Goal: Task Accomplishment & Management: Manage account settings

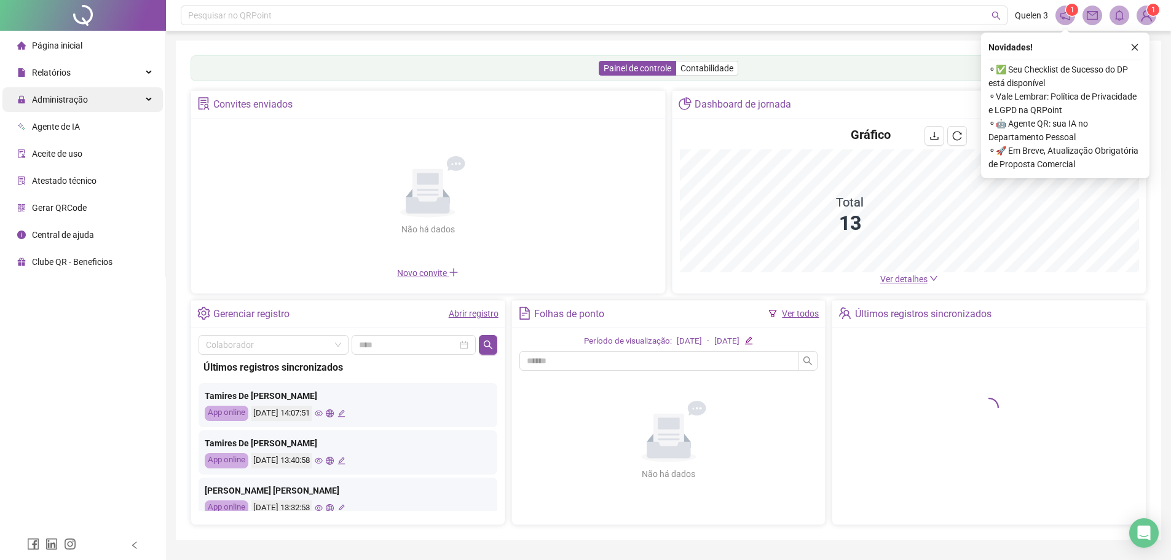
click at [60, 101] on span "Administração" at bounding box center [60, 100] width 56 height 10
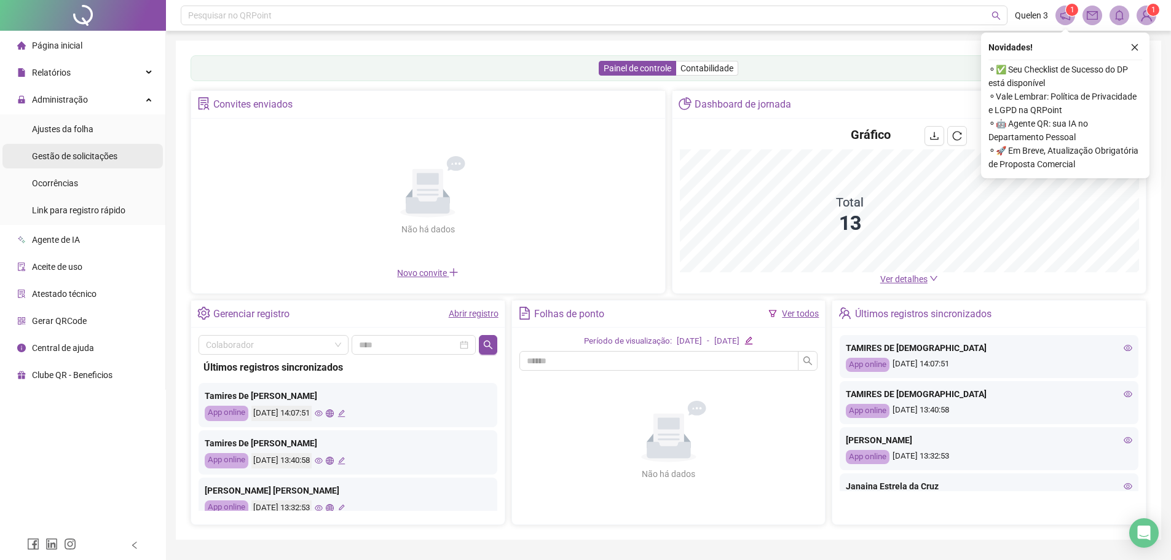
click at [77, 151] on span "Gestão de solicitações" at bounding box center [74, 156] width 85 height 10
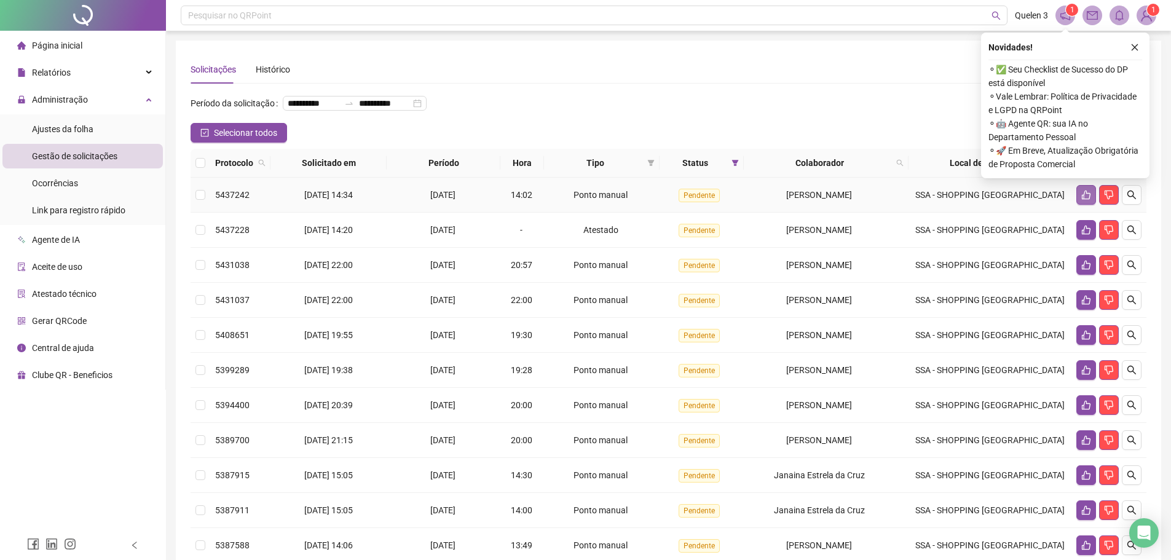
click at [1082, 200] on icon "like" at bounding box center [1086, 195] width 9 height 9
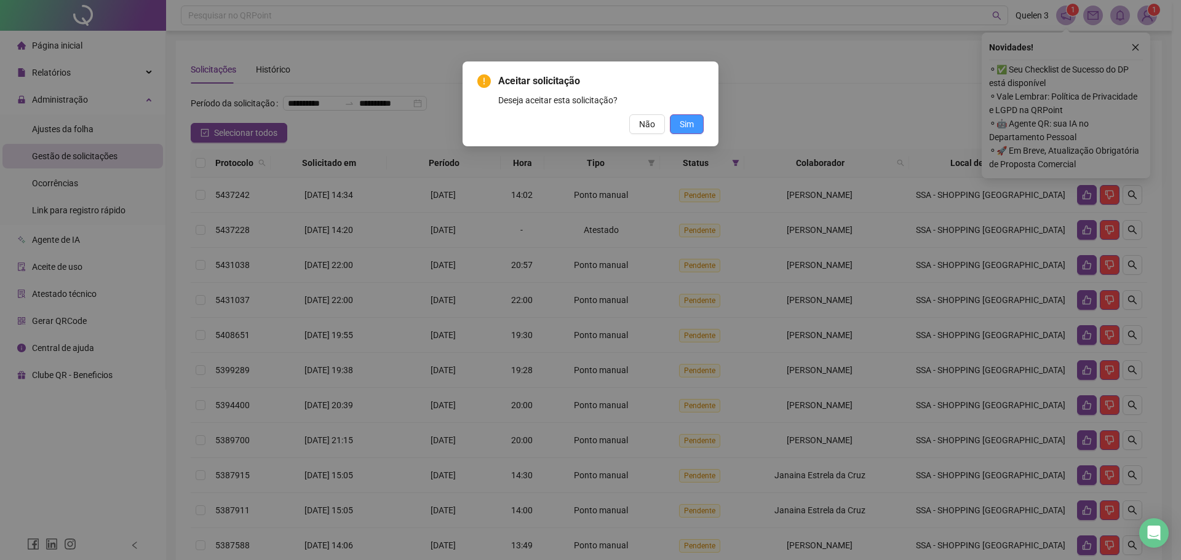
click at [691, 121] on span "Sim" at bounding box center [687, 124] width 14 height 14
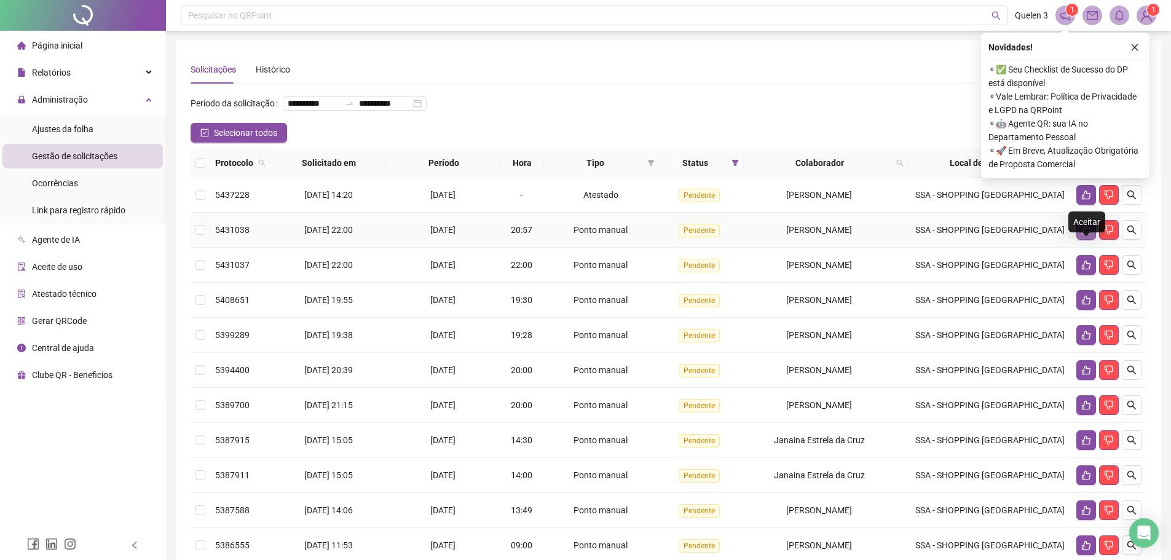
click at [1086, 235] on icon "like" at bounding box center [1087, 230] width 10 height 10
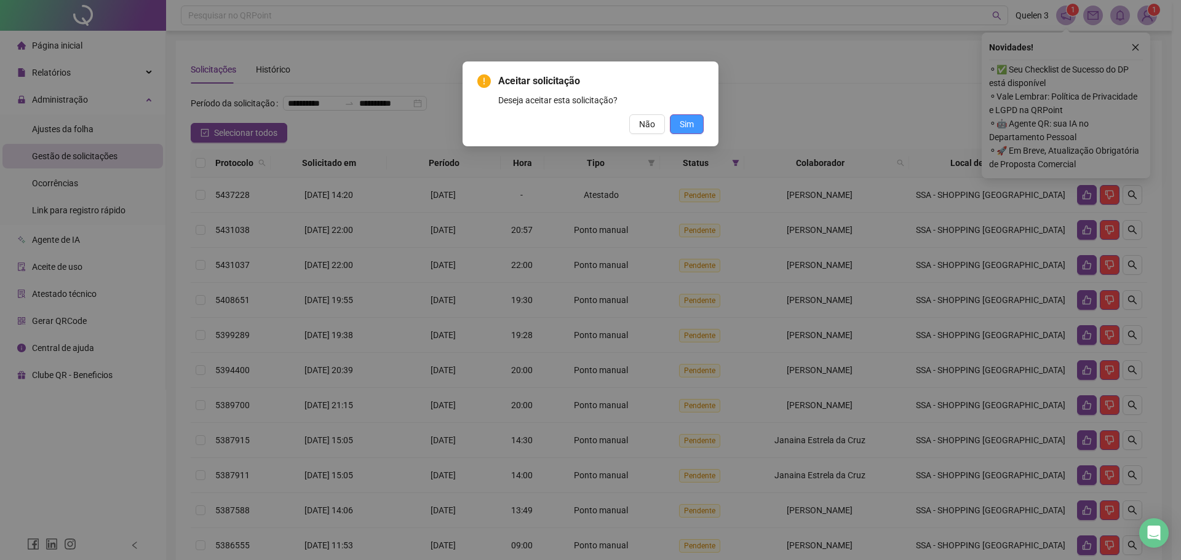
click at [697, 124] on button "Sim" at bounding box center [687, 124] width 34 height 20
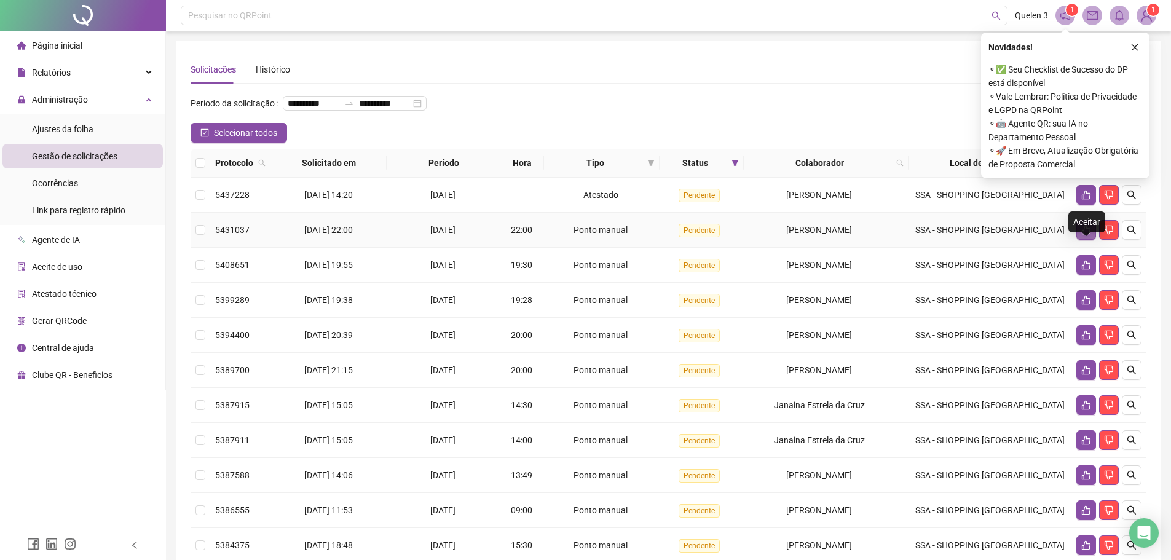
click at [1089, 235] on icon "like" at bounding box center [1087, 230] width 10 height 10
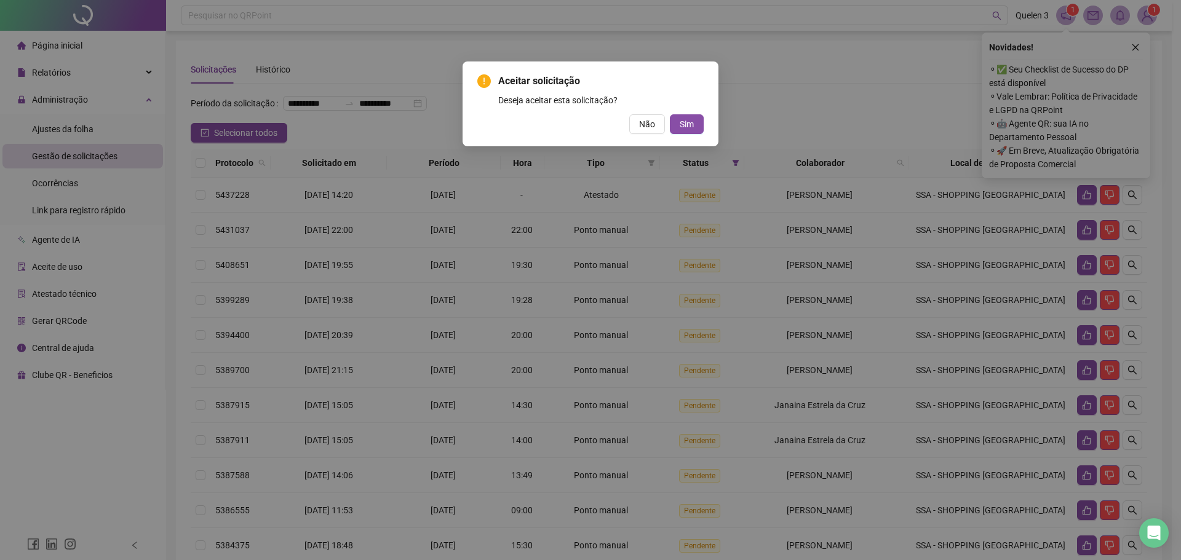
click at [704, 124] on div "Aceitar solicitação Deseja aceitar esta solicitação? Não Sim" at bounding box center [590, 103] width 256 height 85
click at [681, 126] on span "Sim" at bounding box center [687, 124] width 14 height 14
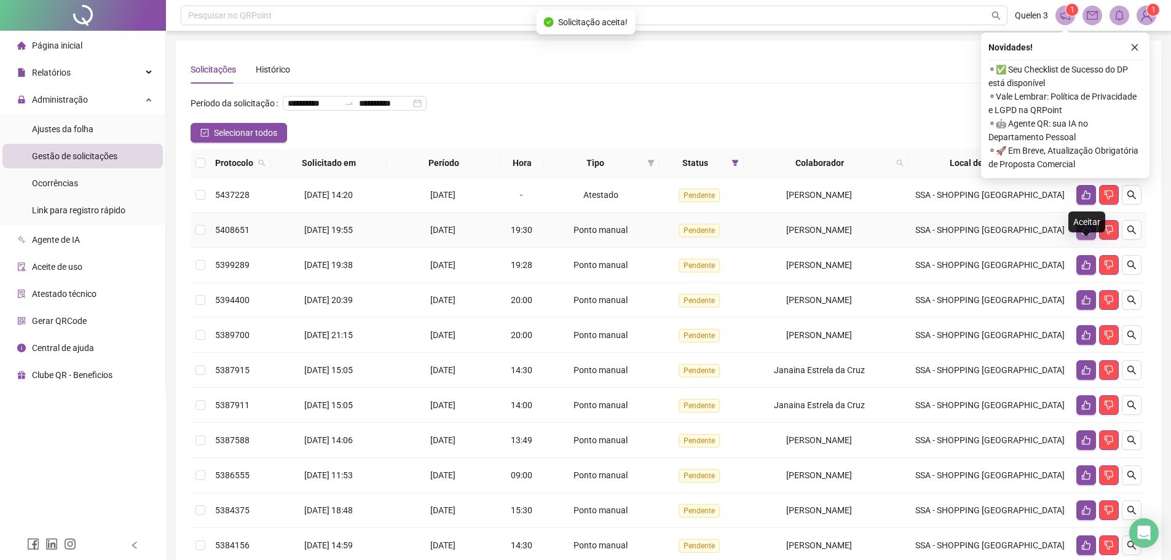
click at [1084, 240] on button "button" at bounding box center [1087, 230] width 20 height 20
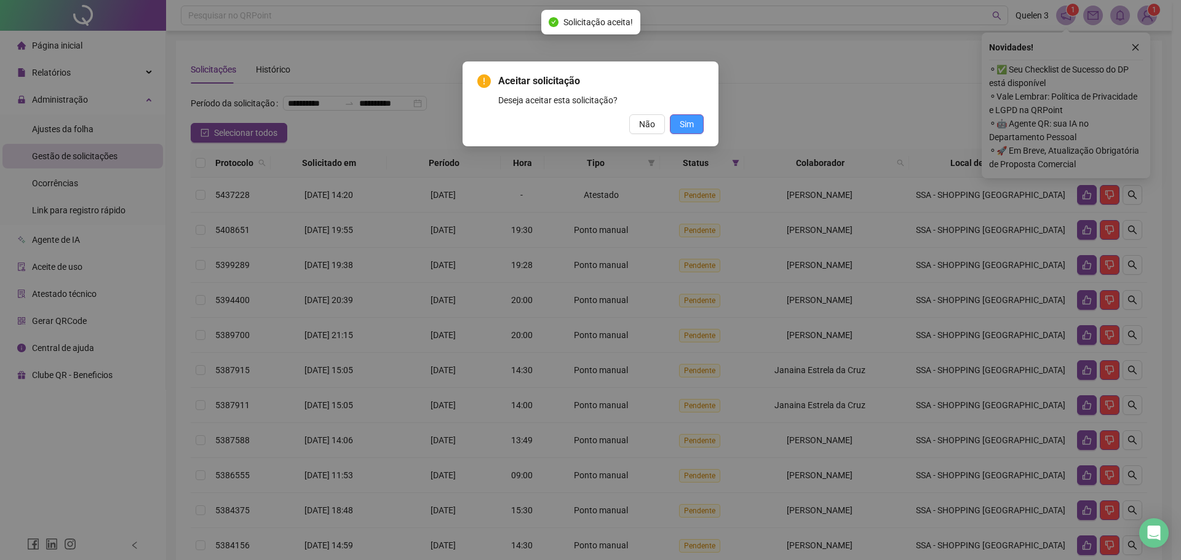
click at [694, 129] on button "Sim" at bounding box center [687, 124] width 34 height 20
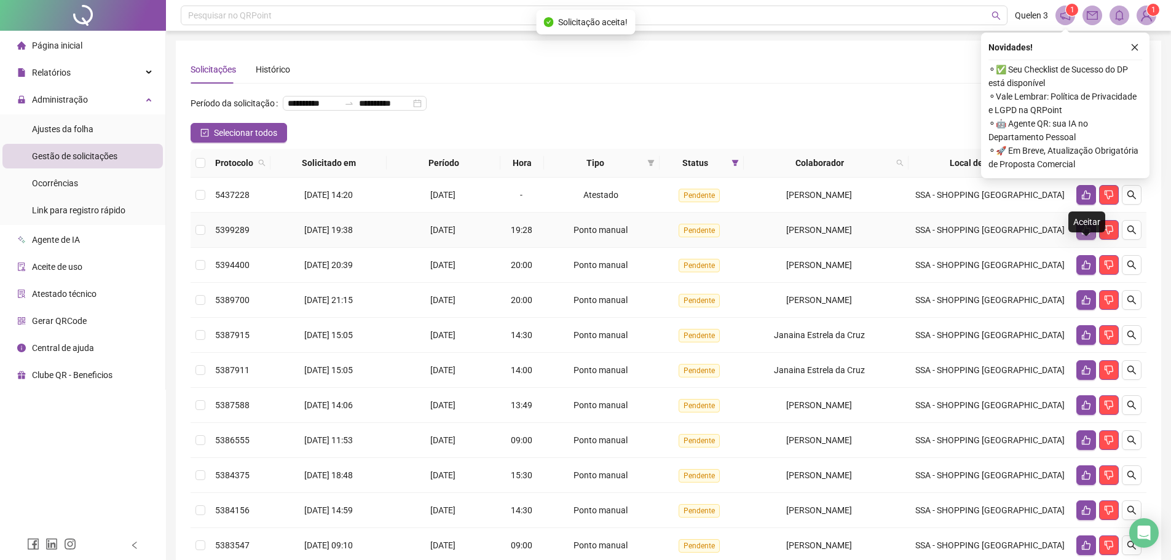
click at [1084, 235] on icon "like" at bounding box center [1086, 230] width 9 height 9
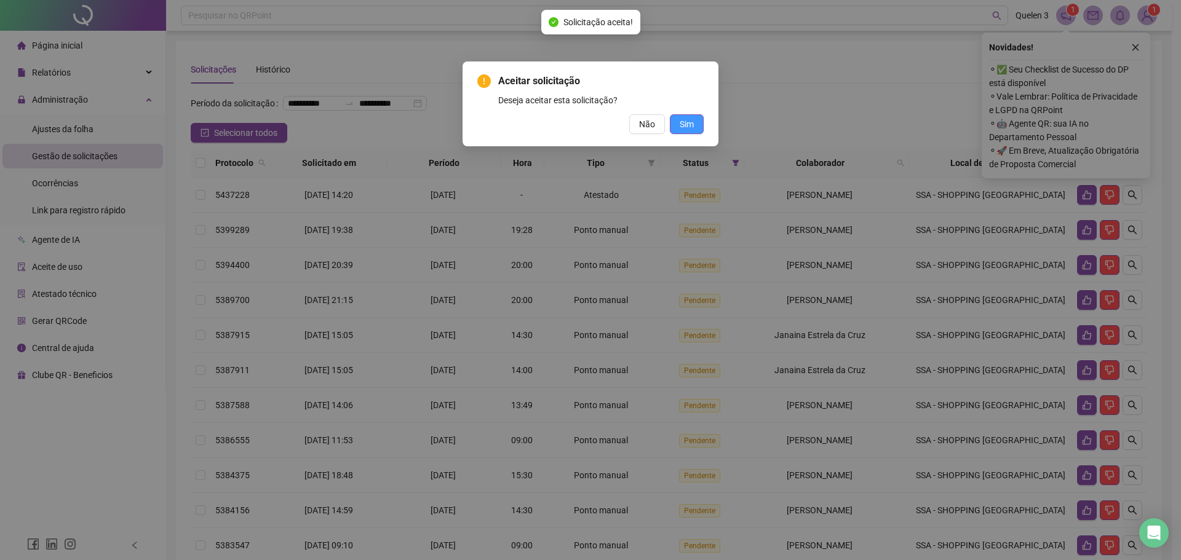
click at [691, 116] on button "Sim" at bounding box center [687, 124] width 34 height 20
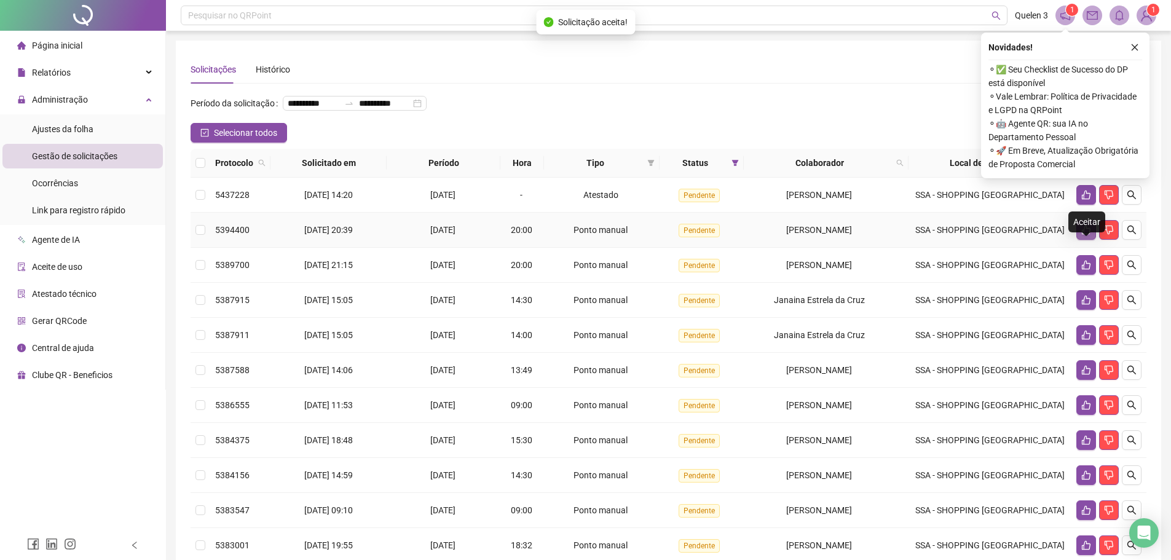
click at [1089, 235] on icon "like" at bounding box center [1087, 230] width 10 height 10
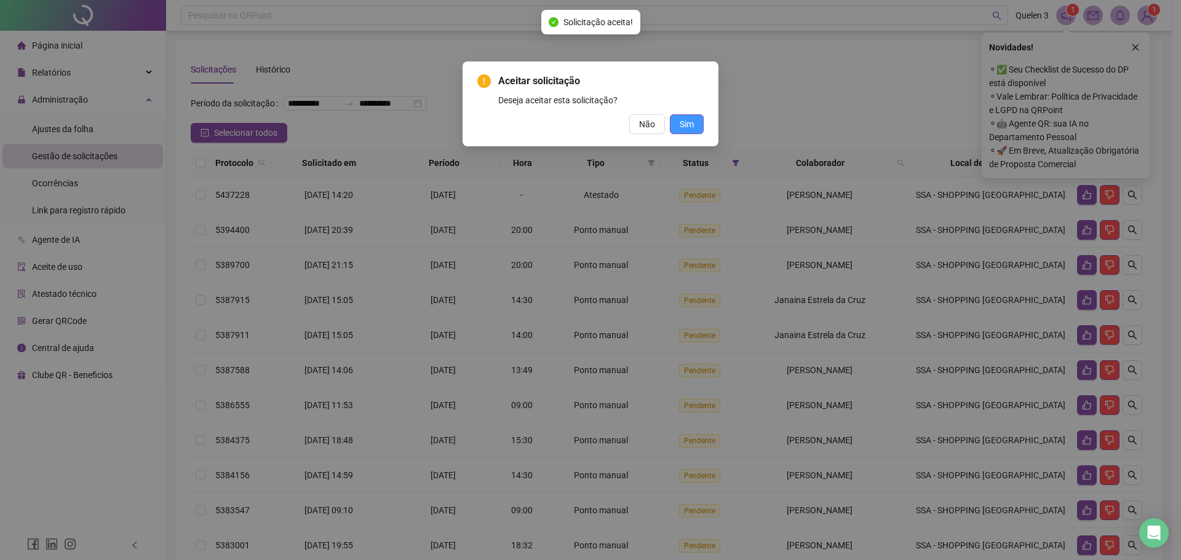
click at [679, 121] on button "Sim" at bounding box center [687, 124] width 34 height 20
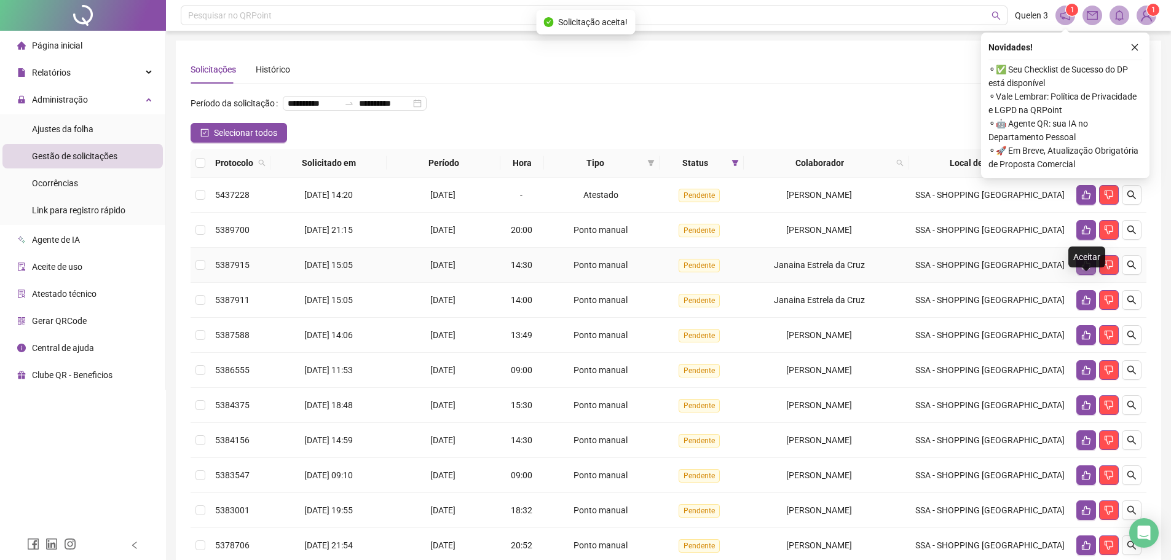
click at [1080, 275] on button "button" at bounding box center [1087, 265] width 20 height 20
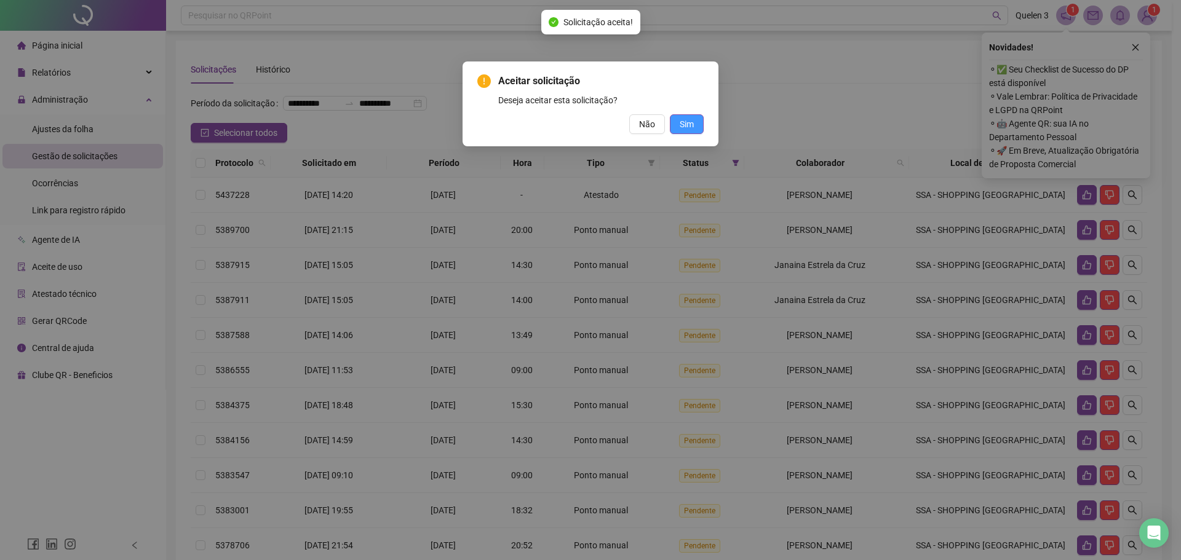
click at [689, 130] on span "Sim" at bounding box center [687, 124] width 14 height 14
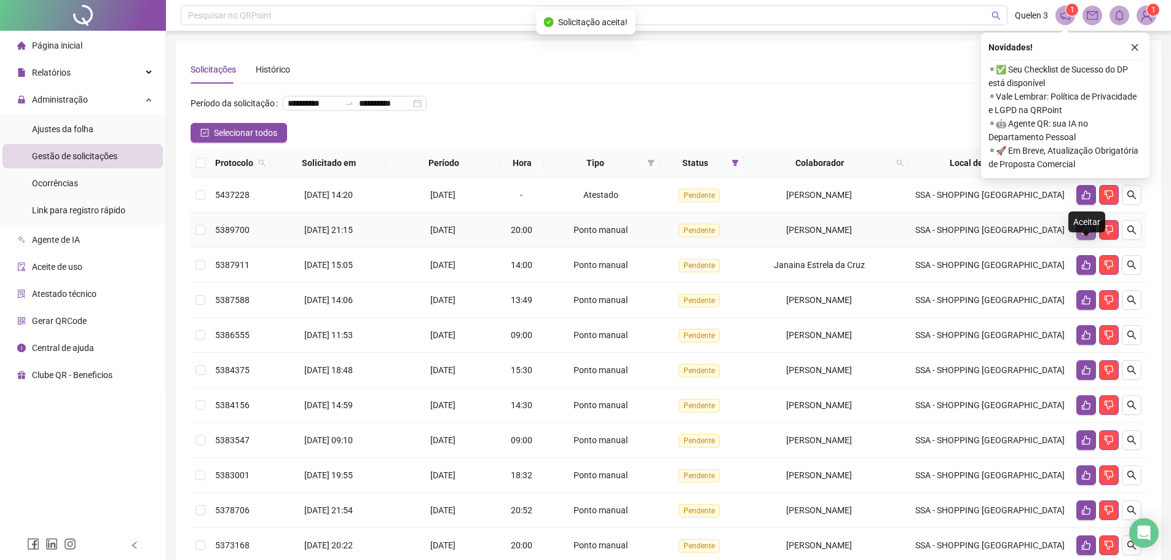
click at [1082, 235] on icon "like" at bounding box center [1087, 230] width 10 height 10
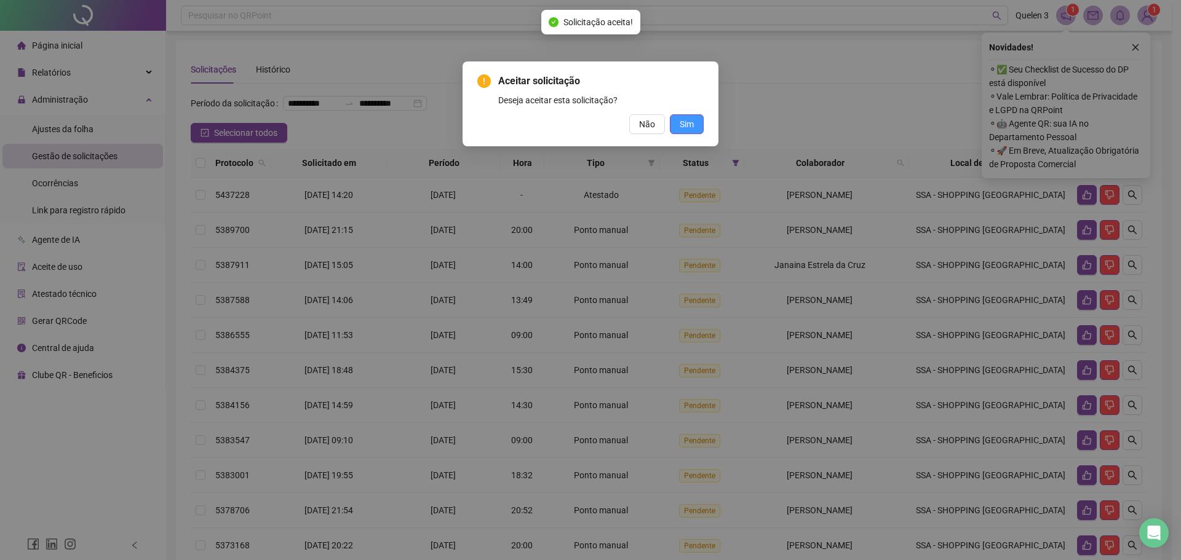
click at [697, 123] on button "Sim" at bounding box center [687, 124] width 34 height 20
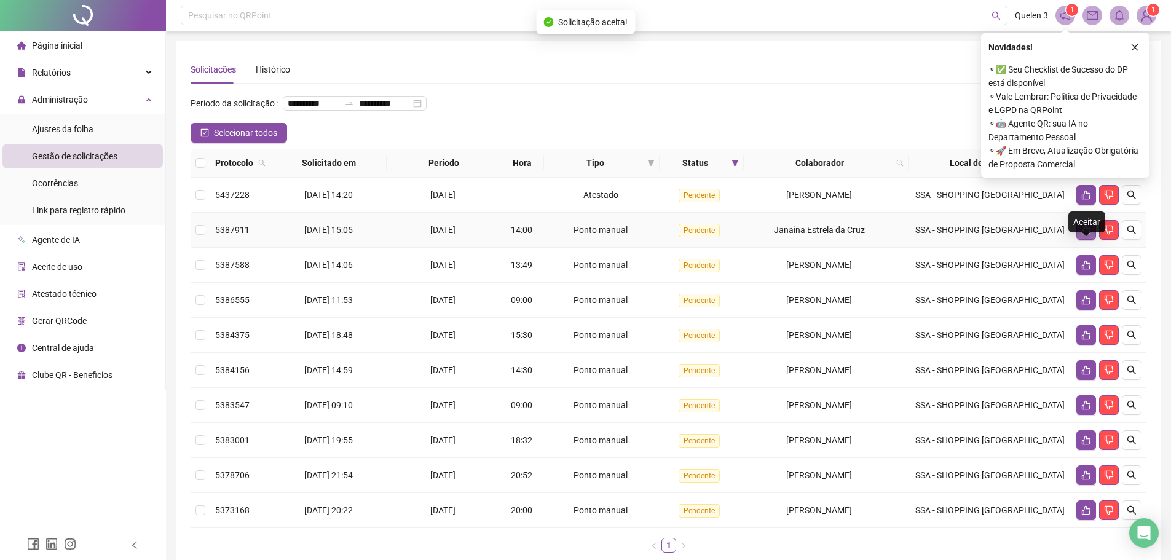
click at [1087, 235] on icon "like" at bounding box center [1087, 230] width 10 height 10
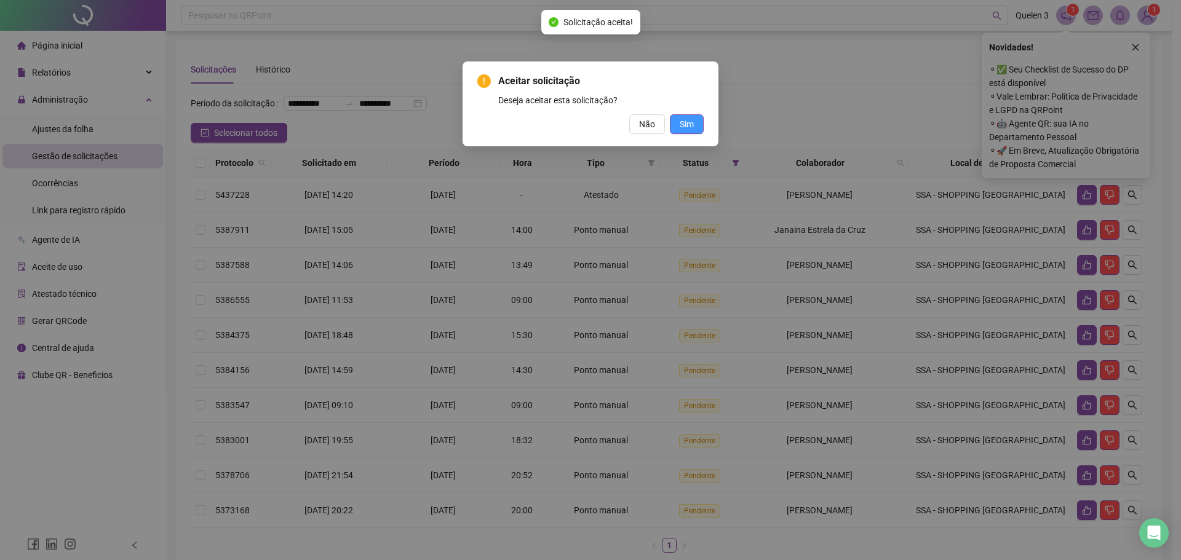
click at [690, 117] on button "Sim" at bounding box center [687, 124] width 34 height 20
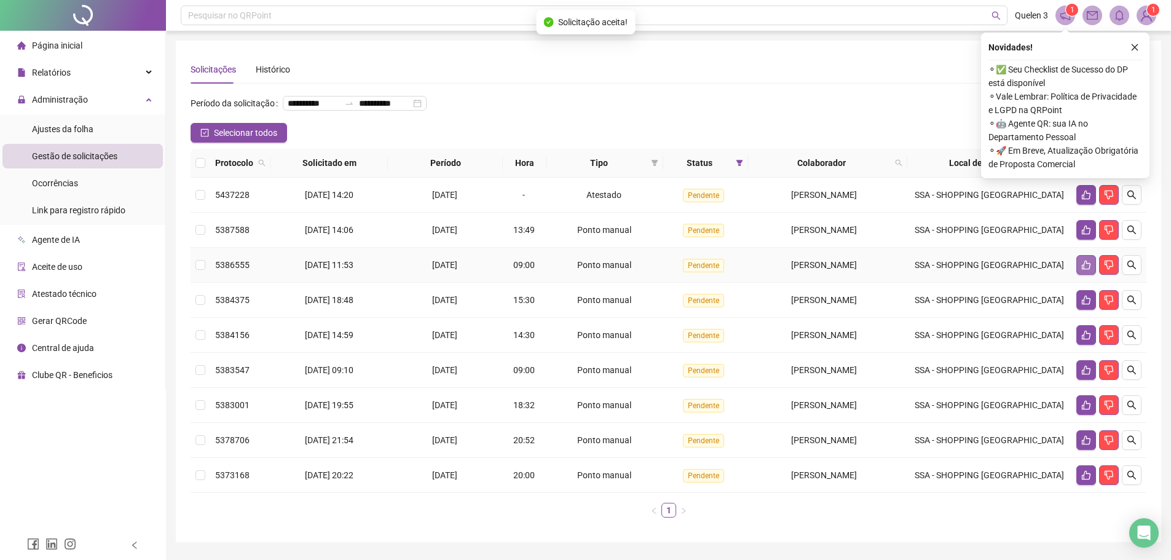
click at [1088, 275] on button "button" at bounding box center [1087, 265] width 20 height 20
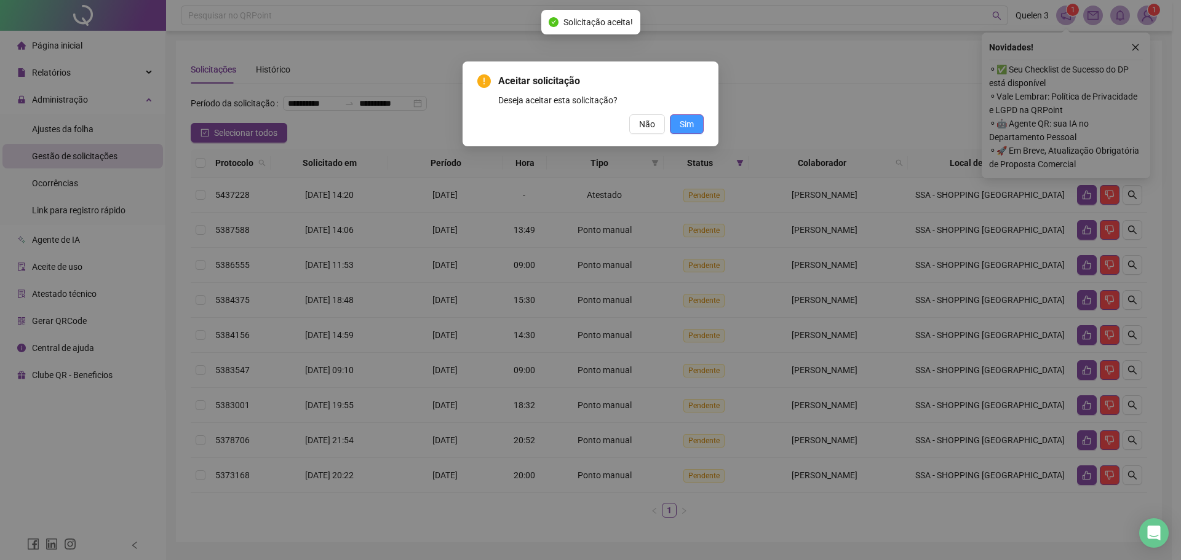
click at [699, 125] on button "Sim" at bounding box center [687, 124] width 34 height 20
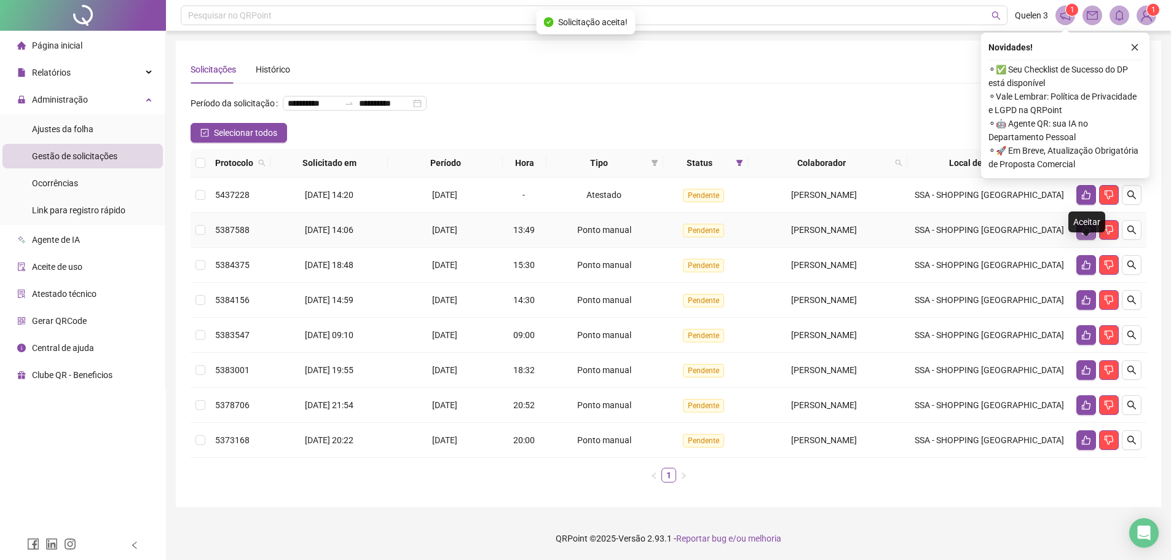
click at [1086, 235] on icon "like" at bounding box center [1087, 230] width 10 height 10
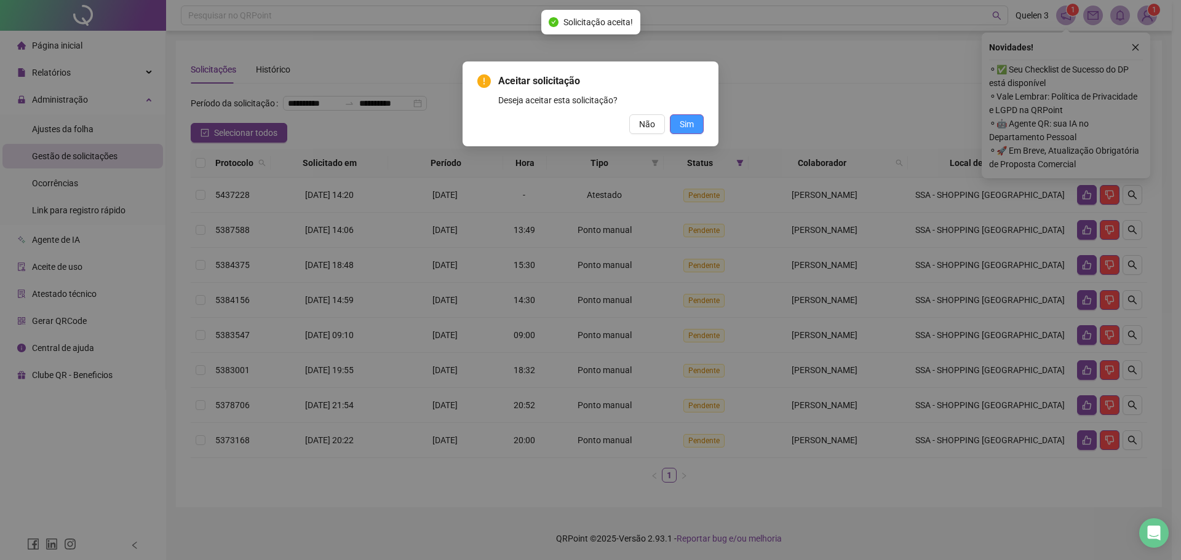
click at [680, 124] on span "Sim" at bounding box center [687, 124] width 14 height 14
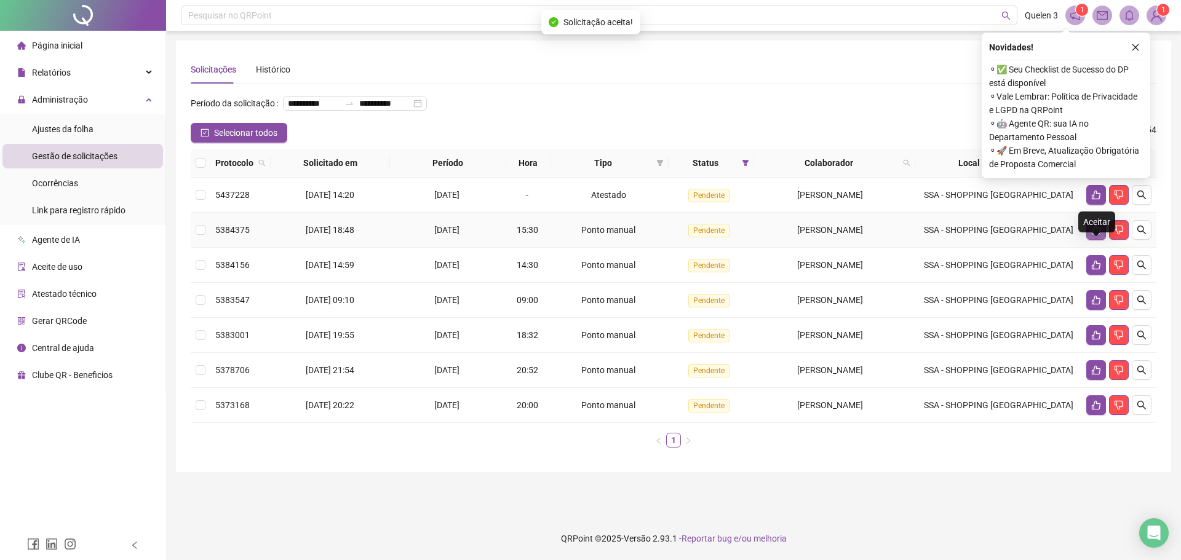
click at [1094, 235] on icon "like" at bounding box center [1096, 230] width 9 height 9
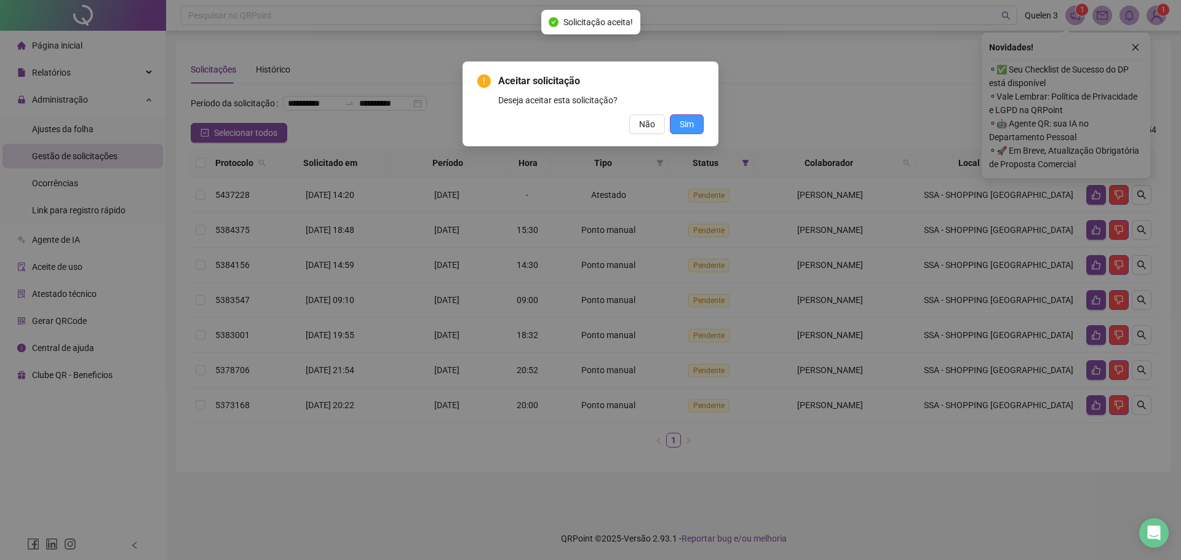
click at [694, 129] on button "Sim" at bounding box center [687, 124] width 34 height 20
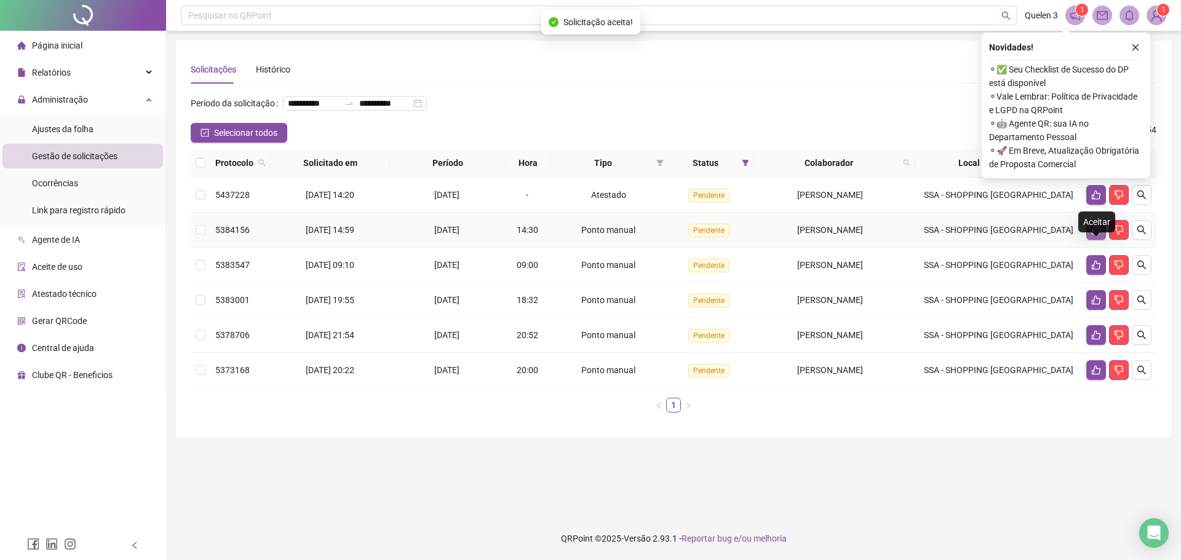
click at [1096, 235] on icon "like" at bounding box center [1096, 230] width 10 height 10
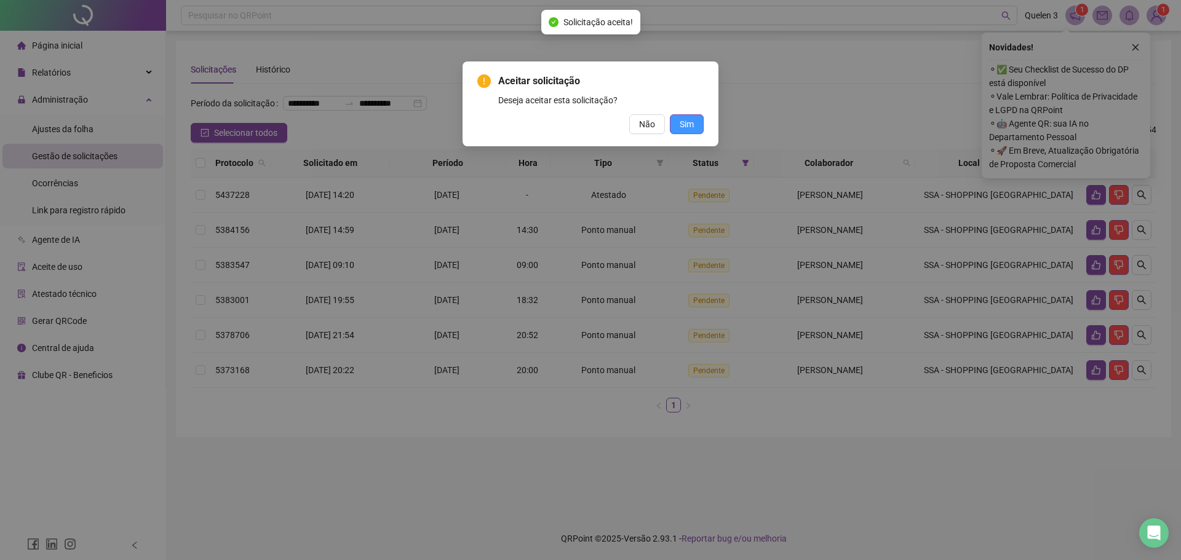
click at [696, 123] on button "Sim" at bounding box center [687, 124] width 34 height 20
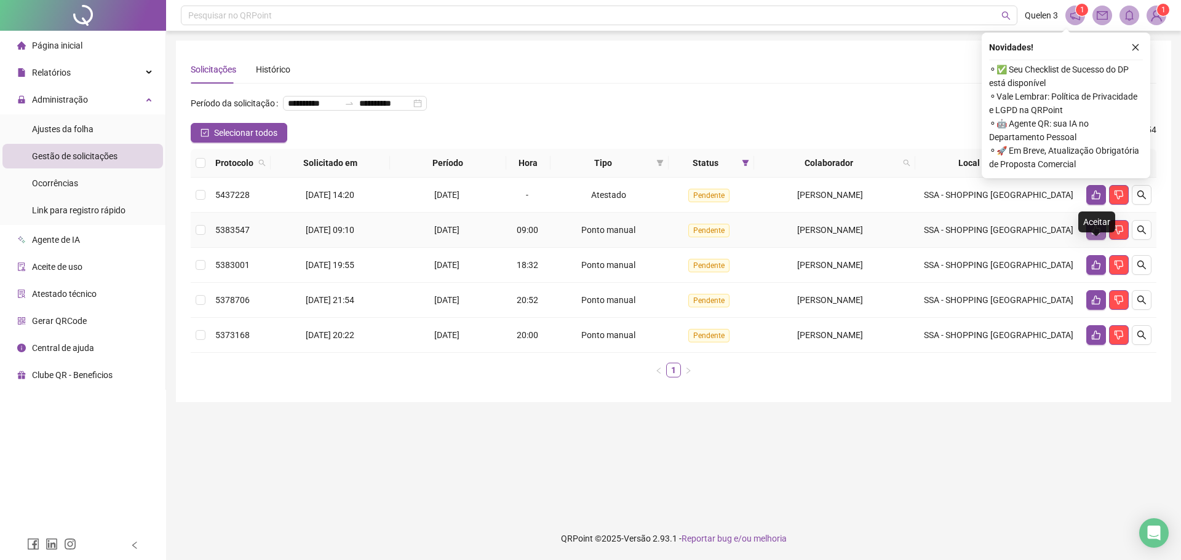
click at [1092, 235] on icon "like" at bounding box center [1096, 230] width 9 height 9
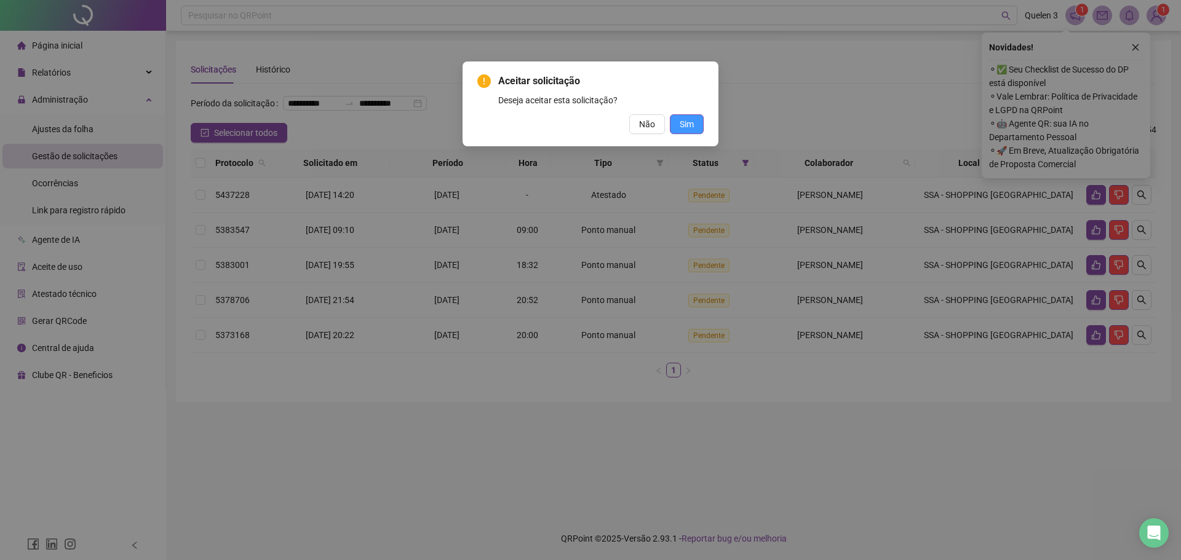
click at [693, 126] on span "Sim" at bounding box center [687, 124] width 14 height 14
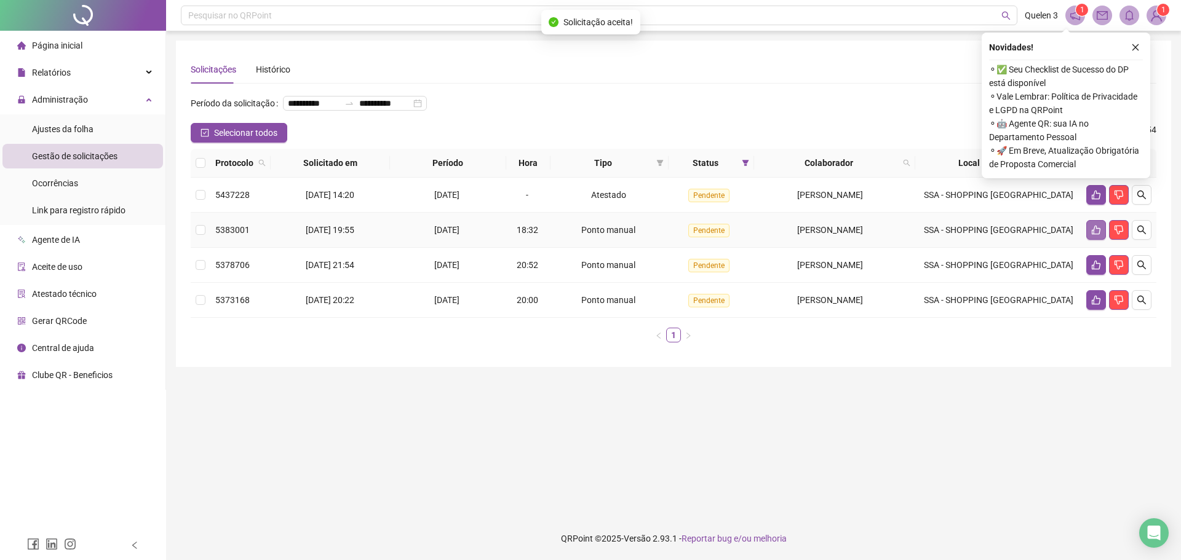
click at [1092, 235] on icon "like" at bounding box center [1096, 230] width 9 height 9
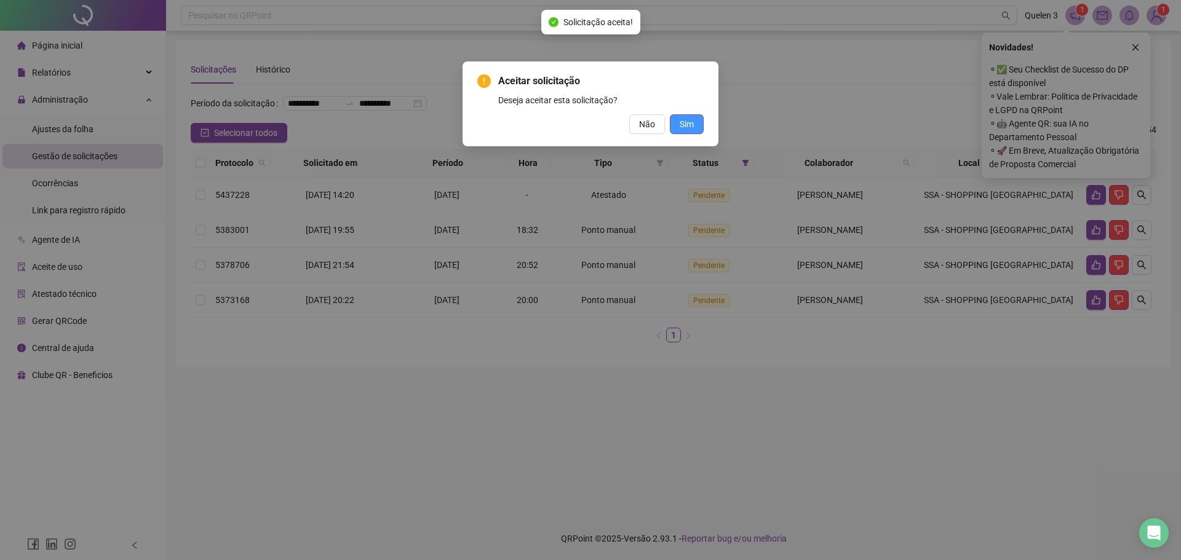
click at [687, 124] on span "Sim" at bounding box center [687, 124] width 14 height 14
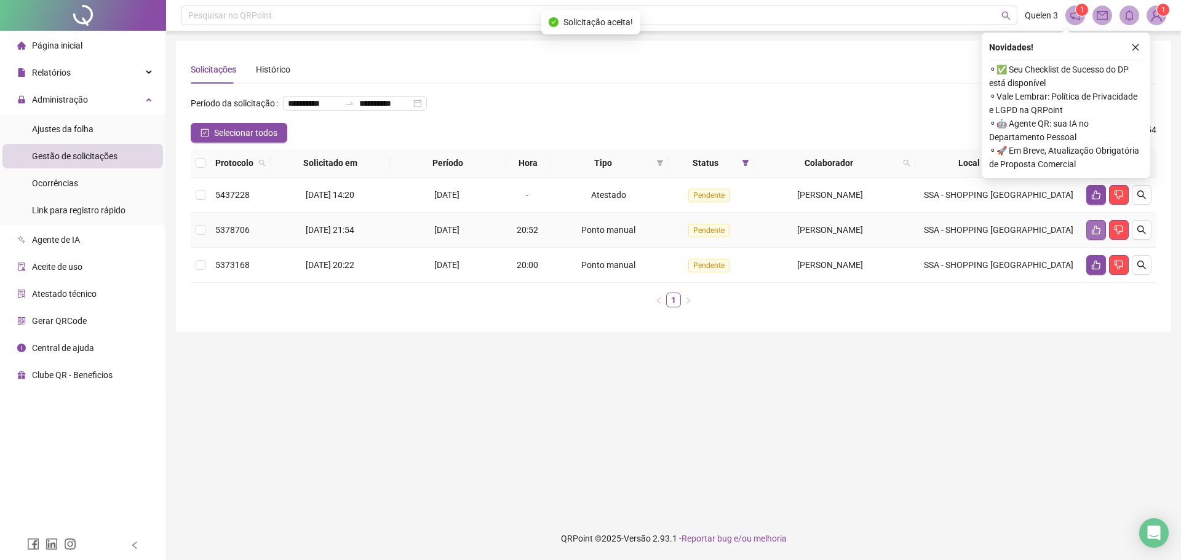
click at [1094, 235] on icon "like" at bounding box center [1096, 230] width 10 height 10
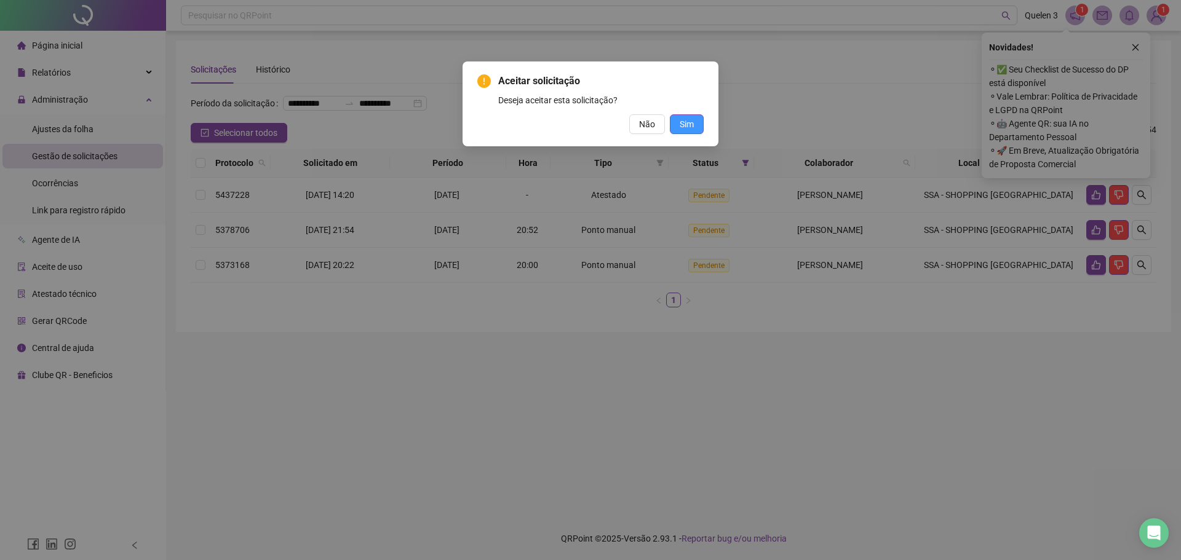
click at [692, 130] on span "Sim" at bounding box center [687, 124] width 14 height 14
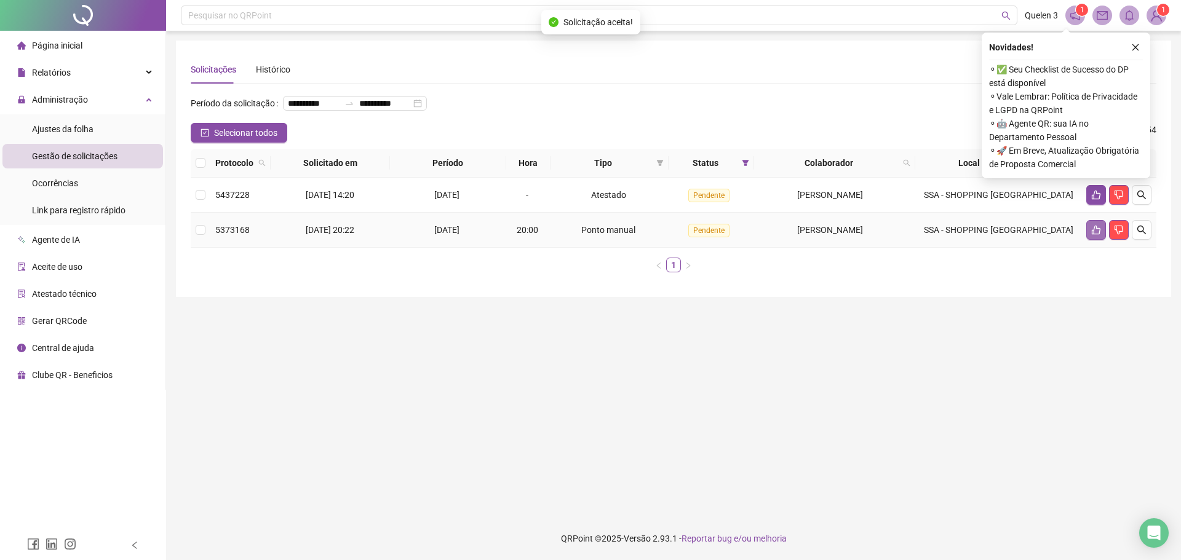
click at [1096, 235] on icon "like" at bounding box center [1096, 230] width 10 height 10
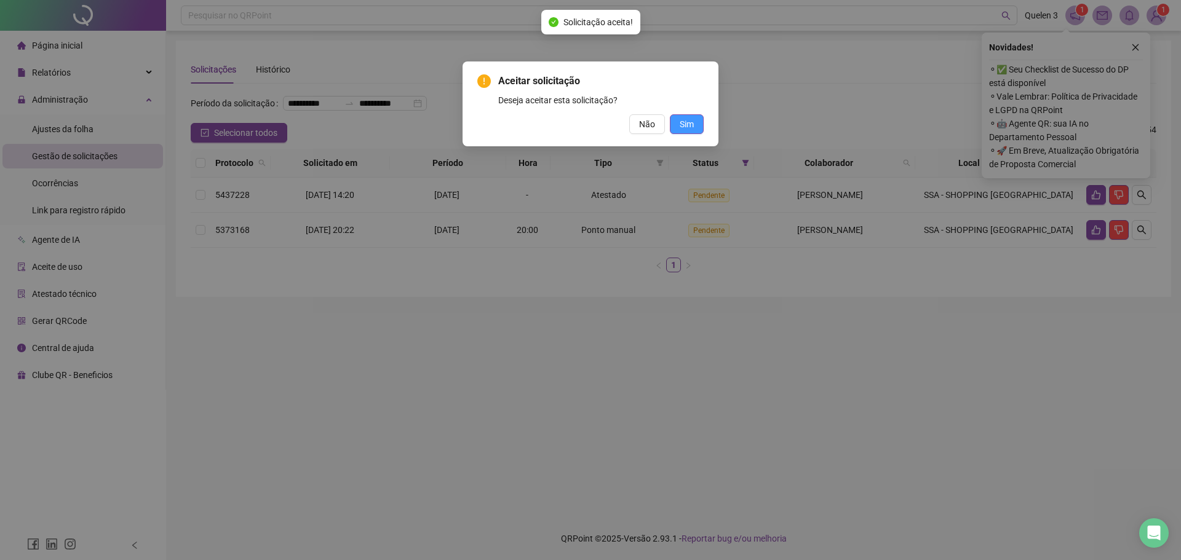
click at [697, 121] on button "Sim" at bounding box center [687, 124] width 34 height 20
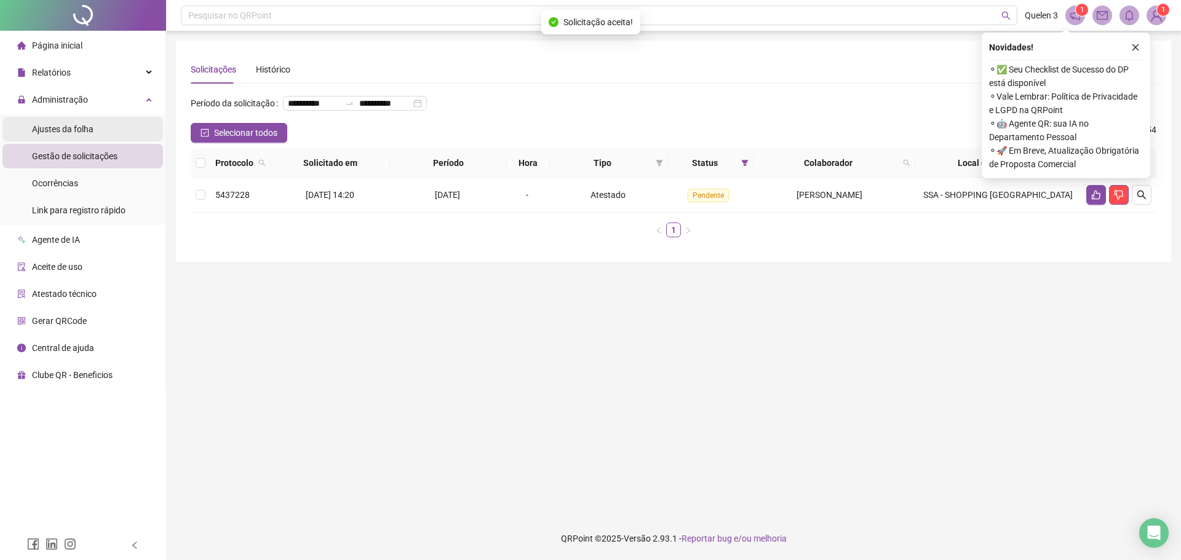
click at [87, 121] on div "Ajustes da folha" at bounding box center [62, 129] width 61 height 25
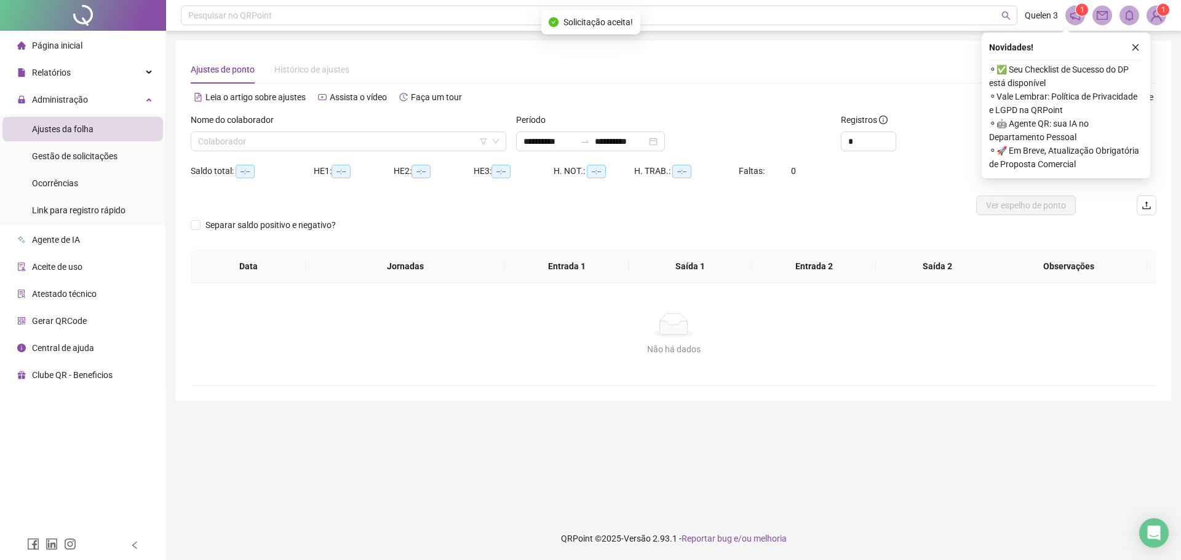
type input "**********"
click at [287, 138] on input "search" at bounding box center [343, 141] width 290 height 18
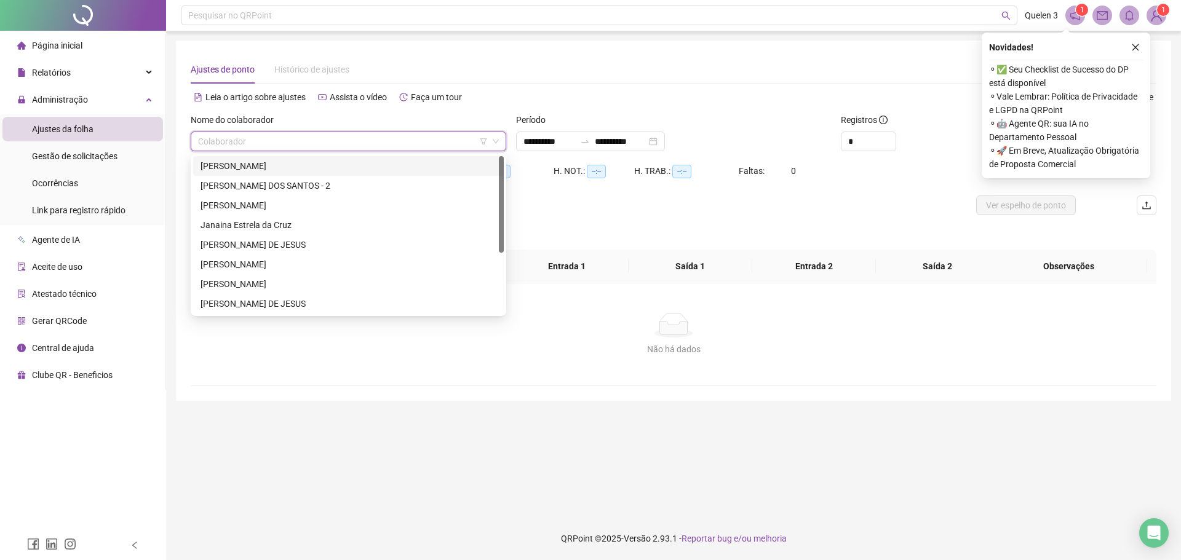
click at [288, 162] on div "[PERSON_NAME]" at bounding box center [348, 166] width 296 height 14
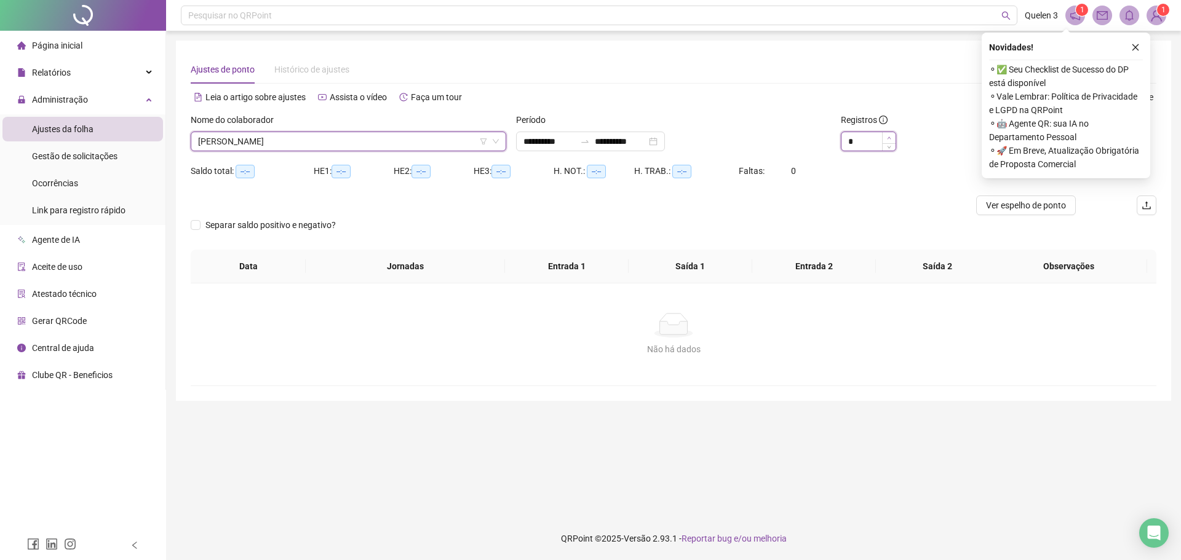
type input "*"
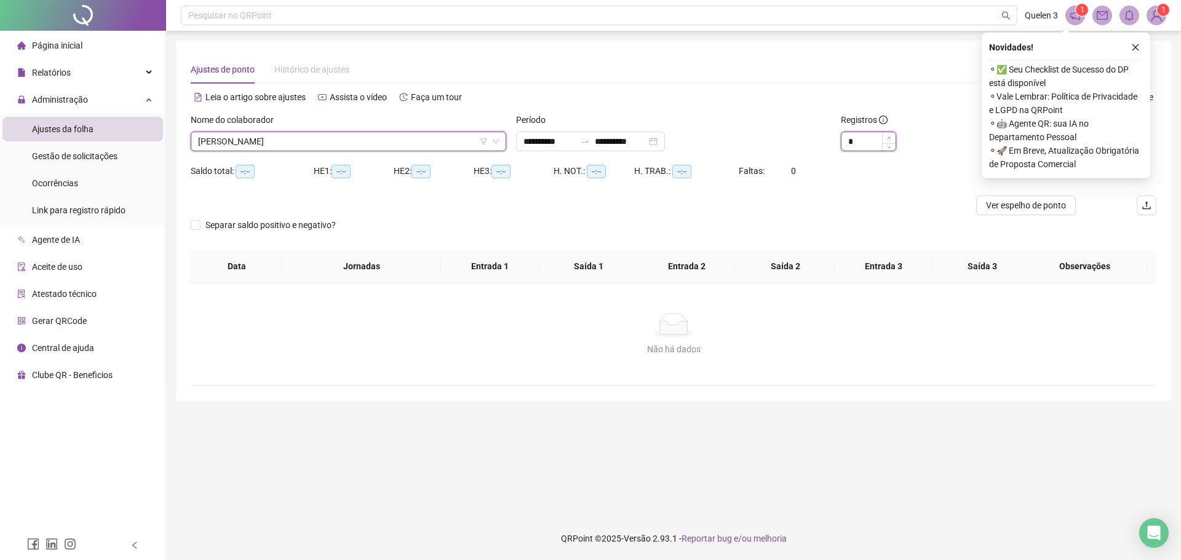
click at [885, 138] on span "Increase Value" at bounding box center [889, 137] width 14 height 11
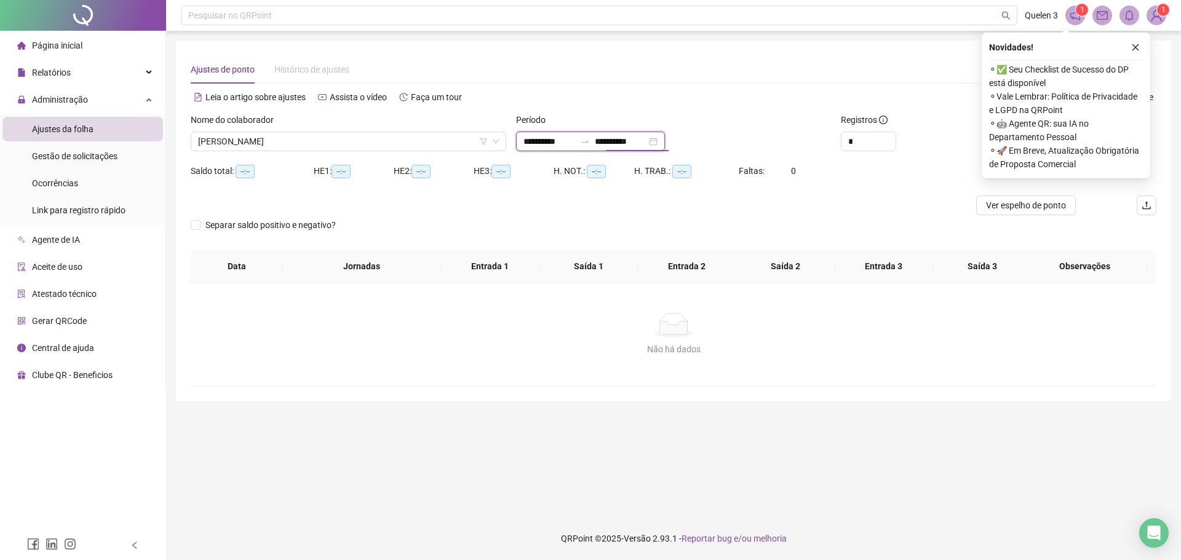
click at [646, 142] on input "**********" at bounding box center [621, 142] width 52 height 14
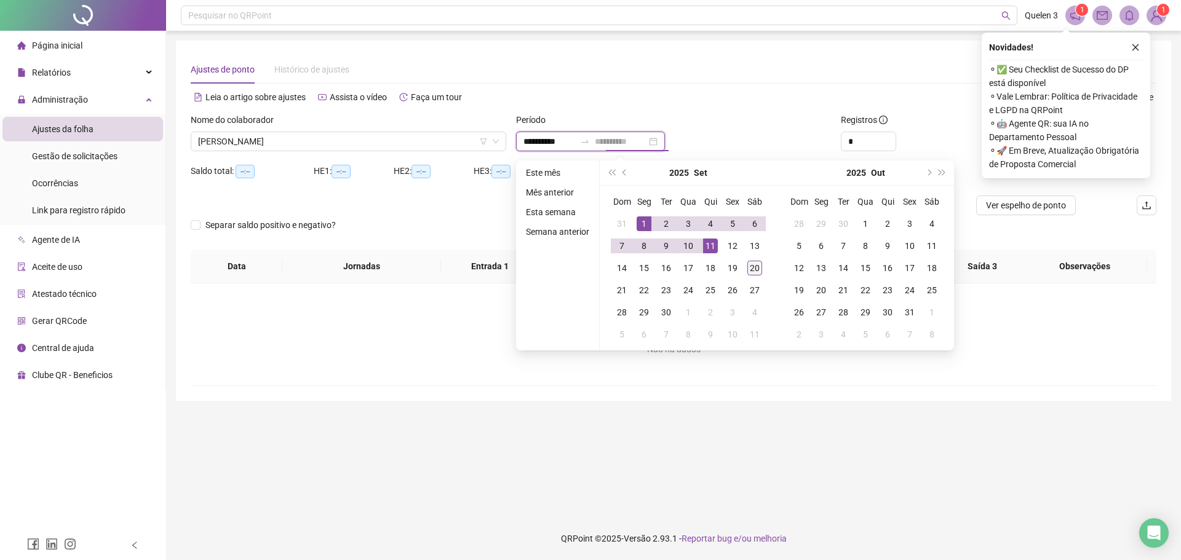
type input "**********"
click at [758, 267] on div "20" at bounding box center [754, 268] width 15 height 15
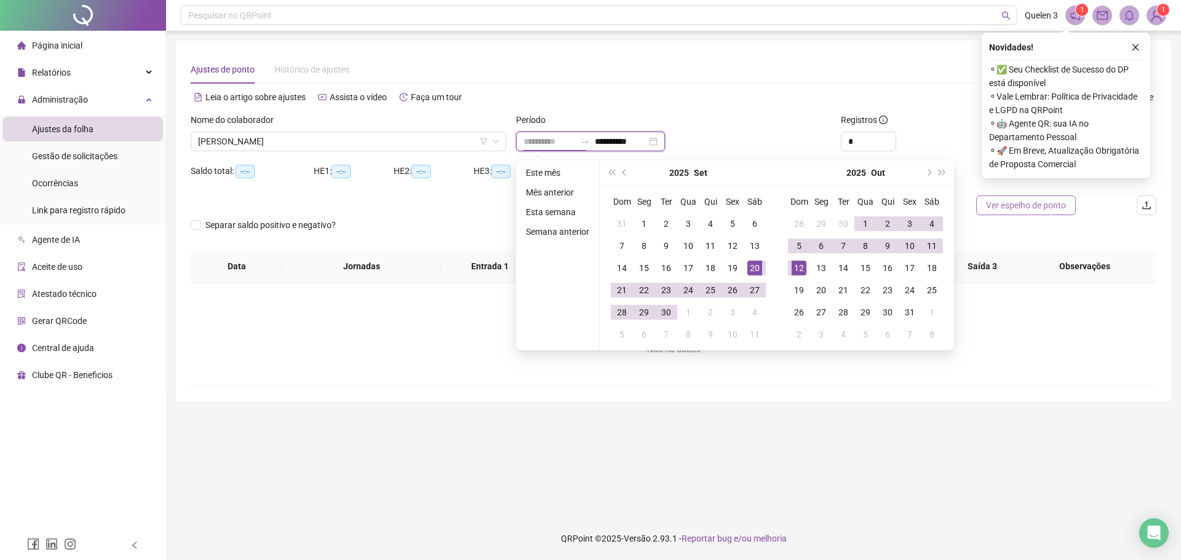
type input "**********"
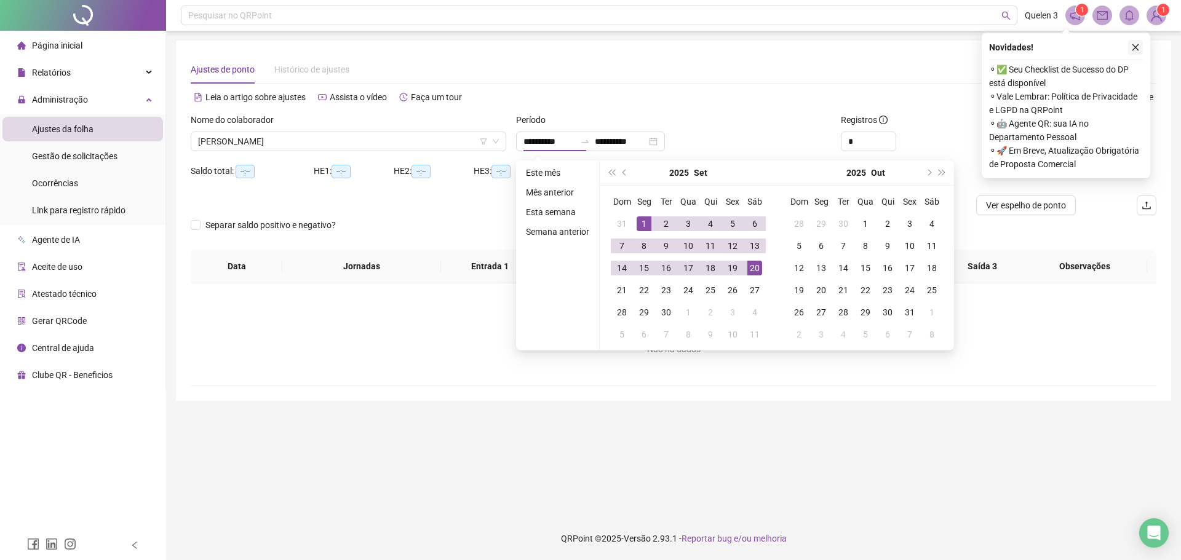
click at [1140, 45] on button "button" at bounding box center [1135, 47] width 15 height 15
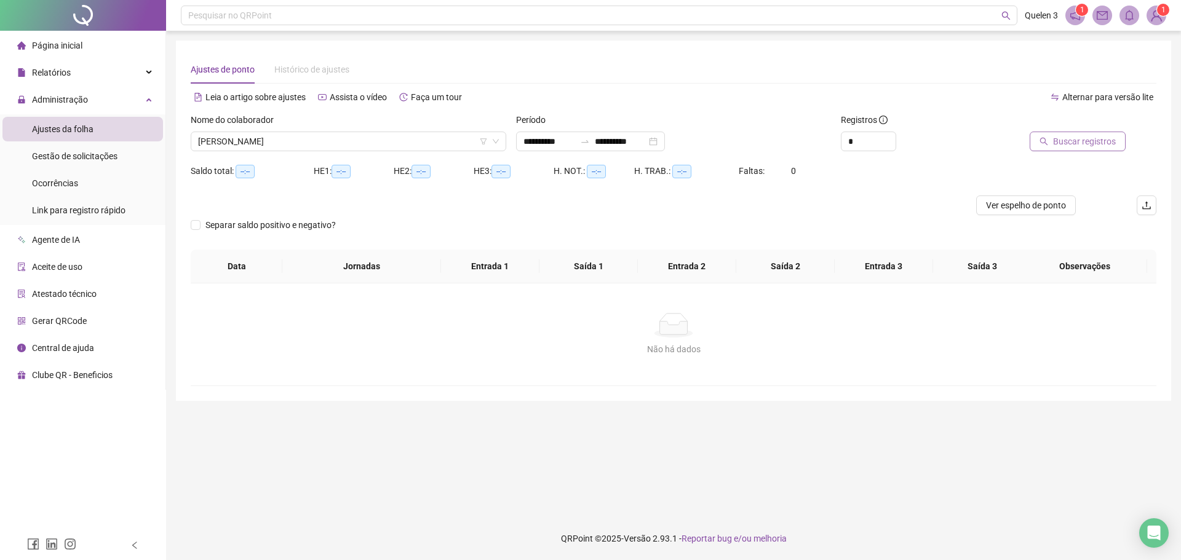
click at [1055, 142] on button "Buscar registros" at bounding box center [1077, 142] width 96 height 20
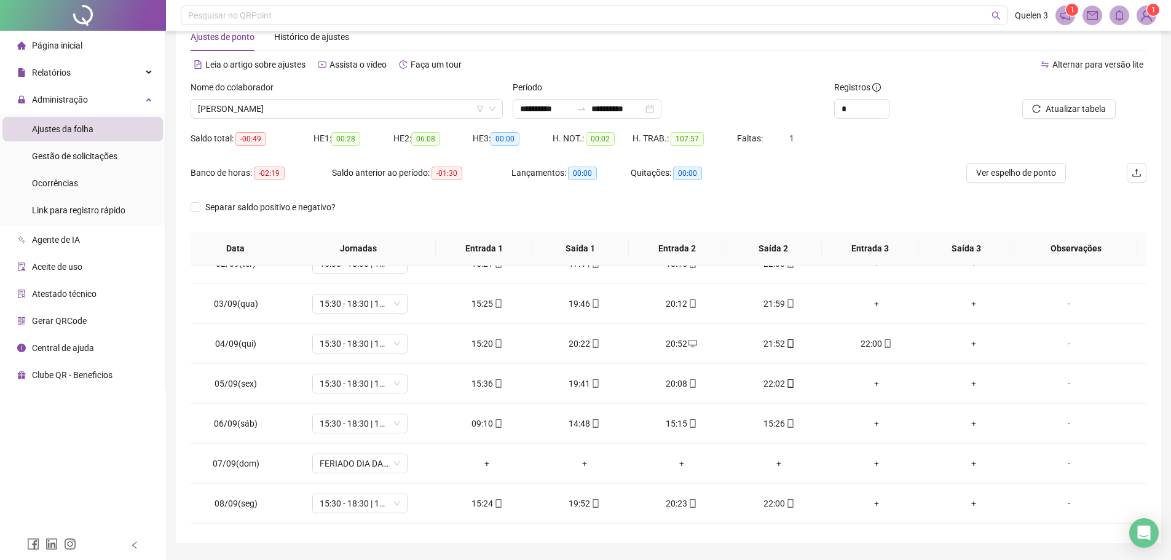
scroll to position [68, 0]
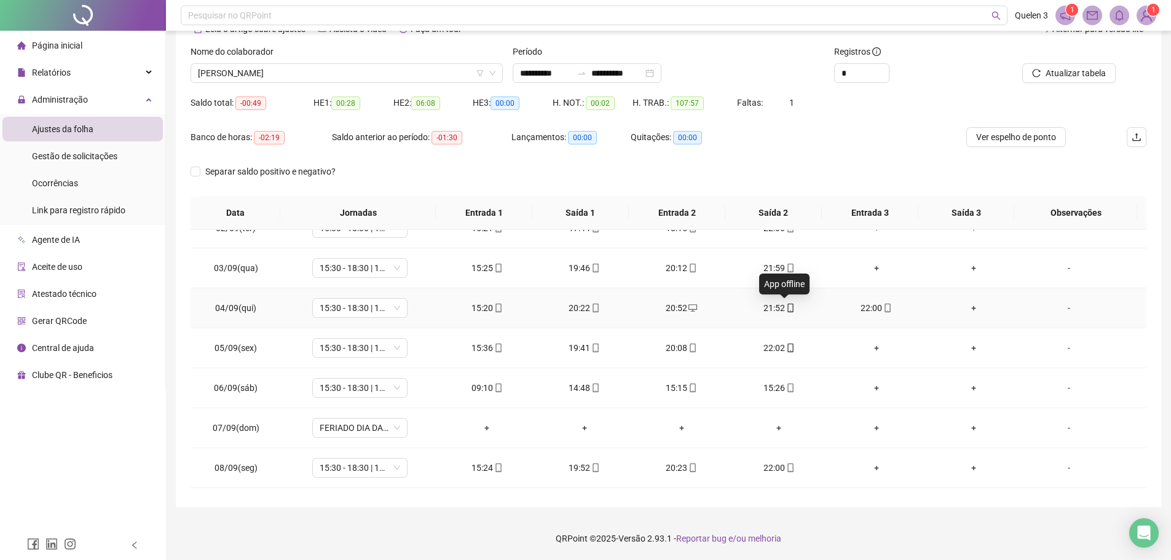
click at [787, 307] on icon "mobile" at bounding box center [791, 308] width 9 height 9
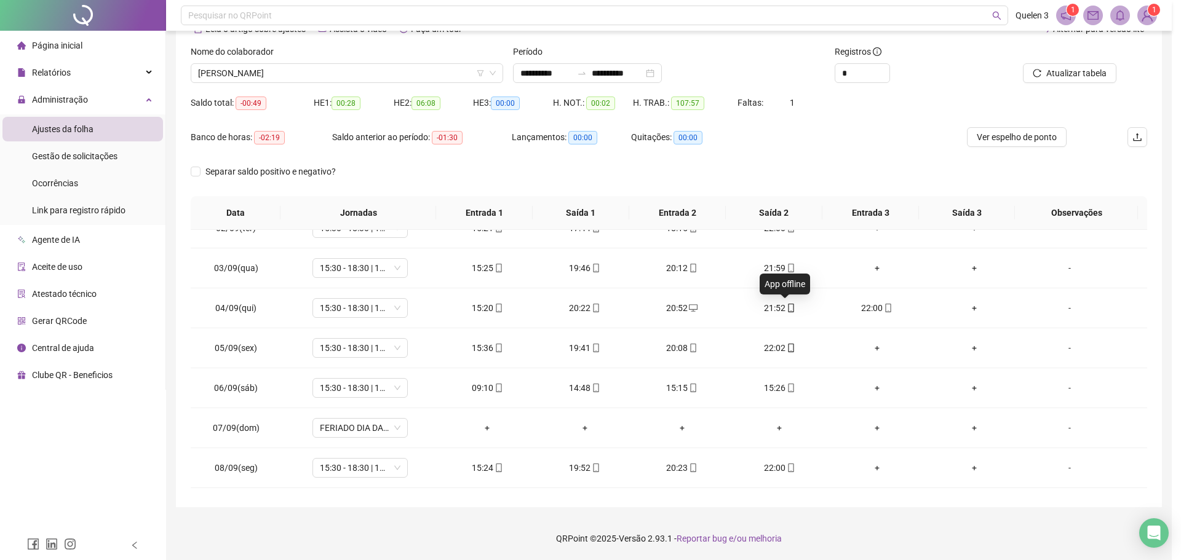
type input "**********"
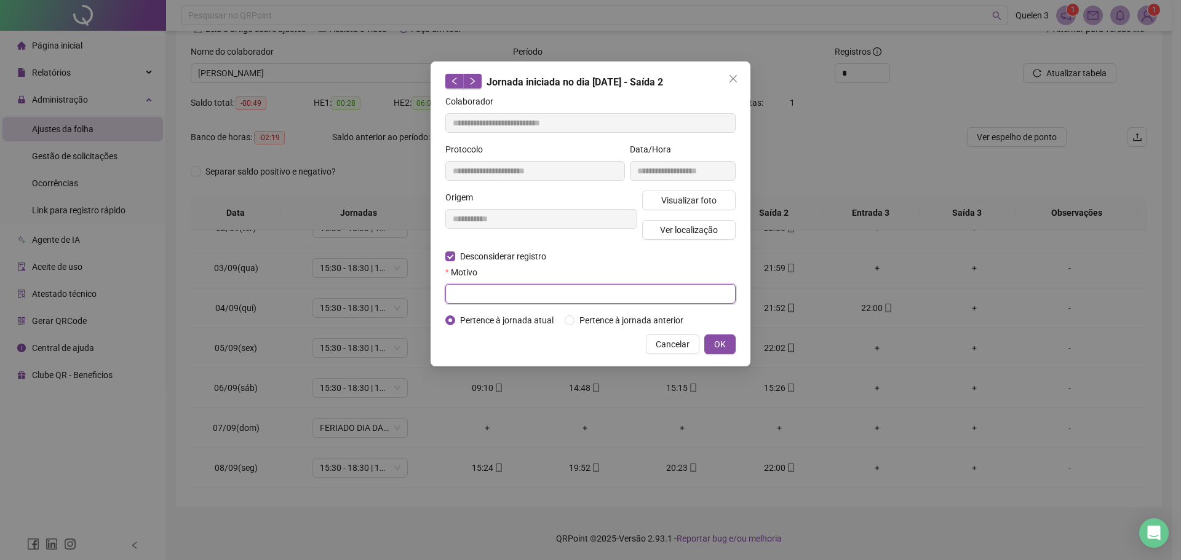
click at [477, 296] on input "text" at bounding box center [590, 294] width 290 height 20
type input "**********"
click at [729, 338] on button "OK" at bounding box center [719, 345] width 31 height 20
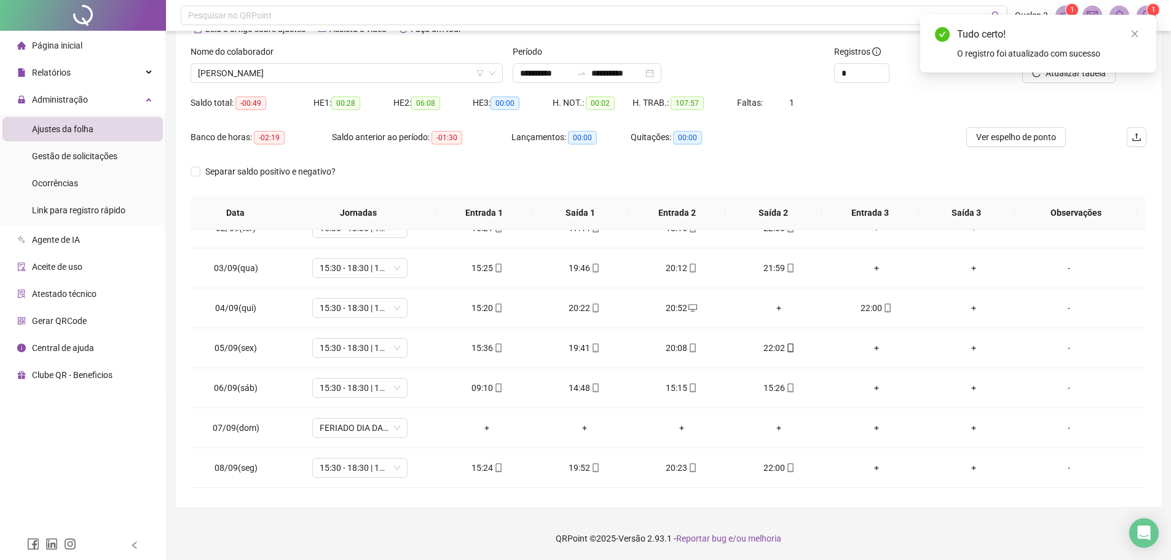
click at [1074, 73] on div "Tudo certo! O registro foi atualizado com sucesso" at bounding box center [1039, 44] width 236 height 58
click at [1135, 30] on icon "close" at bounding box center [1135, 34] width 9 height 9
click at [1089, 73] on span "Atualizar tabela" at bounding box center [1076, 73] width 60 height 14
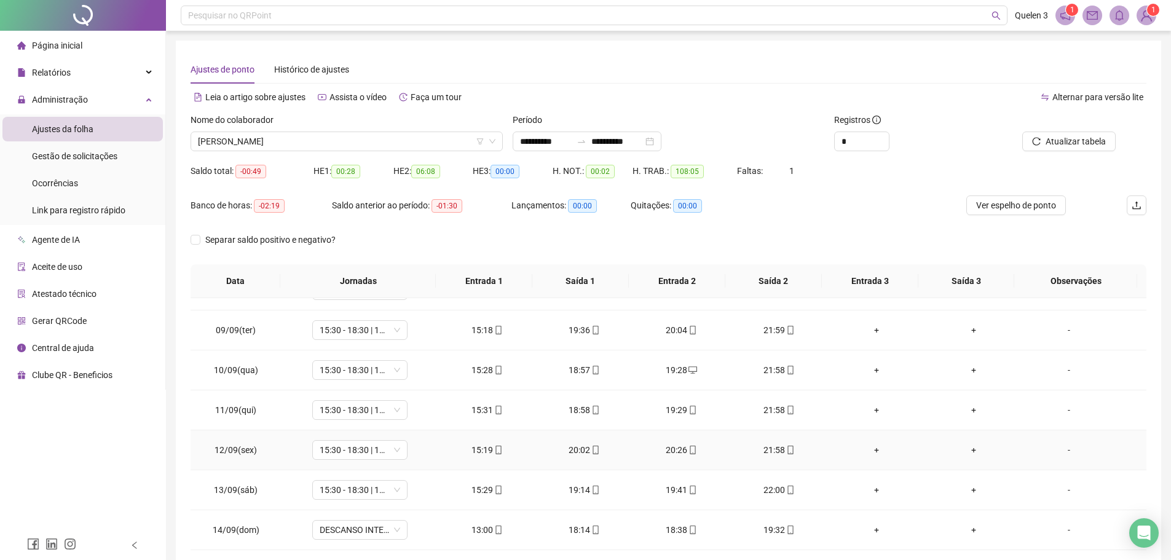
scroll to position [430, 0]
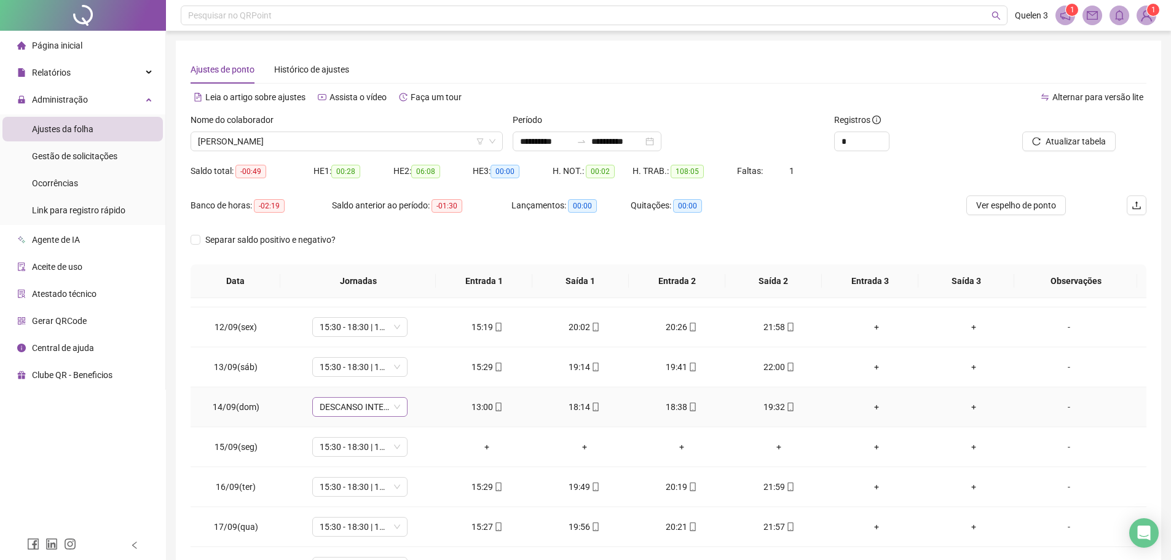
click at [362, 406] on span "DESCANSO INTER-JORNADA" at bounding box center [360, 407] width 81 height 18
type input "**"
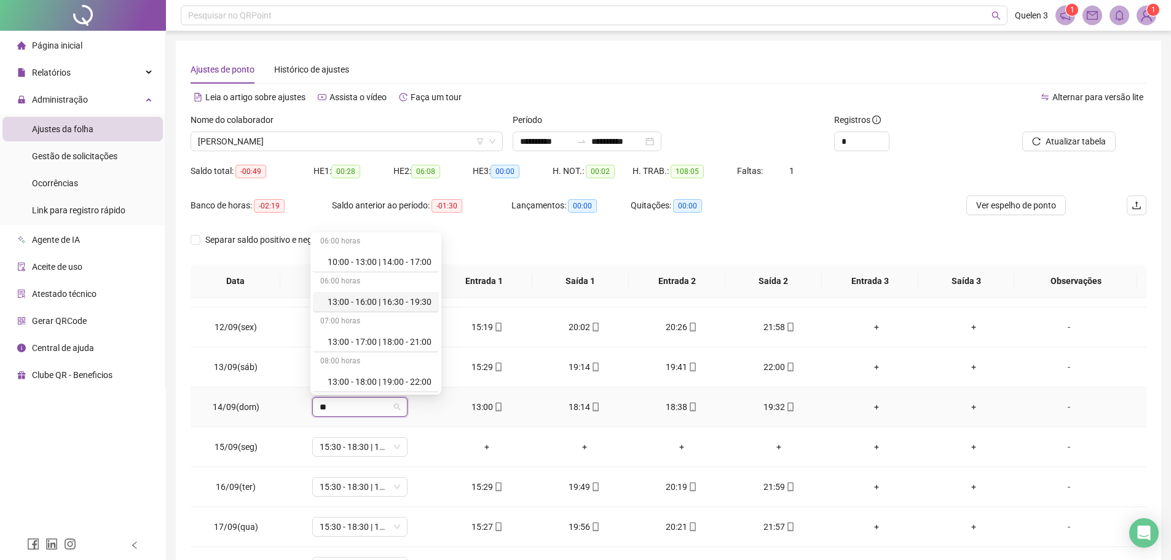
scroll to position [61, 0]
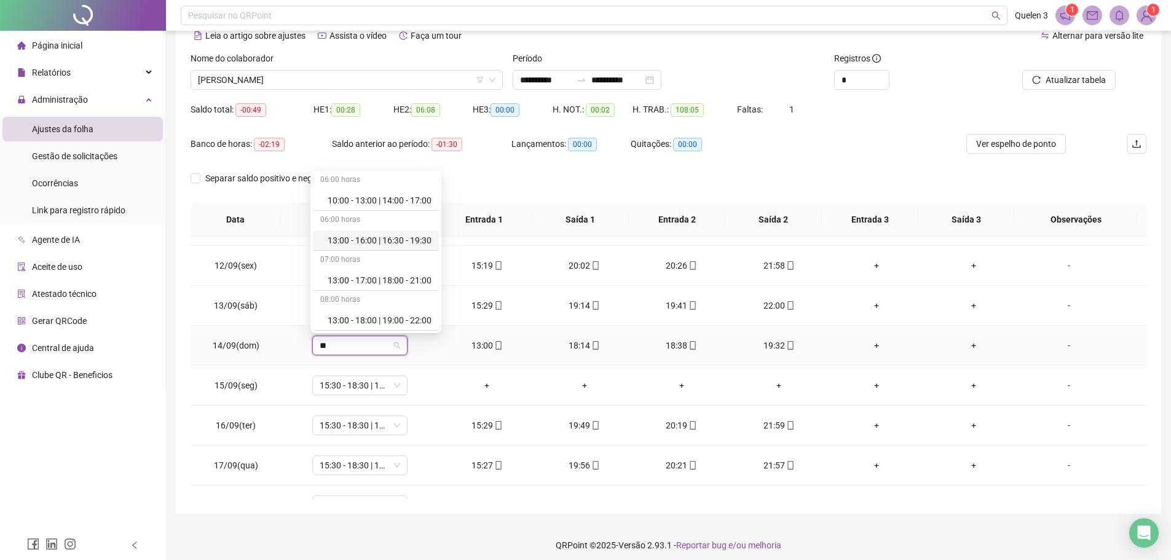
click at [411, 238] on div "13:00 - 16:00 | 16:30 - 19:30" at bounding box center [380, 241] width 104 height 14
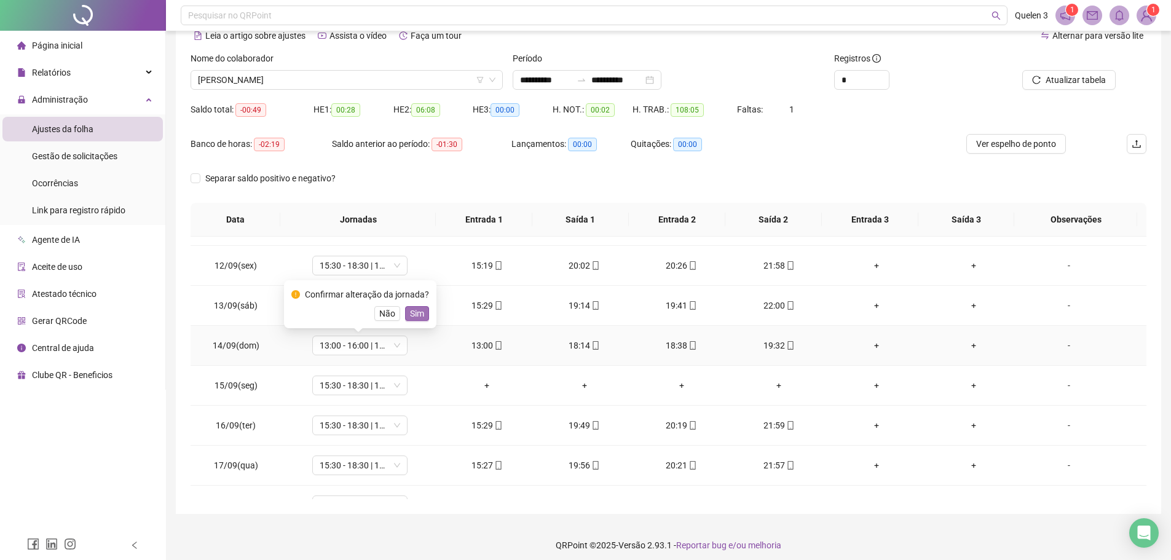
click at [418, 312] on span "Sim" at bounding box center [417, 314] width 14 height 14
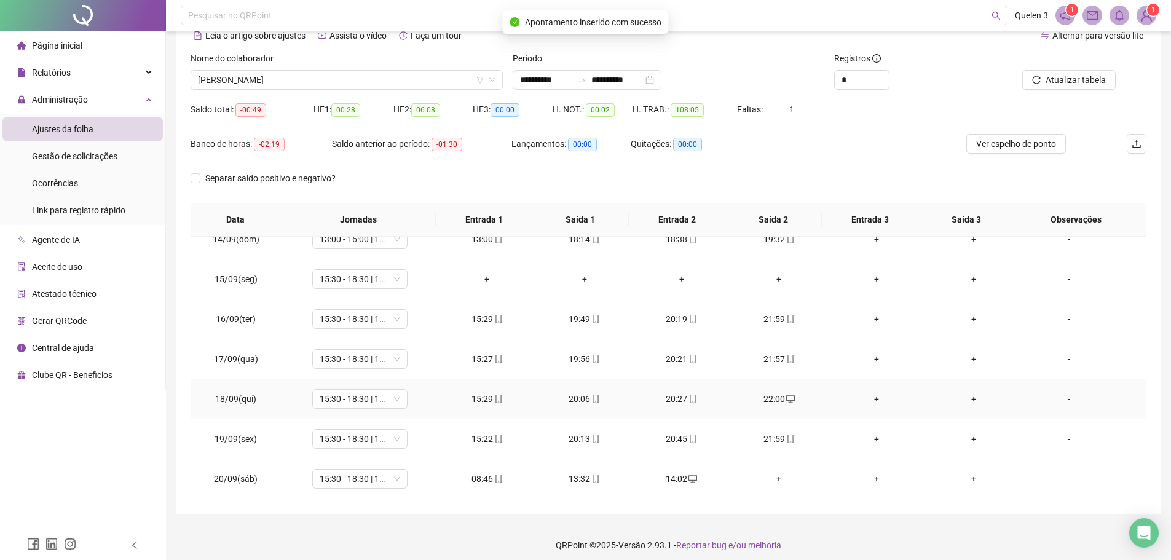
scroll to position [68, 0]
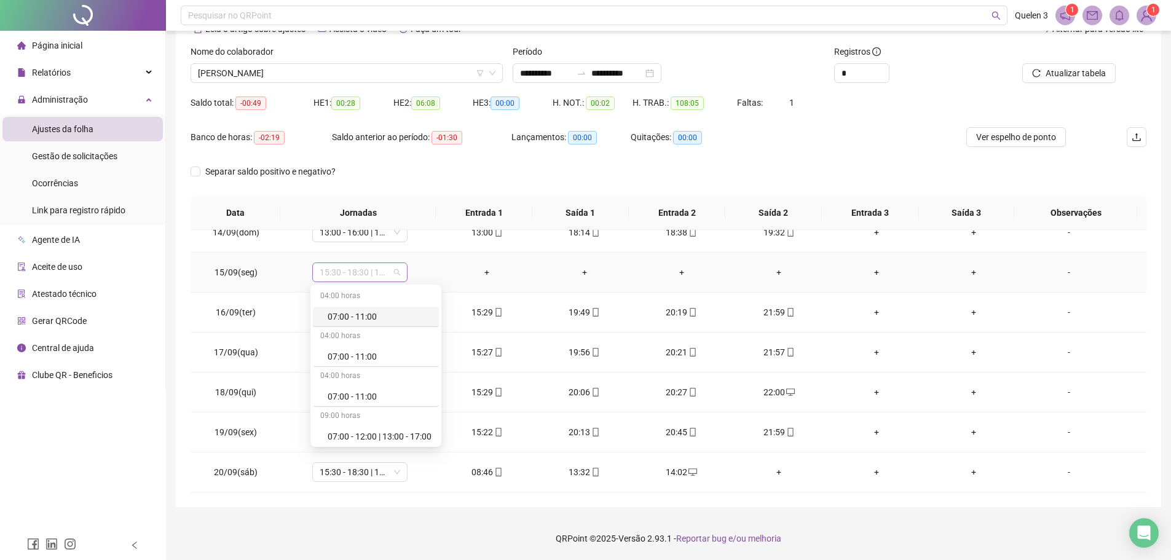
click at [369, 274] on span "15:30 - 18:30 | 19:00 - 22:00" at bounding box center [360, 272] width 81 height 18
type input "*****"
click at [384, 315] on div "Folga" at bounding box center [368, 317] width 81 height 14
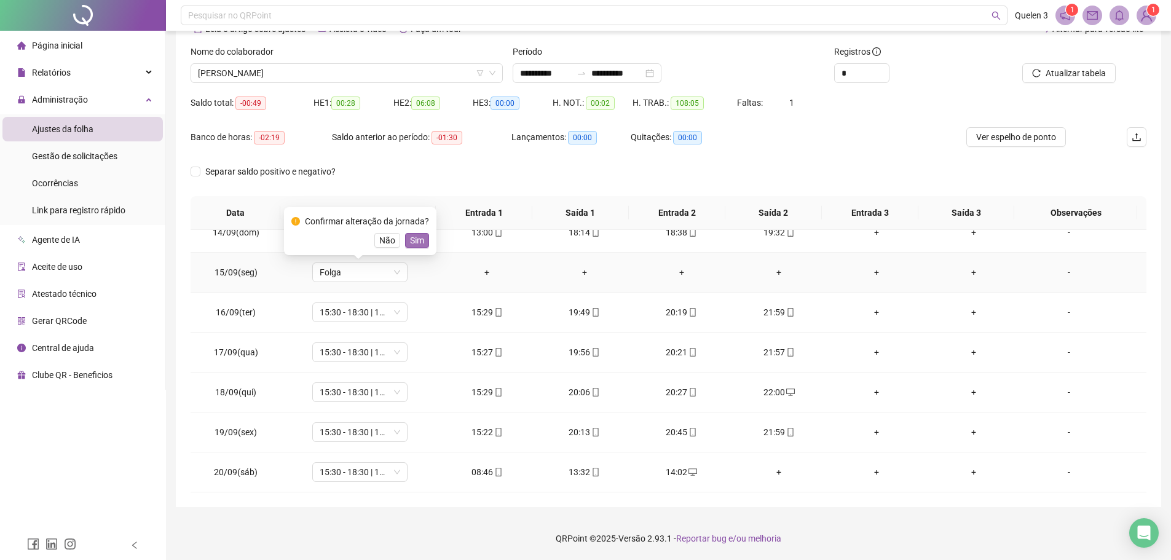
click at [413, 237] on span "Sim" at bounding box center [417, 241] width 14 height 14
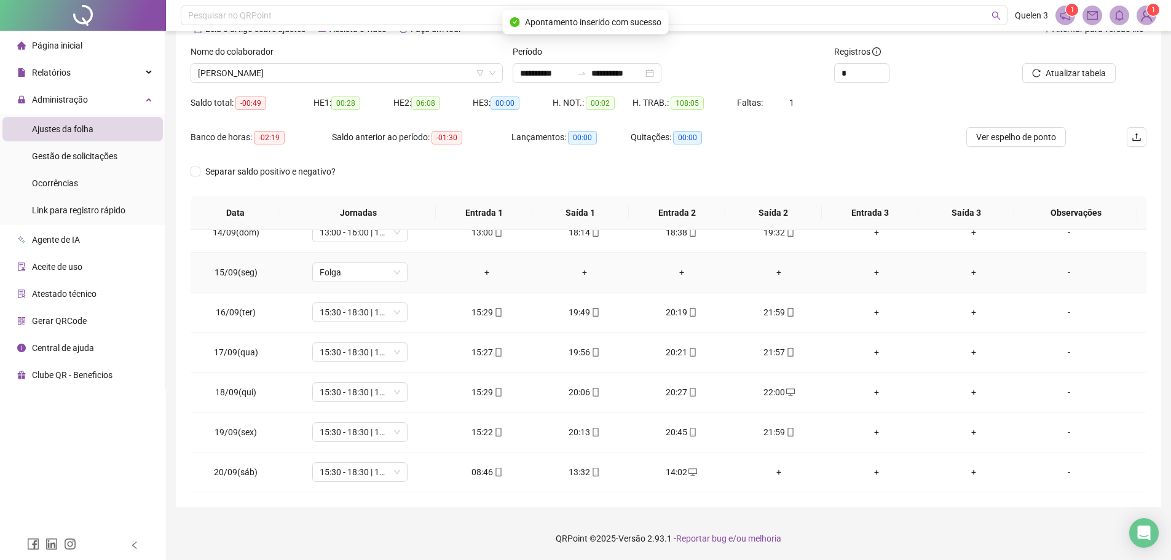
click at [1055, 272] on div "-" at bounding box center [1069, 273] width 73 height 14
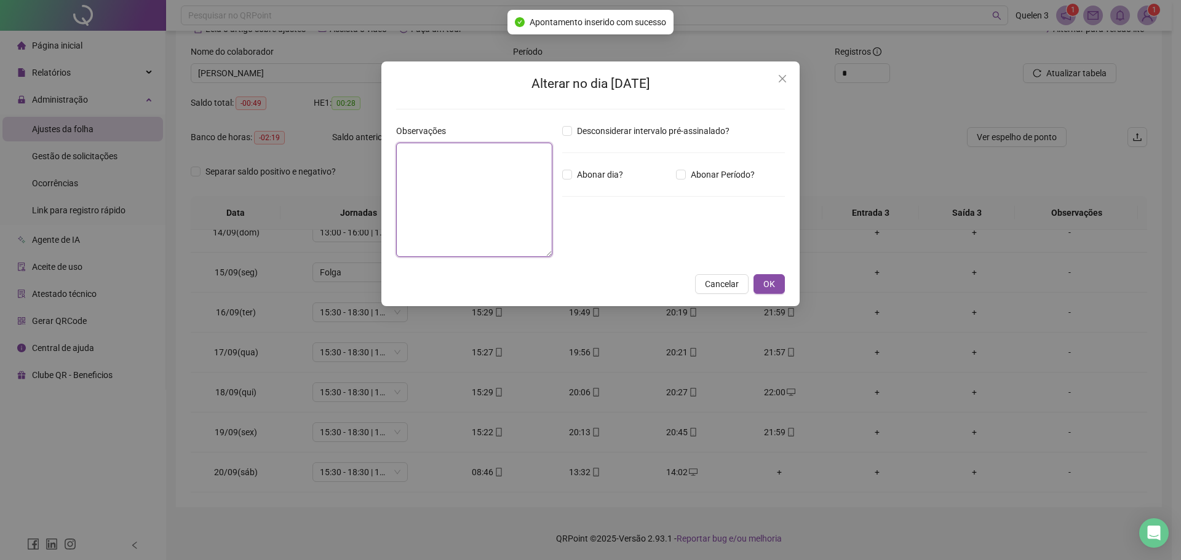
click at [447, 163] on textarea at bounding box center [474, 200] width 156 height 114
click at [488, 154] on textarea "**********" at bounding box center [474, 200] width 156 height 114
type textarea "**********"
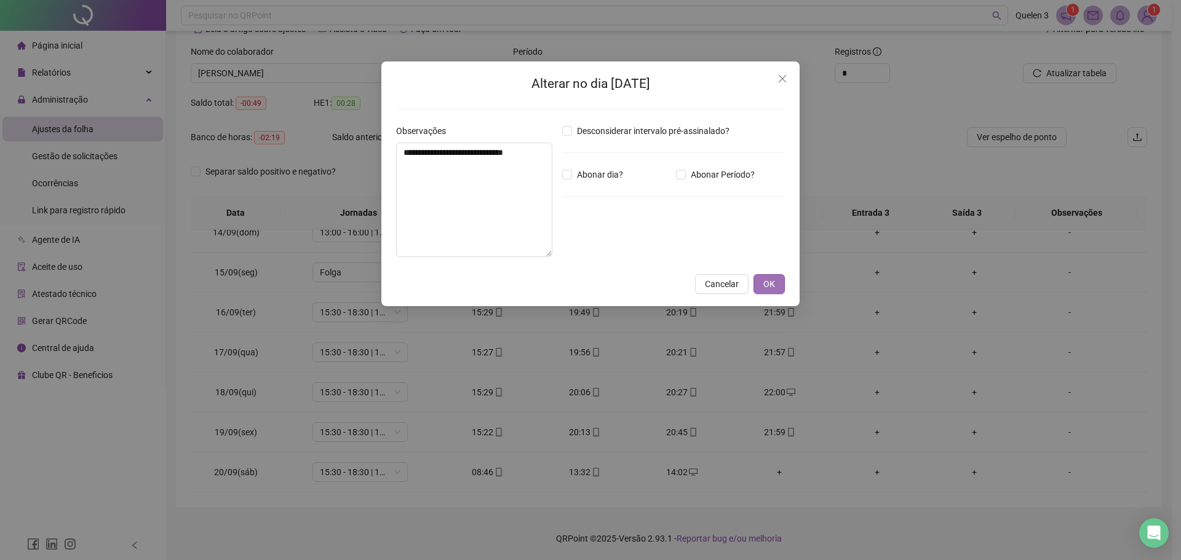
click at [783, 284] on button "OK" at bounding box center [768, 284] width 31 height 20
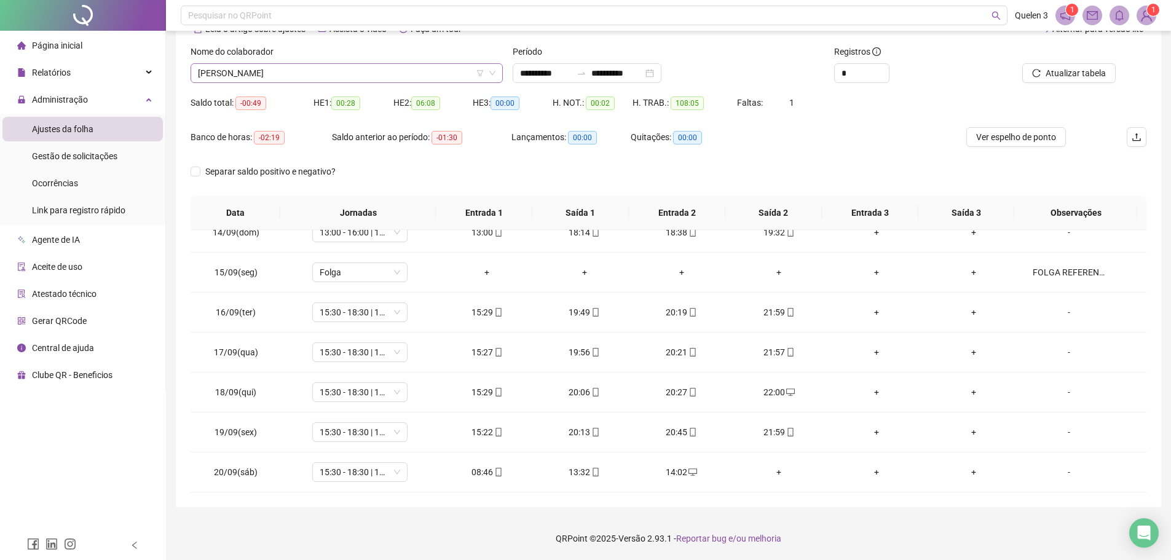
click at [420, 73] on span "[PERSON_NAME]" at bounding box center [347, 73] width 298 height 18
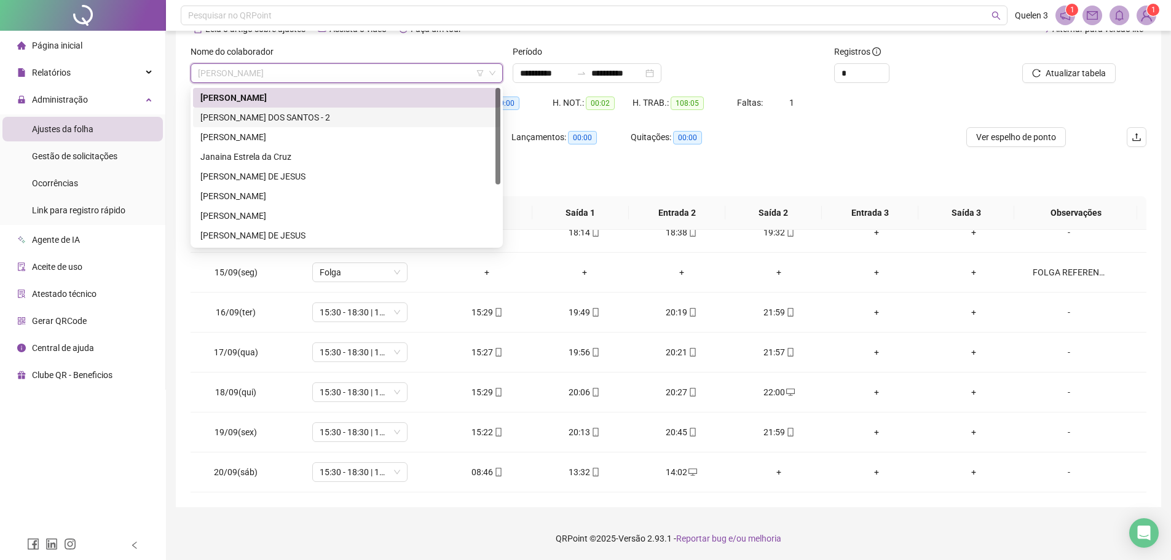
click at [351, 116] on div "[PERSON_NAME] DOS SANTOS - 2" at bounding box center [346, 118] width 293 height 14
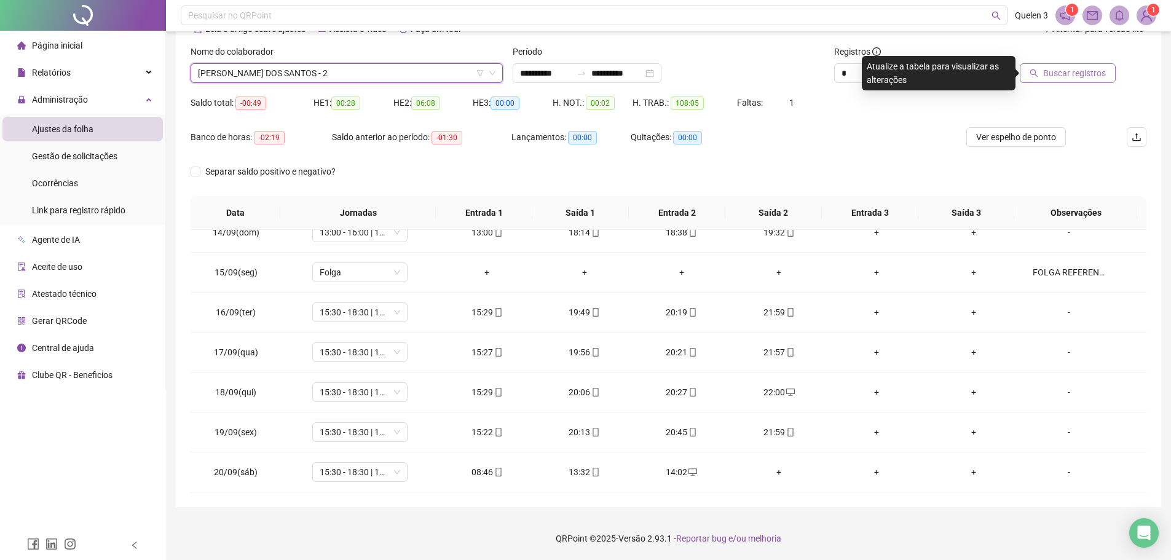
click at [1077, 74] on span "Buscar registros" at bounding box center [1075, 73] width 63 height 14
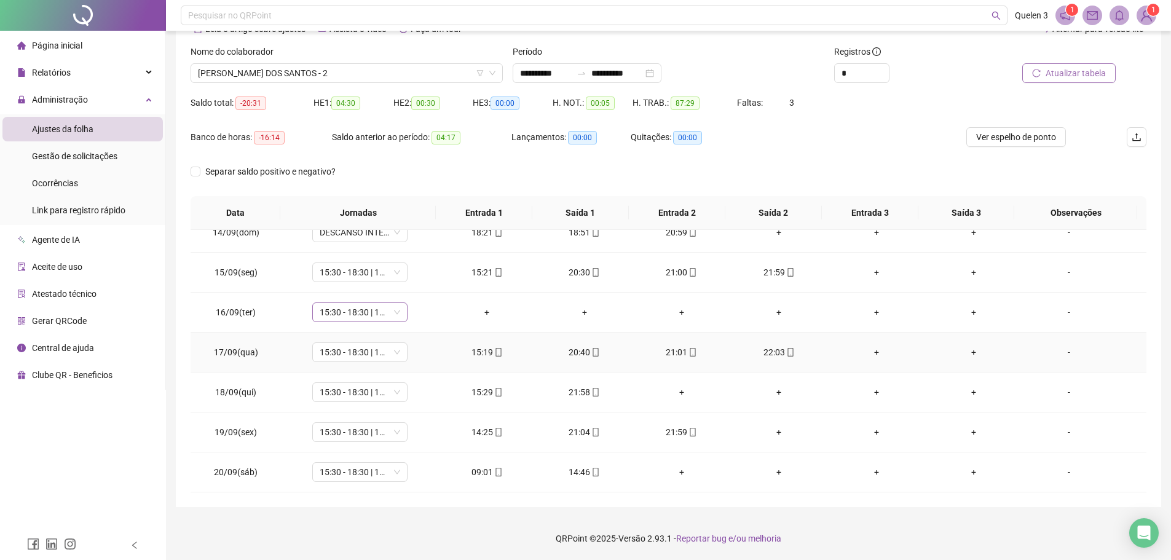
scroll to position [475, 0]
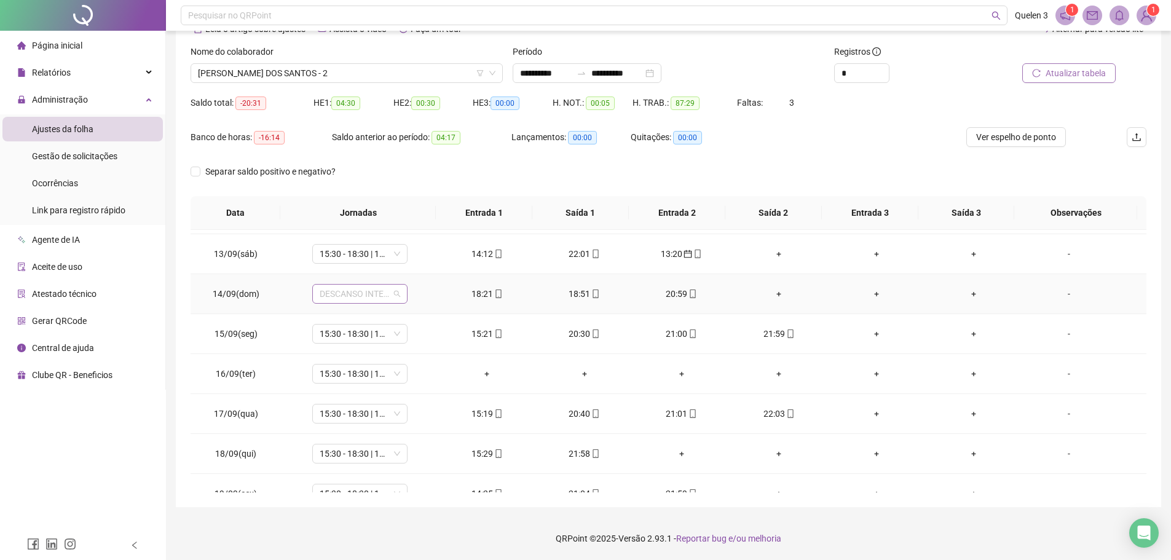
click at [361, 286] on span "DESCANSO INTER-JORNADA" at bounding box center [360, 294] width 81 height 18
type input "*"
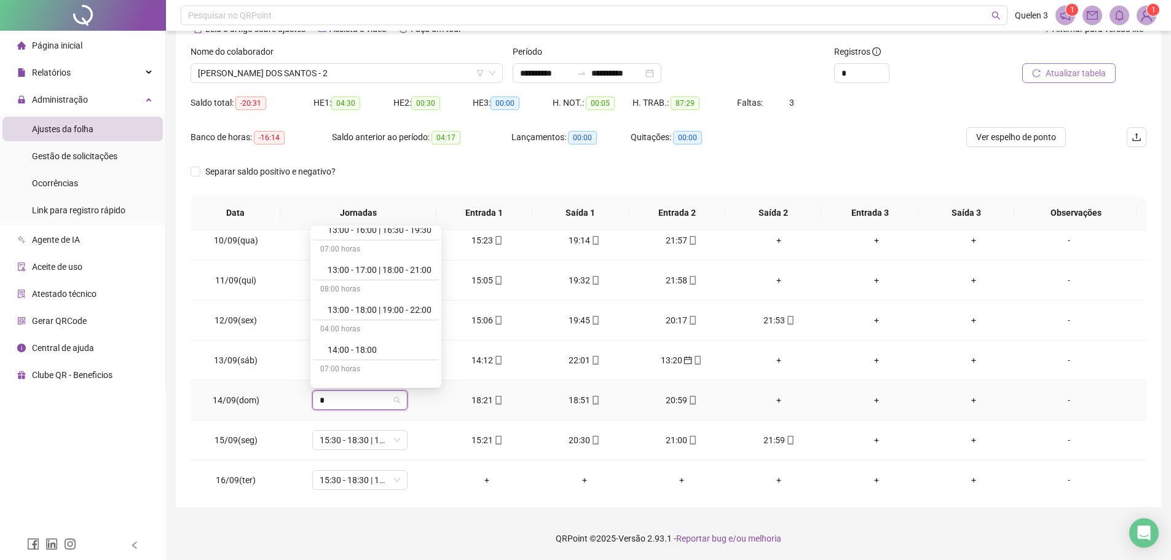
scroll to position [1230, 0]
click at [422, 345] on div "14:30 - 18:00 | 18:30 - 21:00" at bounding box center [380, 347] width 104 height 14
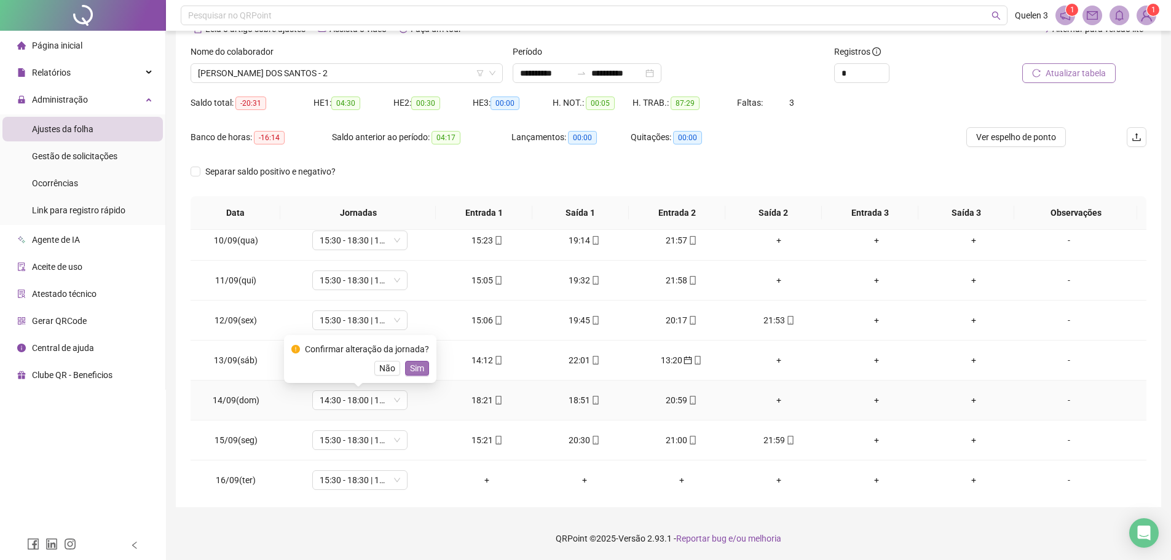
click at [419, 366] on span "Sim" at bounding box center [417, 369] width 14 height 14
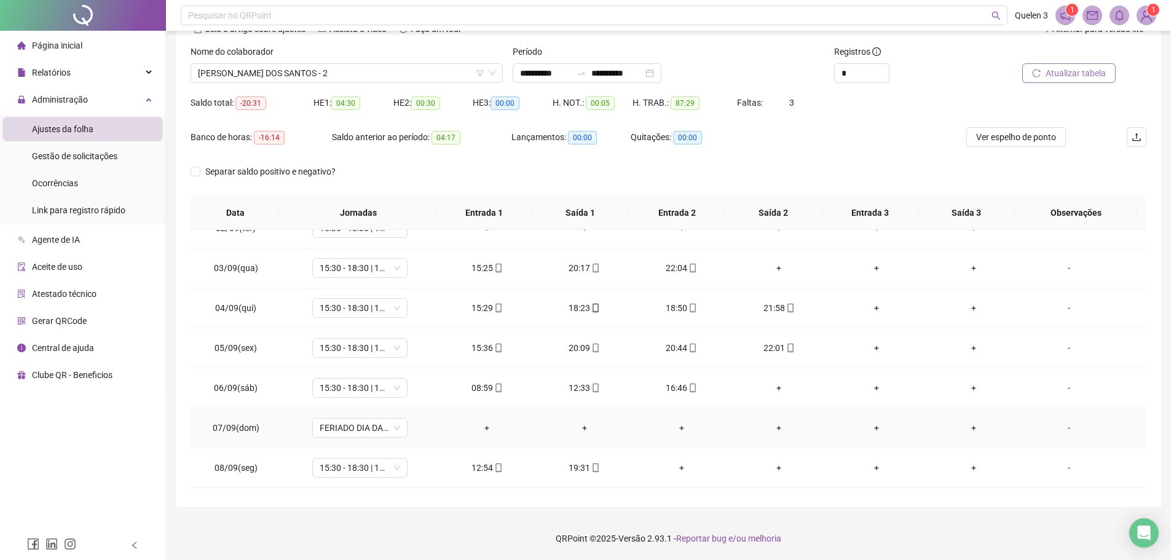
scroll to position [123, 0]
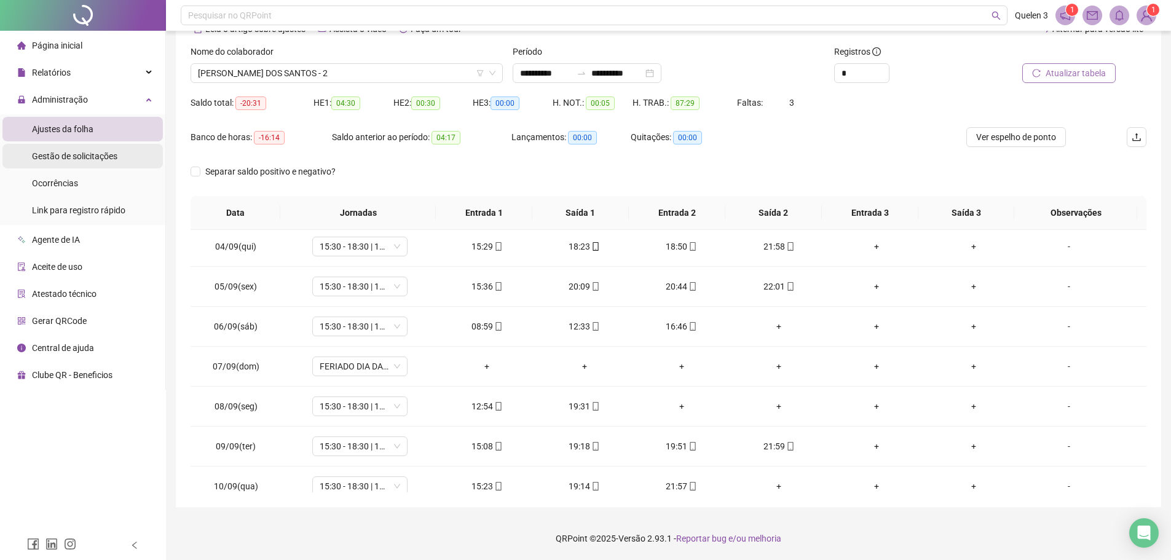
click at [76, 146] on div "Gestão de solicitações" at bounding box center [74, 156] width 85 height 25
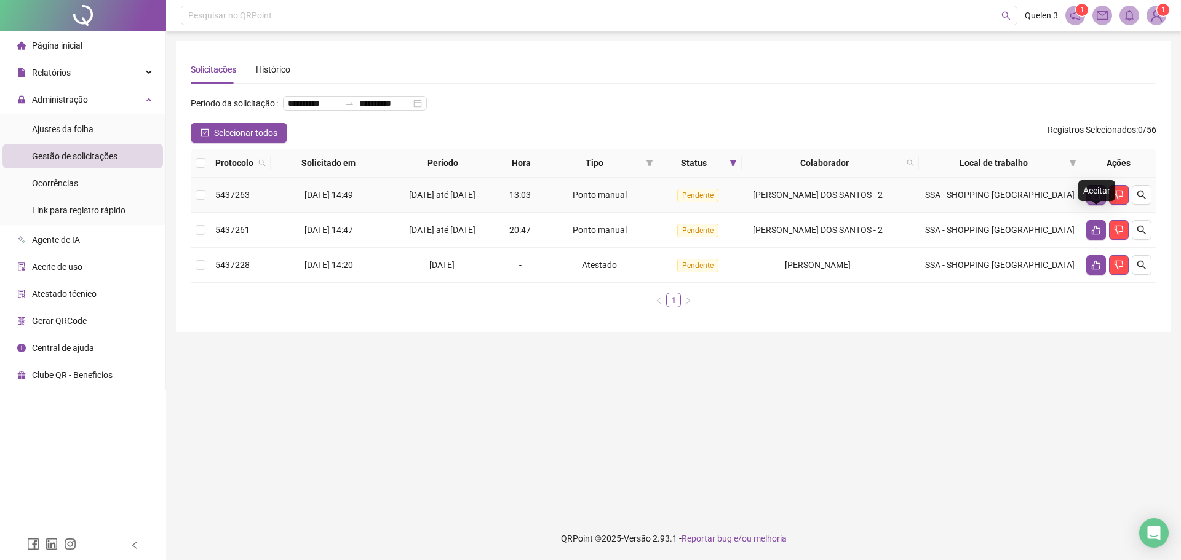
click at [1090, 205] on button "button" at bounding box center [1096, 195] width 20 height 20
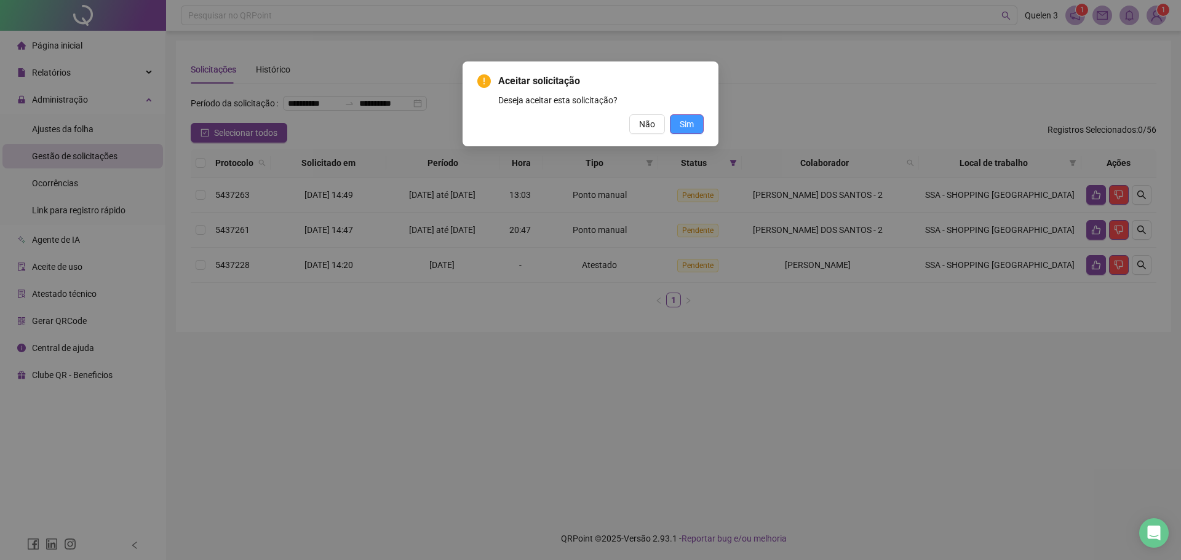
click at [686, 123] on span "Sim" at bounding box center [687, 124] width 14 height 14
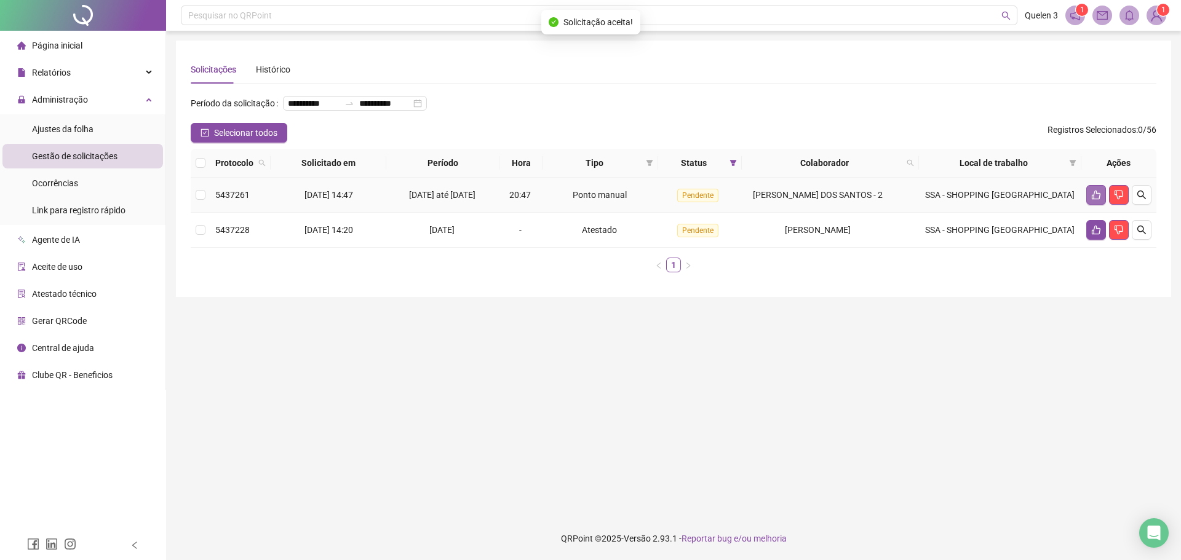
click at [1089, 205] on button "button" at bounding box center [1096, 195] width 20 height 20
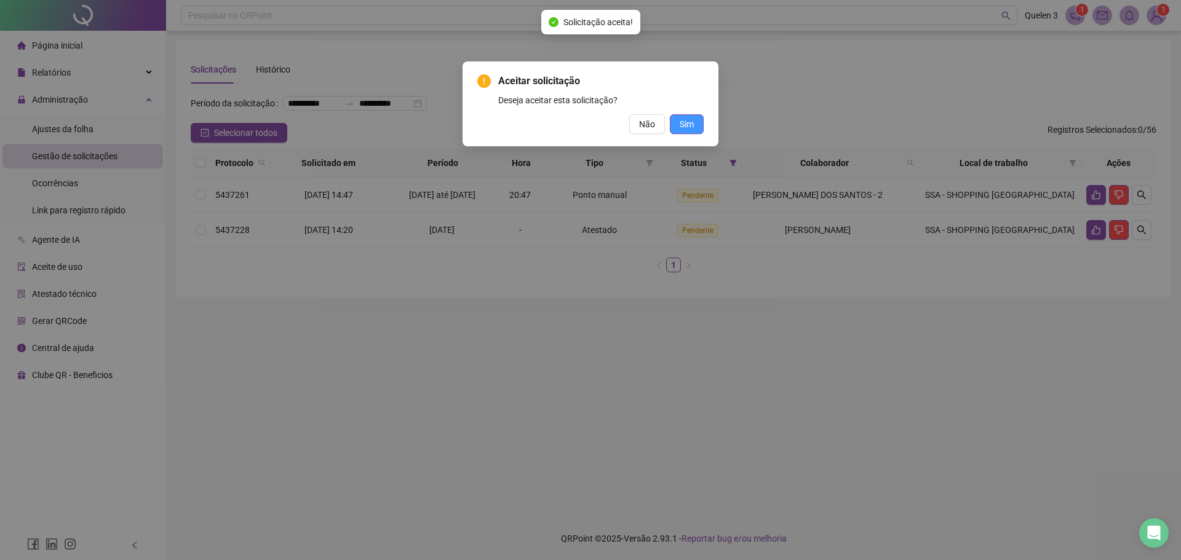
click at [689, 123] on span "Sim" at bounding box center [687, 124] width 14 height 14
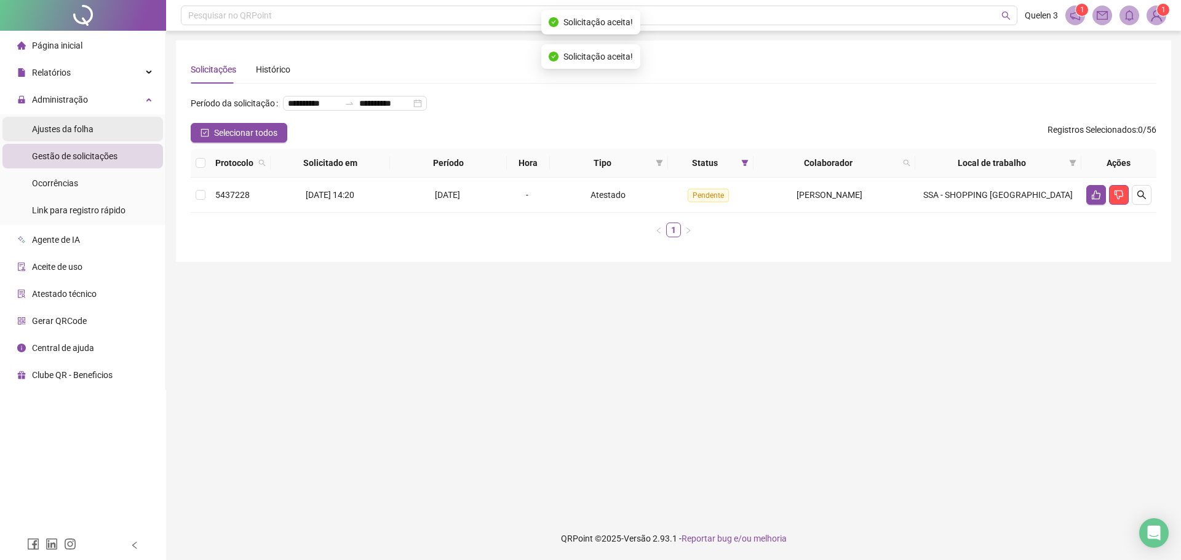
click at [8, 126] on li "Ajustes da folha" at bounding box center [82, 129] width 161 height 25
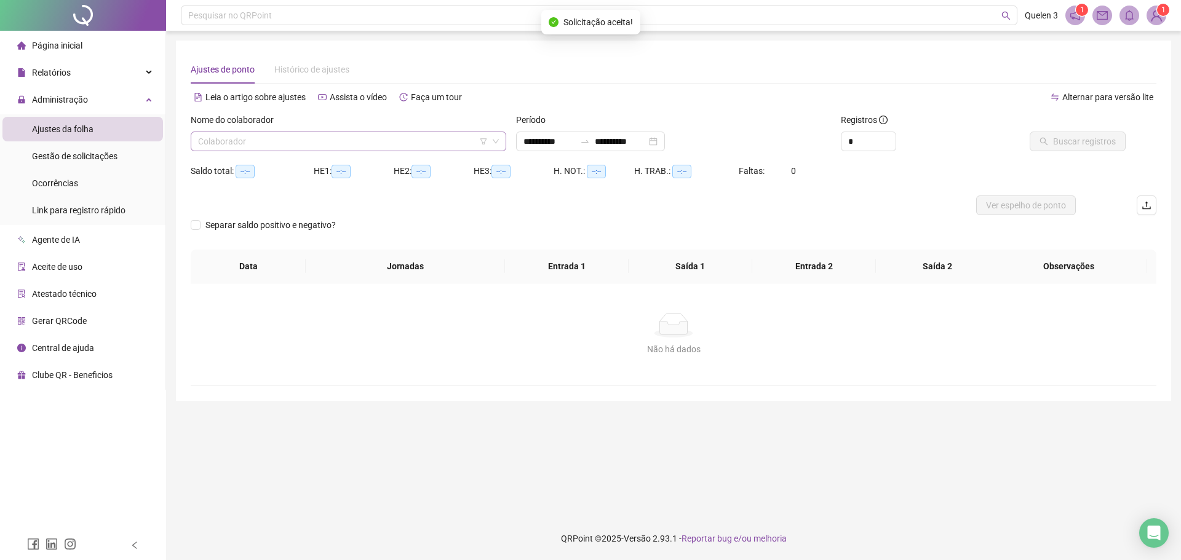
type input "**********"
click at [310, 140] on input "search" at bounding box center [343, 141] width 290 height 18
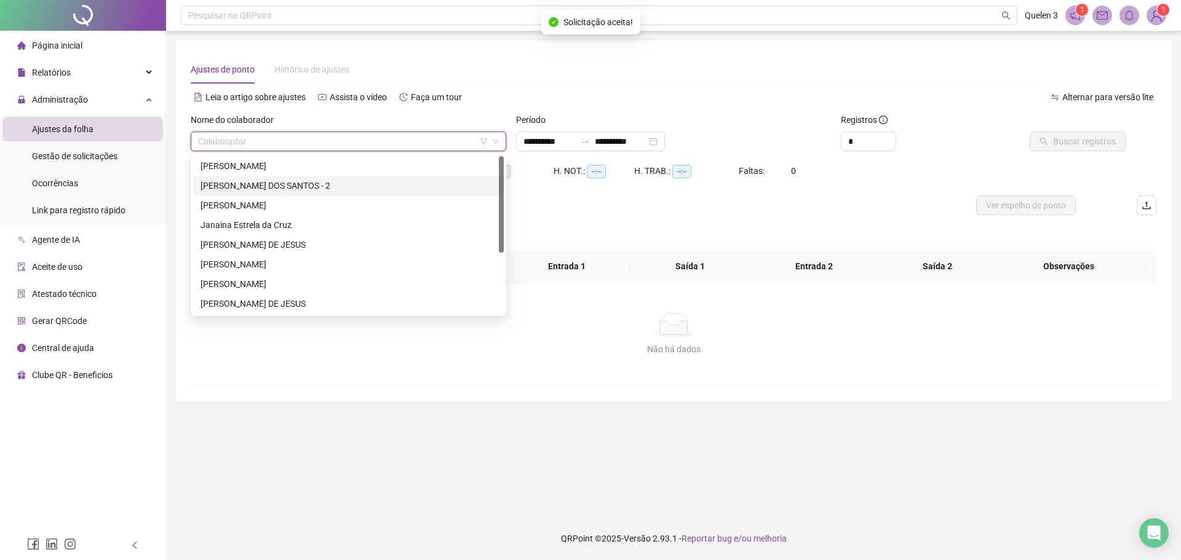
click at [277, 188] on div "[PERSON_NAME] DOS SANTOS - 2" at bounding box center [348, 186] width 296 height 14
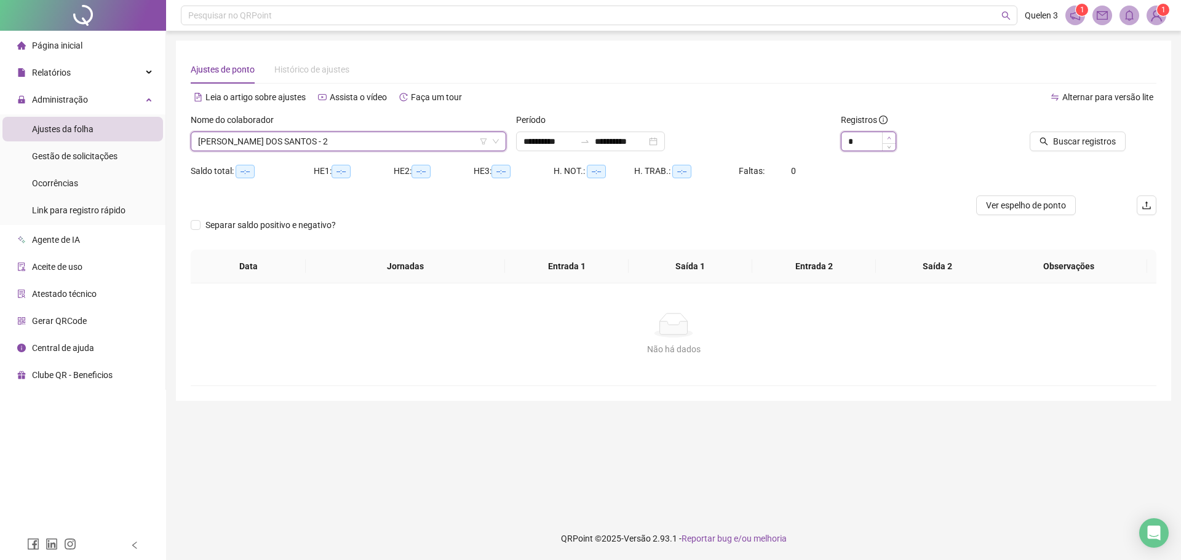
type input "*"
click at [885, 139] on span "Increase Value" at bounding box center [889, 137] width 14 height 11
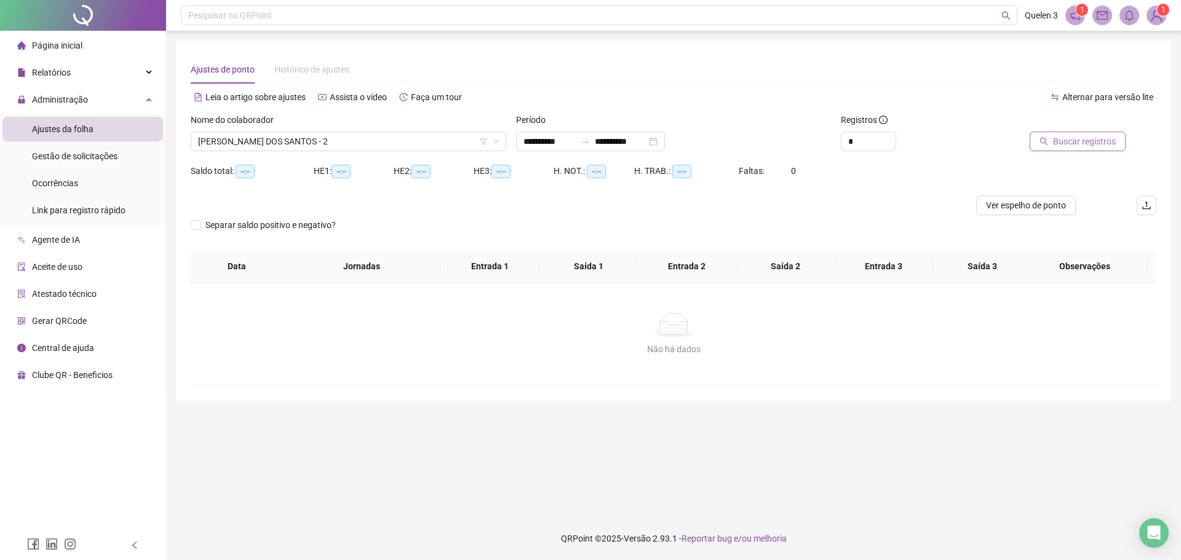
click at [1061, 143] on span "Buscar registros" at bounding box center [1084, 142] width 63 height 14
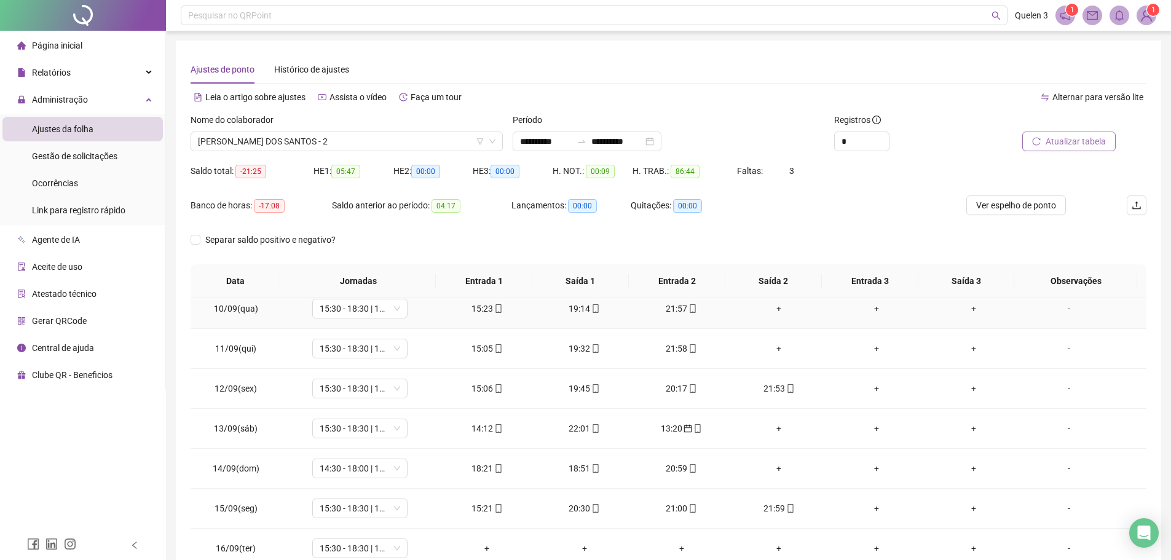
scroll to position [497, 0]
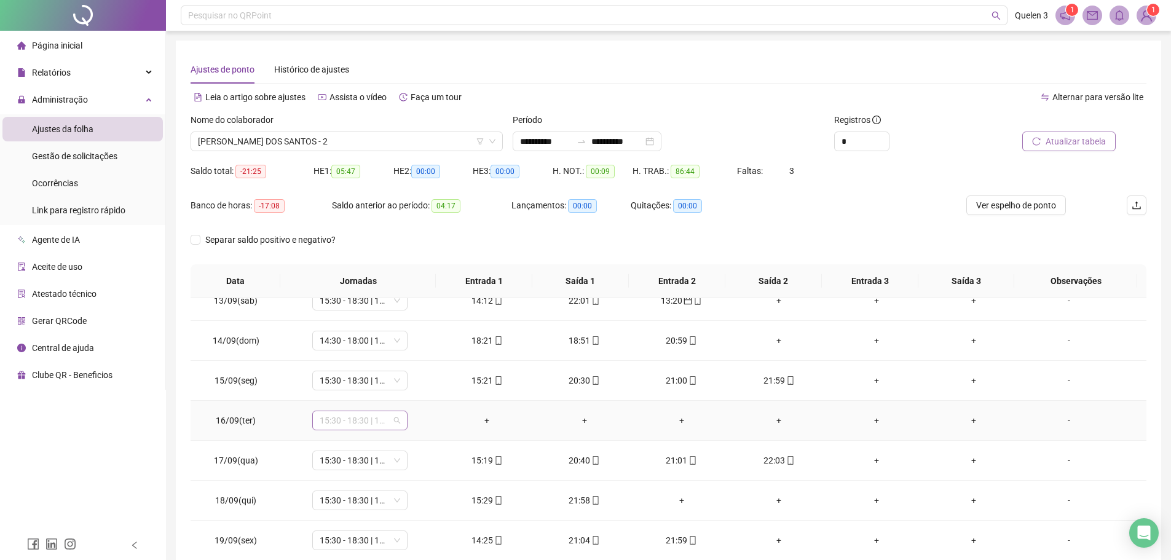
click at [350, 421] on span "15:30 - 18:30 | 19:00 - 22:00" at bounding box center [360, 420] width 81 height 18
type input "*****"
click at [369, 348] on div "Folga" at bounding box center [364, 356] width 103 height 20
click at [422, 390] on button "Sim" at bounding box center [417, 388] width 24 height 15
click at [1052, 419] on div "-" at bounding box center [1069, 421] width 73 height 14
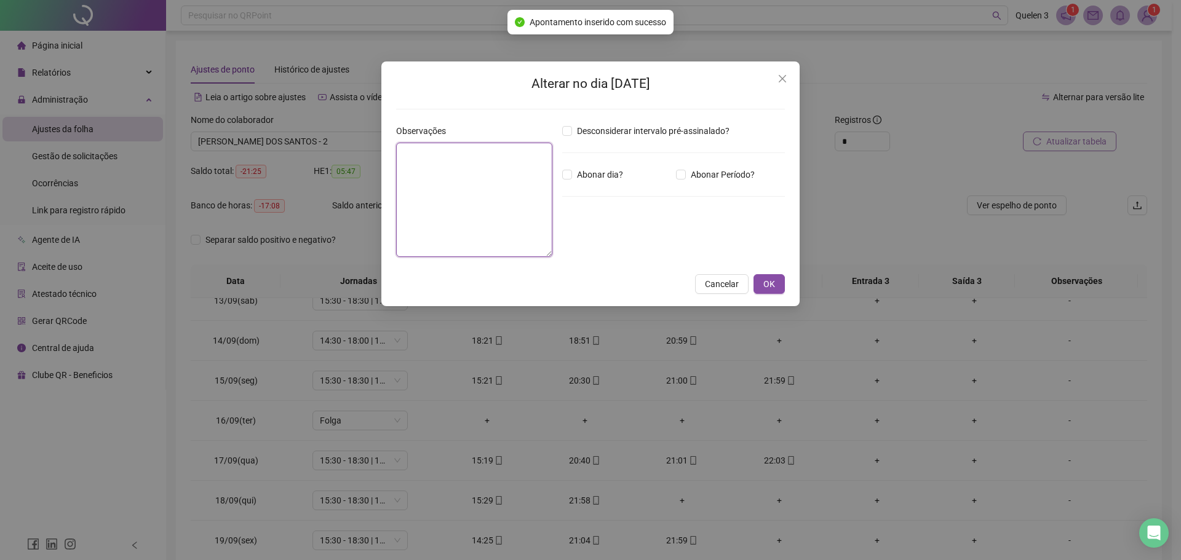
click at [448, 164] on textarea at bounding box center [474, 200] width 156 height 114
type textarea "*****"
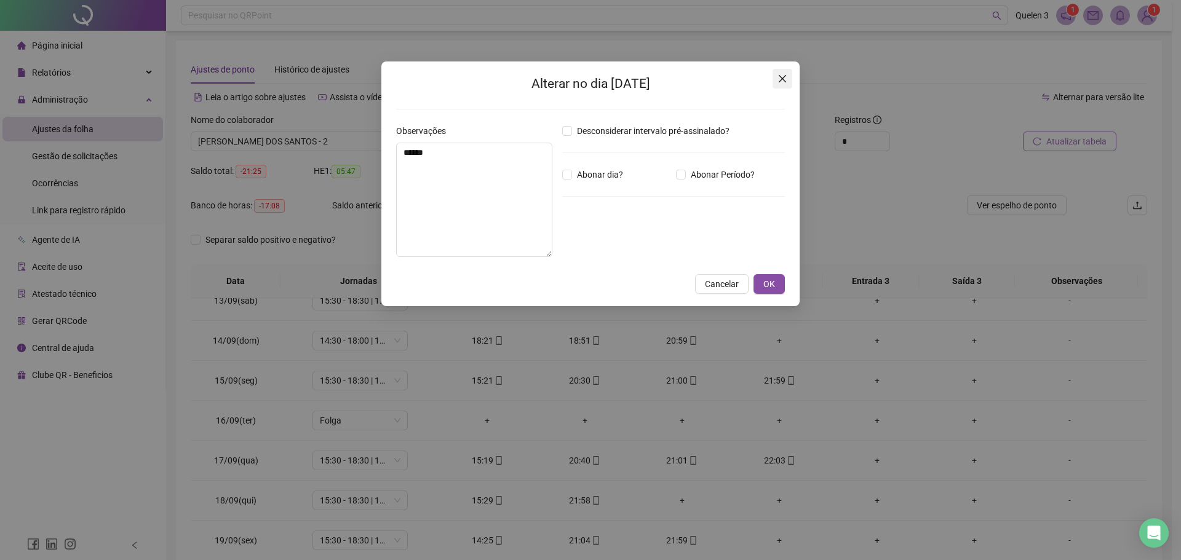
click at [786, 84] on button "Close" at bounding box center [782, 79] width 20 height 20
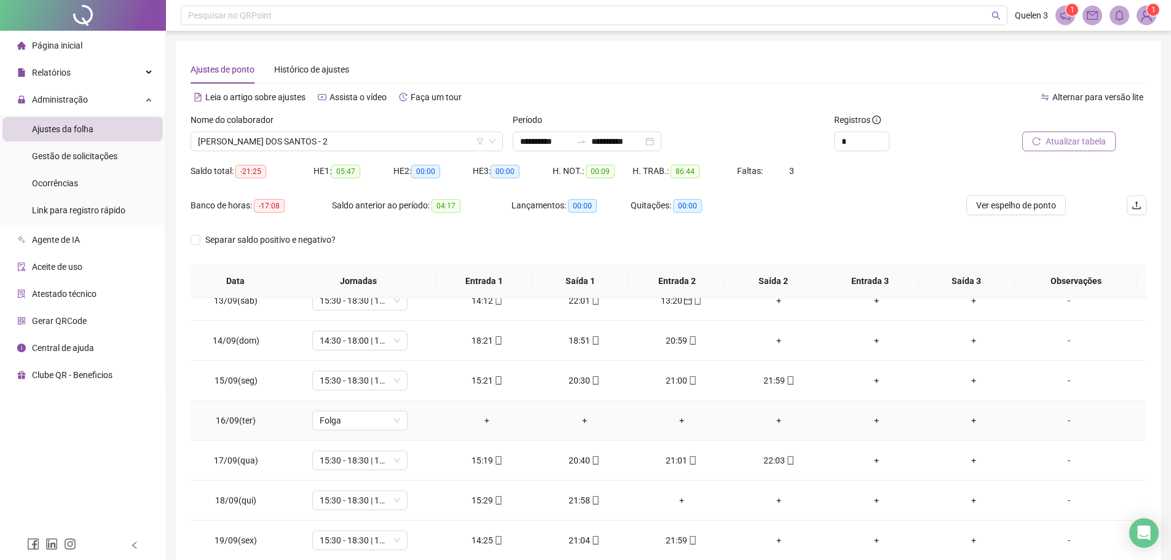
click at [1058, 418] on div "-" at bounding box center [1069, 421] width 73 height 14
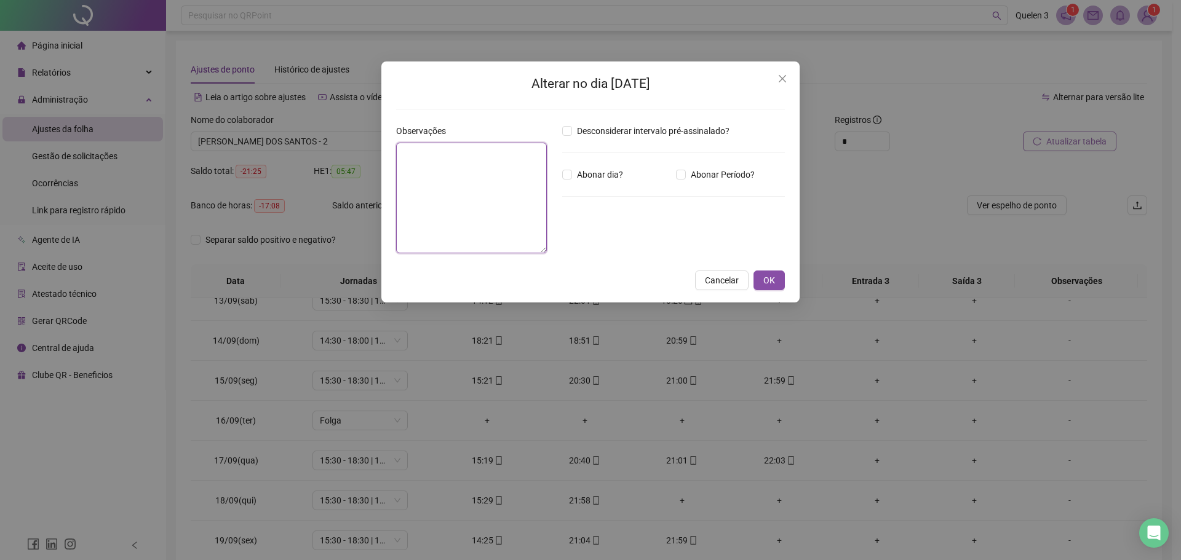
click at [467, 153] on textarea at bounding box center [471, 198] width 151 height 111
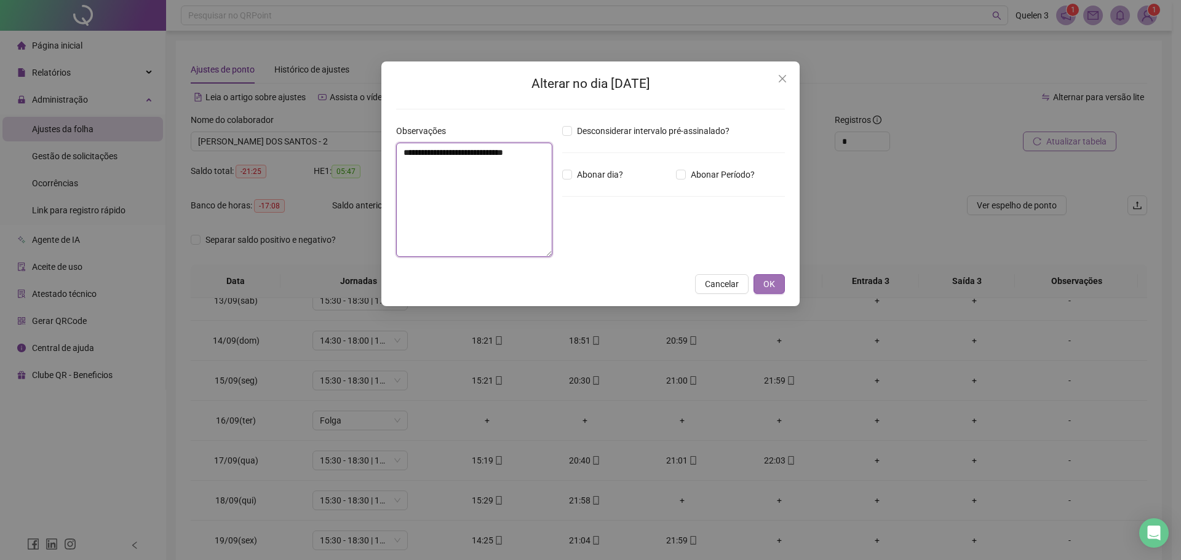
type textarea "**********"
click at [779, 285] on button "OK" at bounding box center [768, 284] width 31 height 20
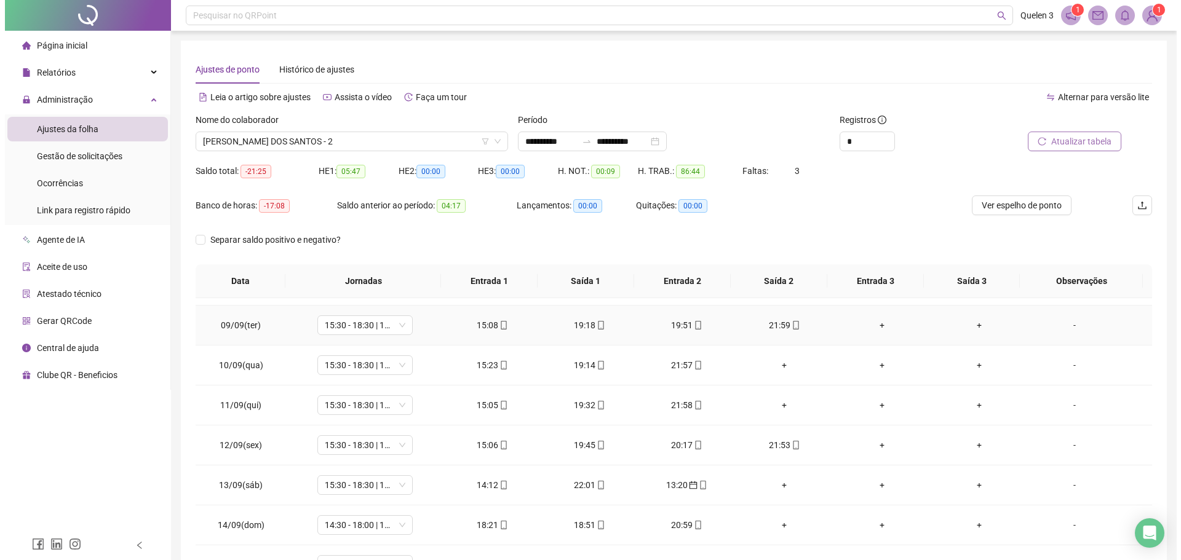
scroll to position [251, 0]
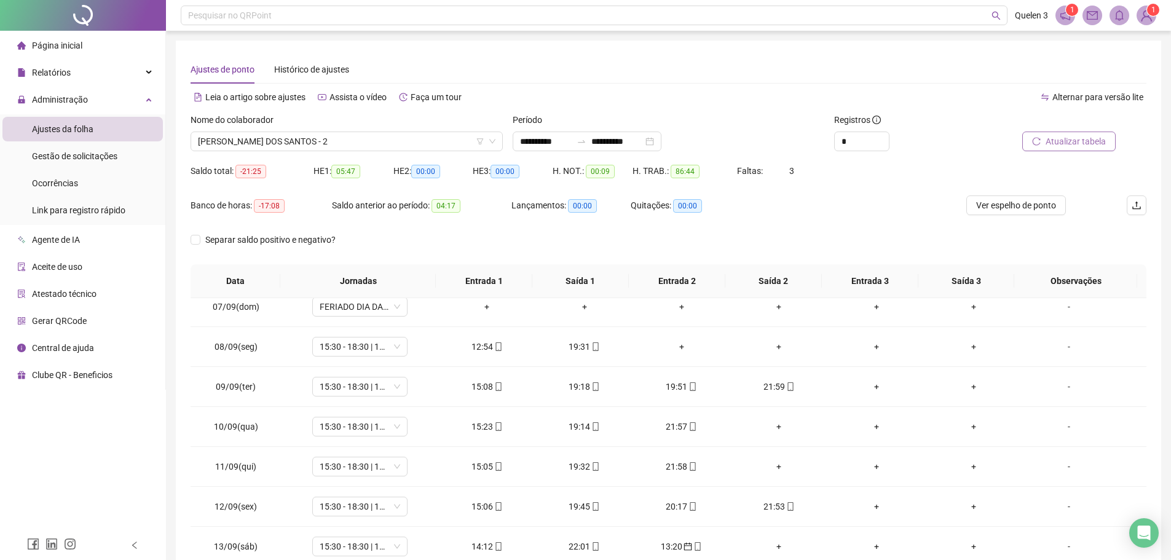
click at [95, 153] on span "Gestão de solicitações" at bounding box center [74, 156] width 85 height 10
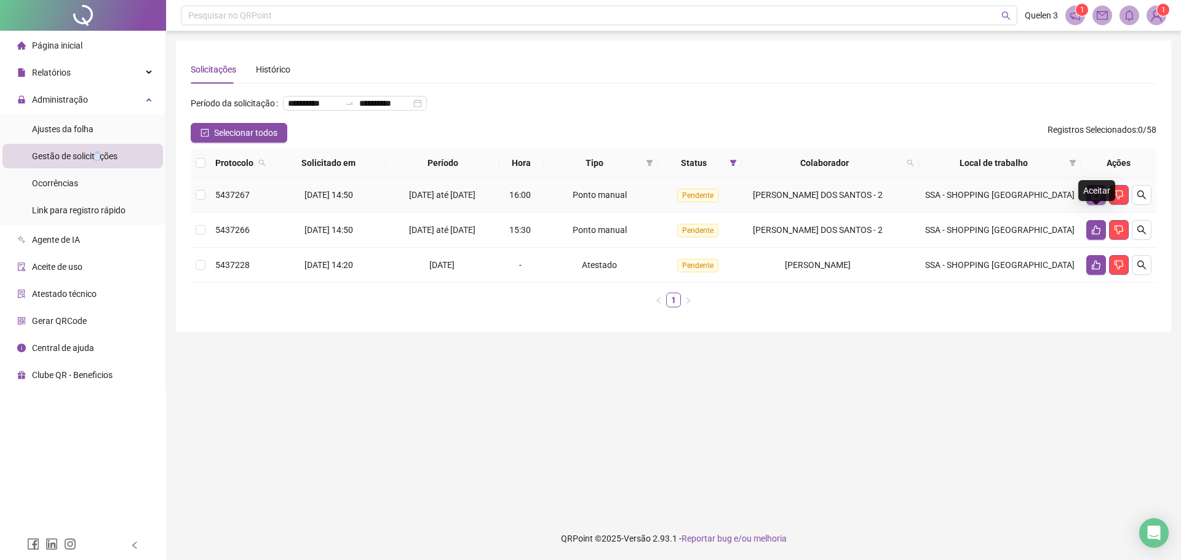
click at [1095, 200] on icon "like" at bounding box center [1096, 195] width 10 height 10
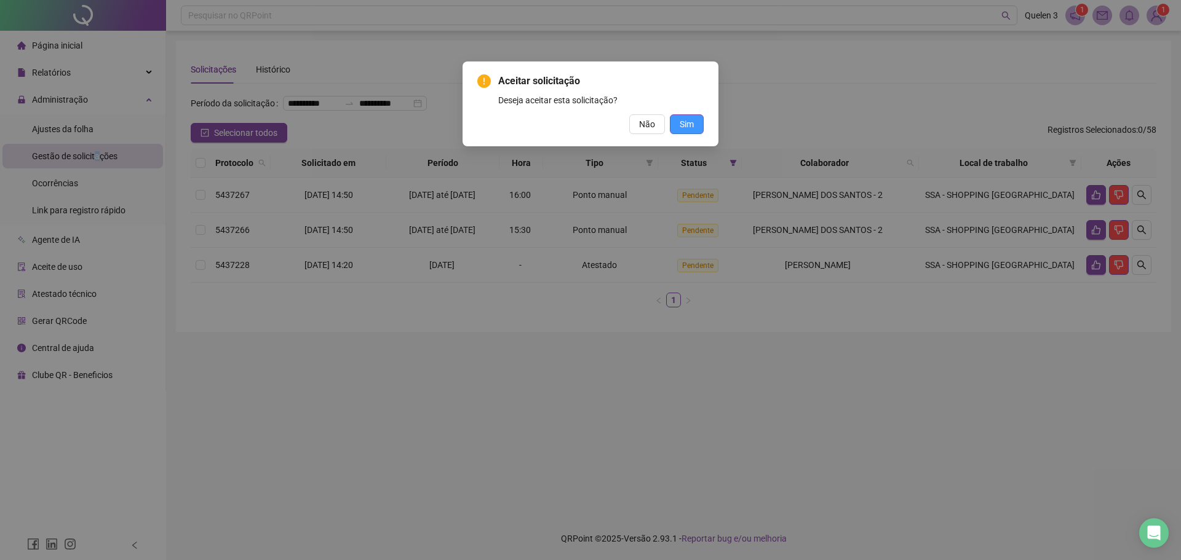
click at [692, 121] on span "Sim" at bounding box center [687, 124] width 14 height 14
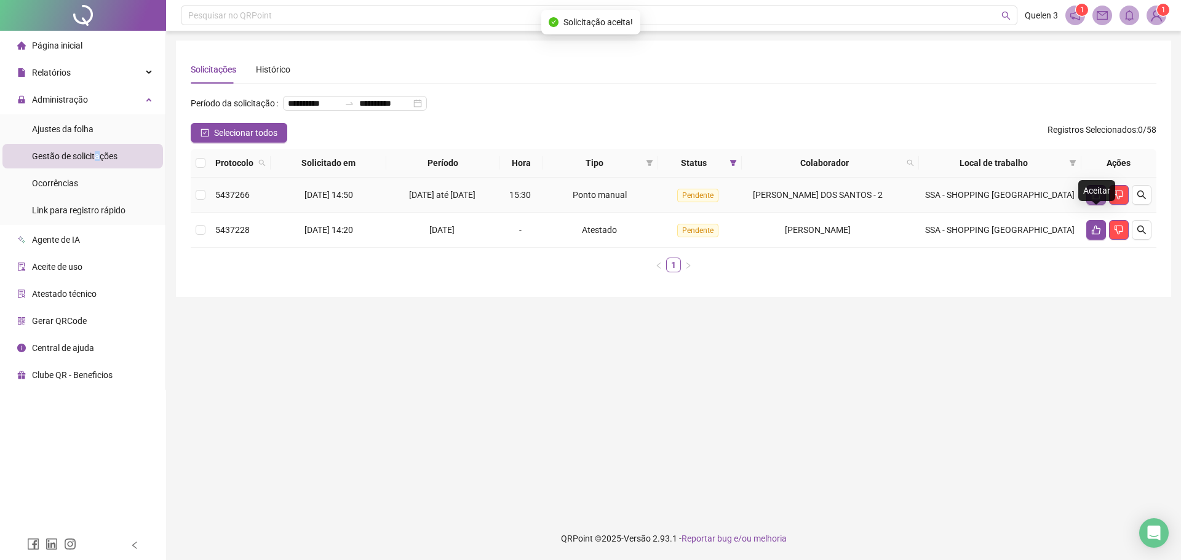
click at [1096, 200] on icon "like" at bounding box center [1096, 195] width 9 height 9
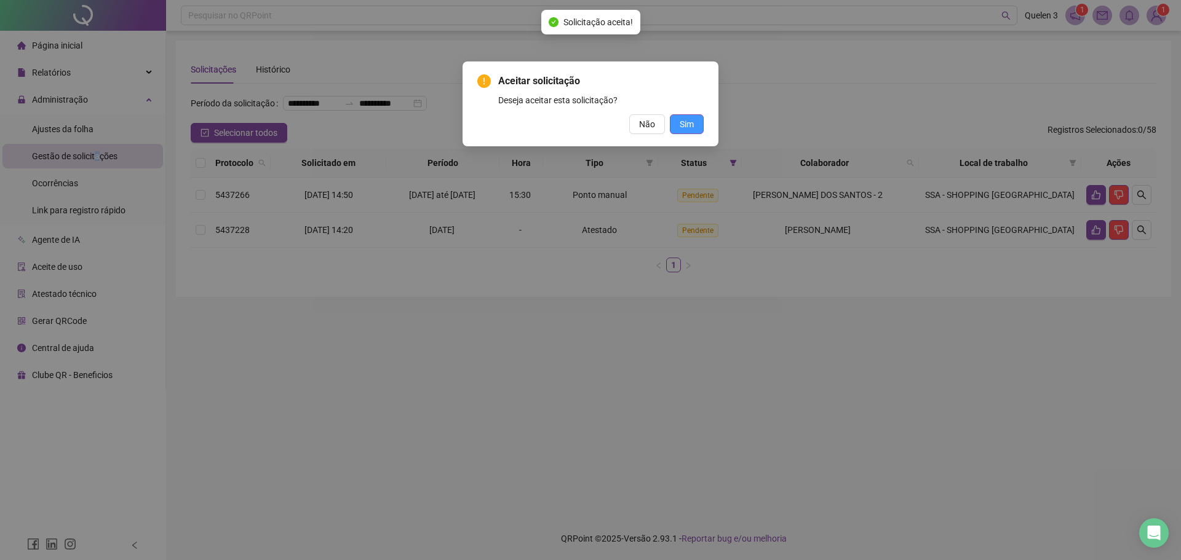
click at [700, 126] on button "Sim" at bounding box center [687, 124] width 34 height 20
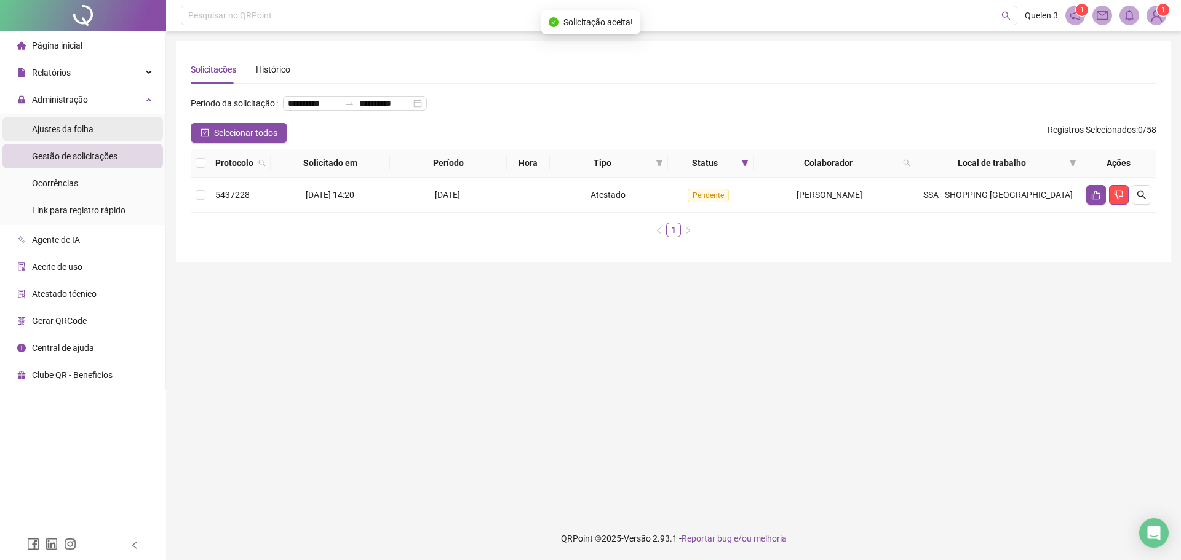
click at [75, 133] on span "Ajustes da folha" at bounding box center [62, 129] width 61 height 10
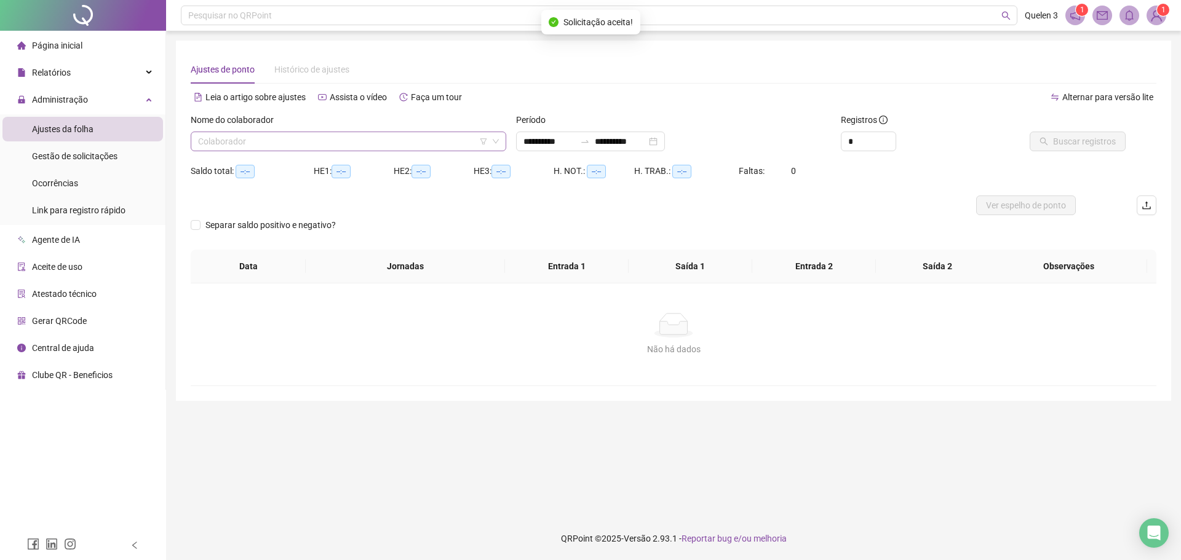
type input "**********"
click at [291, 148] on input "search" at bounding box center [343, 141] width 290 height 18
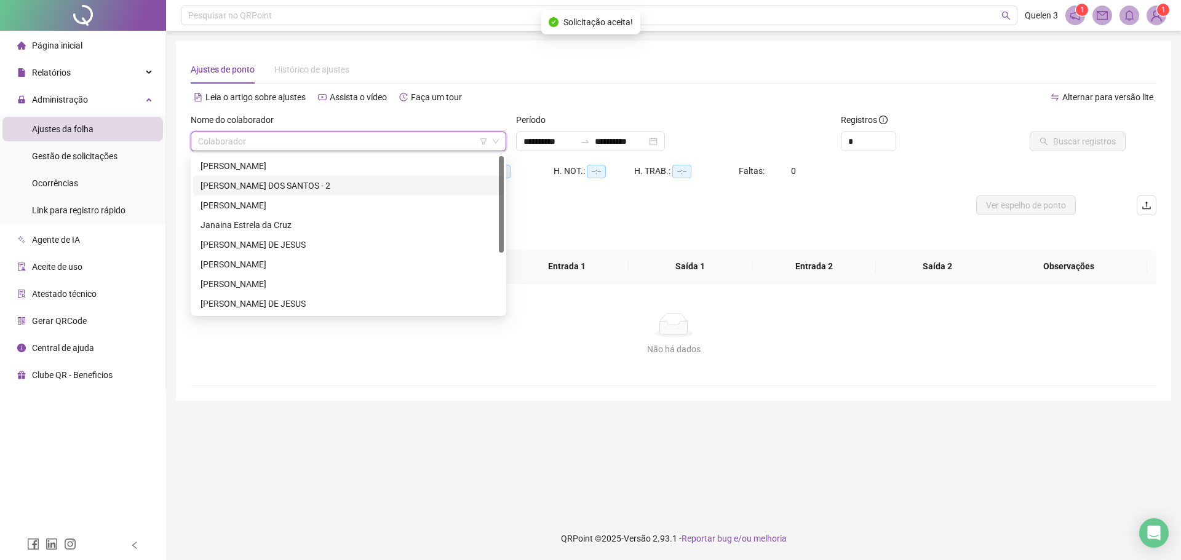
click at [284, 181] on div "[PERSON_NAME] DOS SANTOS - 2" at bounding box center [348, 186] width 296 height 14
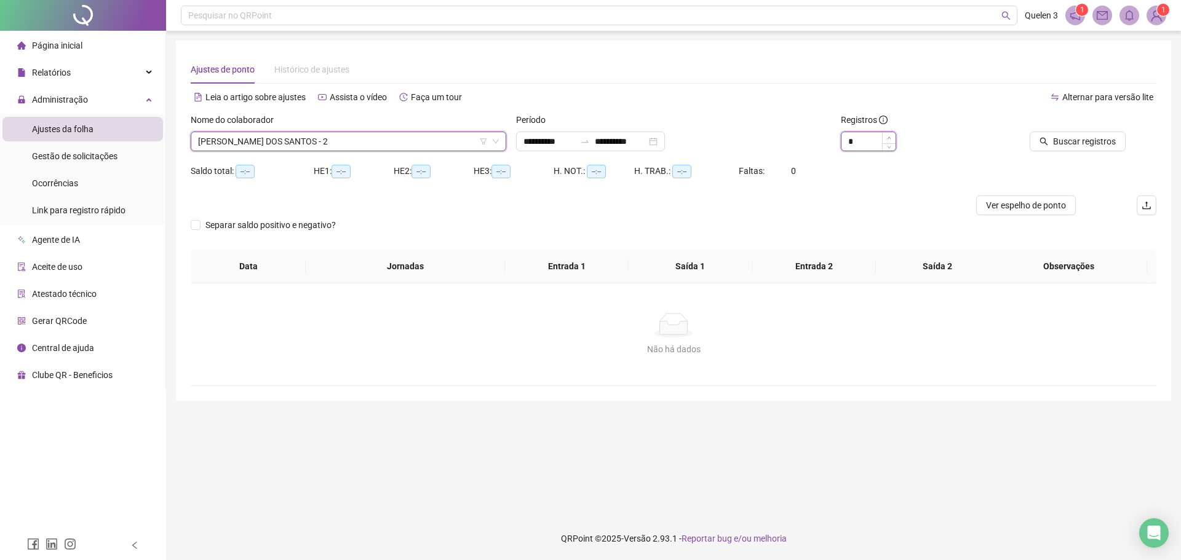
type input "*"
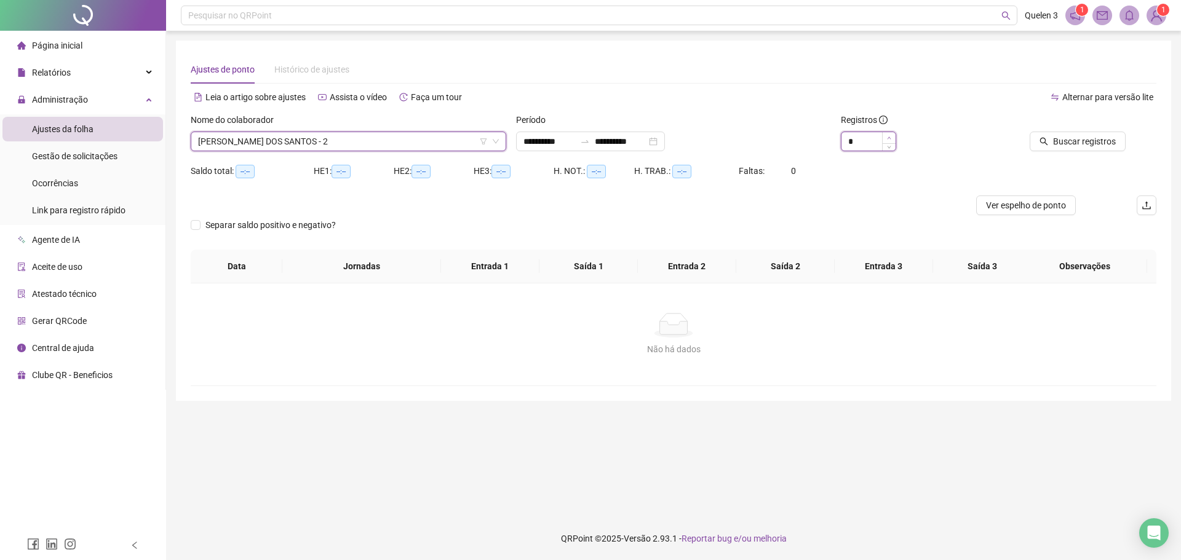
click at [889, 136] on icon "up" at bounding box center [889, 138] width 4 height 4
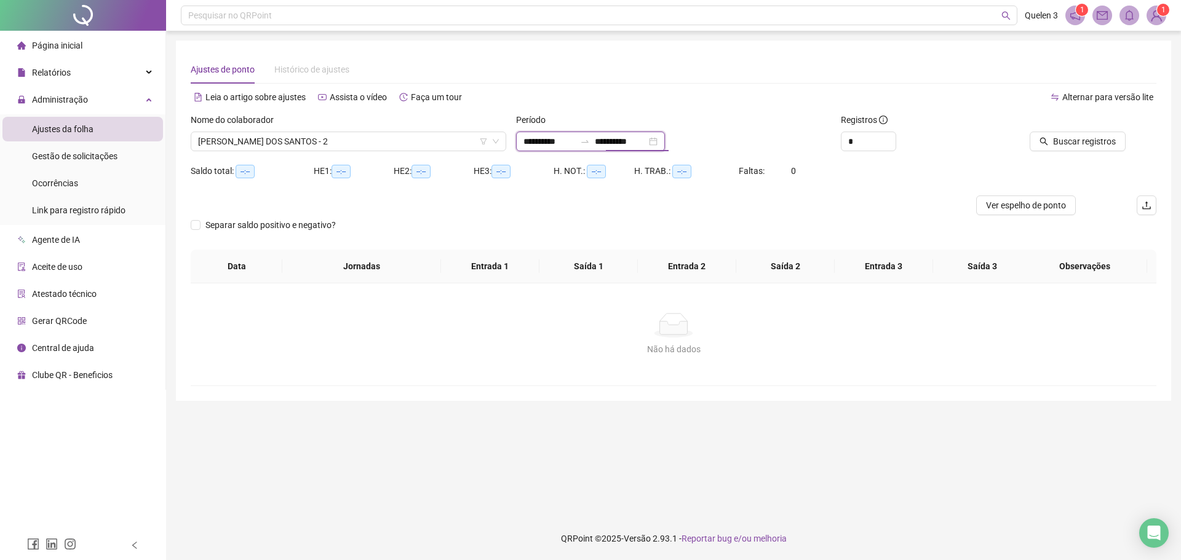
click at [646, 140] on input "**********" at bounding box center [621, 142] width 52 height 14
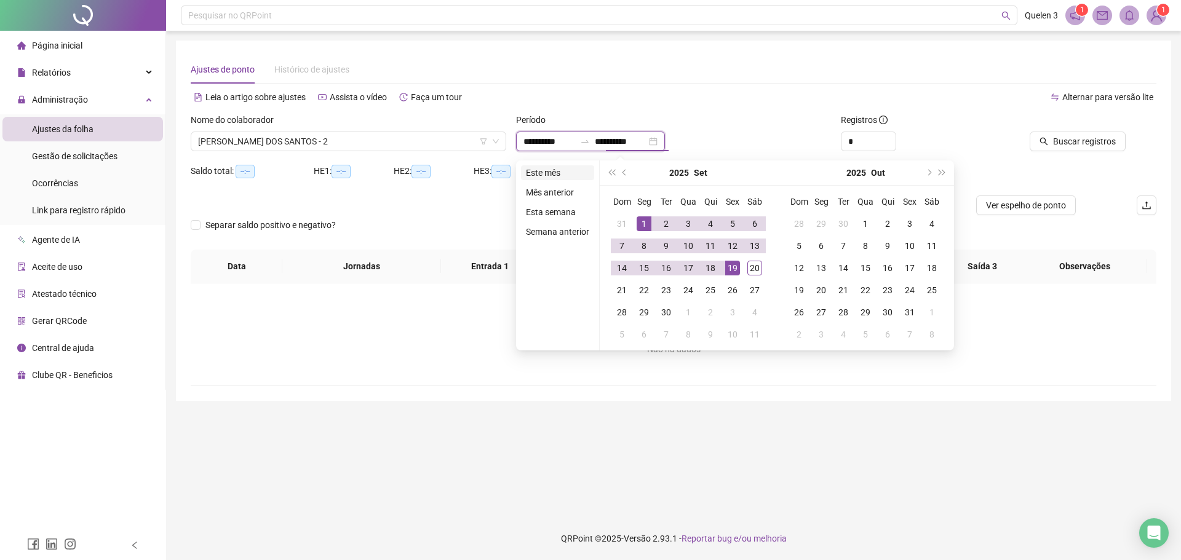
type input "**********"
click at [587, 171] on li "Este mês" at bounding box center [557, 172] width 73 height 15
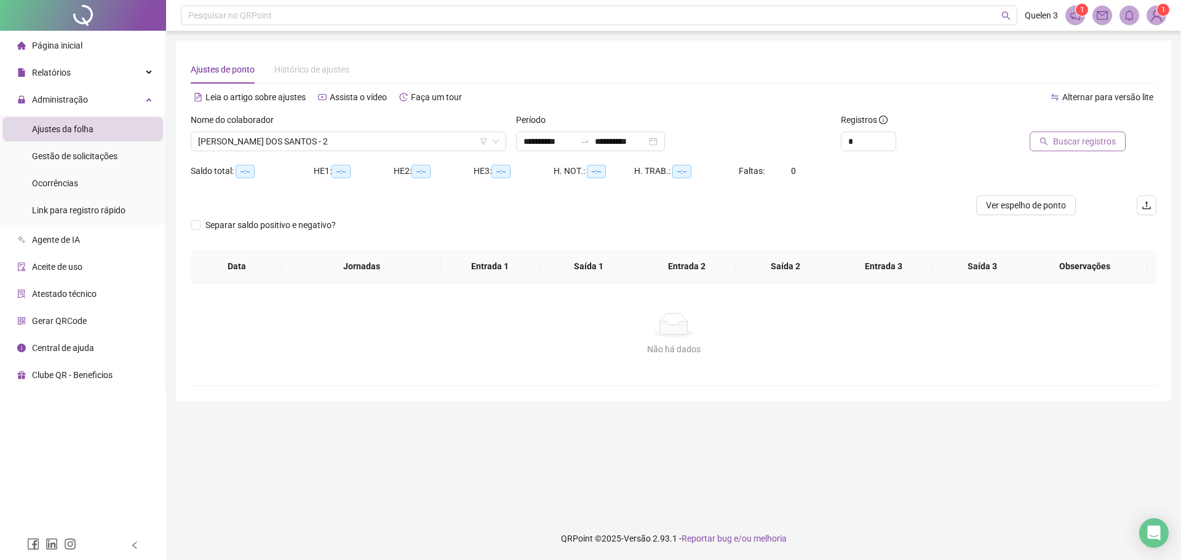
click at [1103, 146] on span "Buscar registros" at bounding box center [1084, 142] width 63 height 14
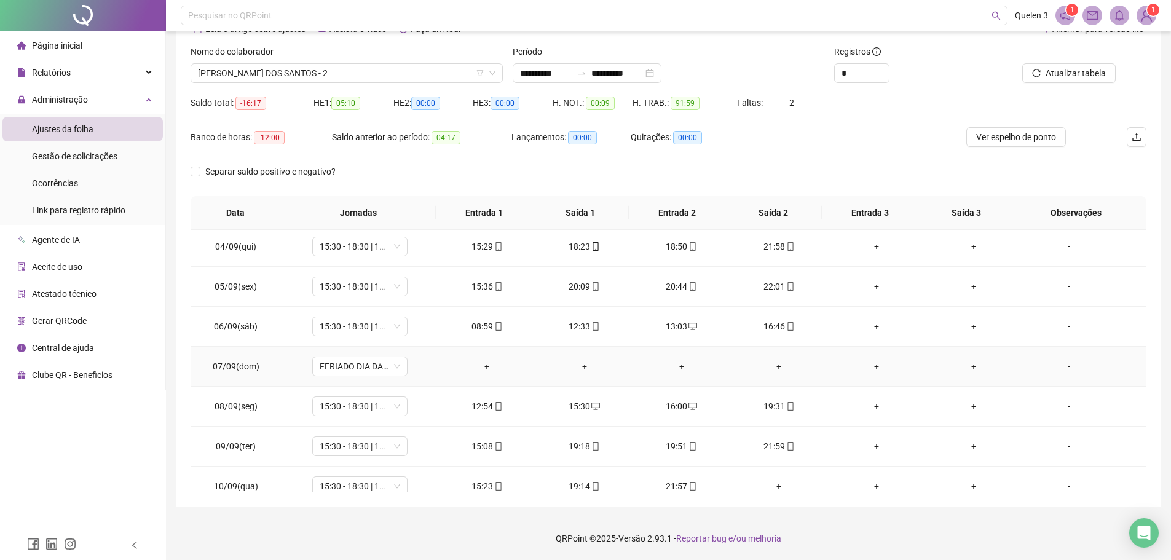
scroll to position [307, 0]
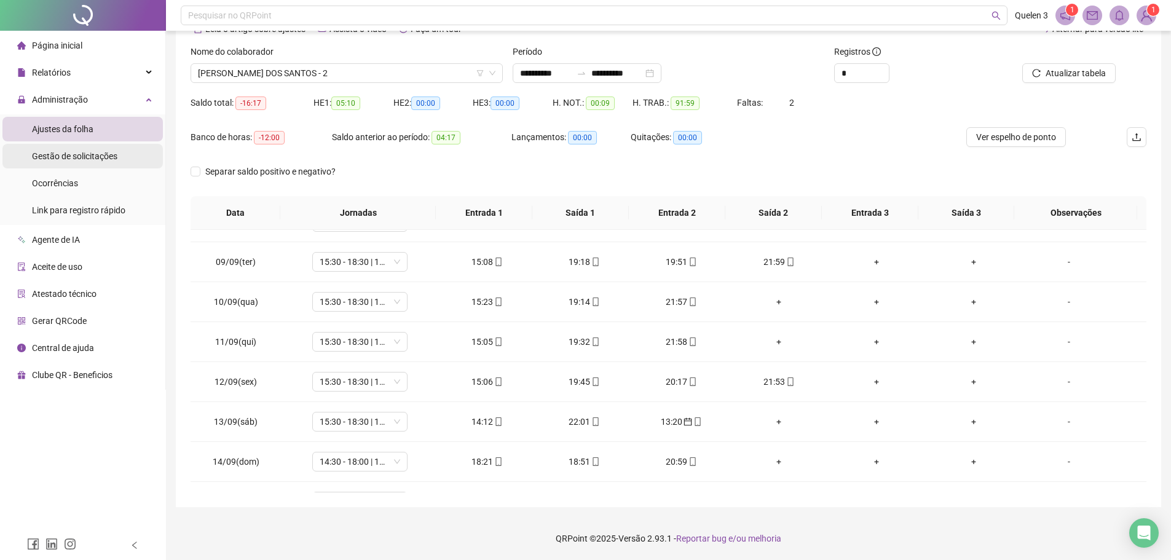
click at [89, 154] on span "Gestão de solicitações" at bounding box center [74, 156] width 85 height 10
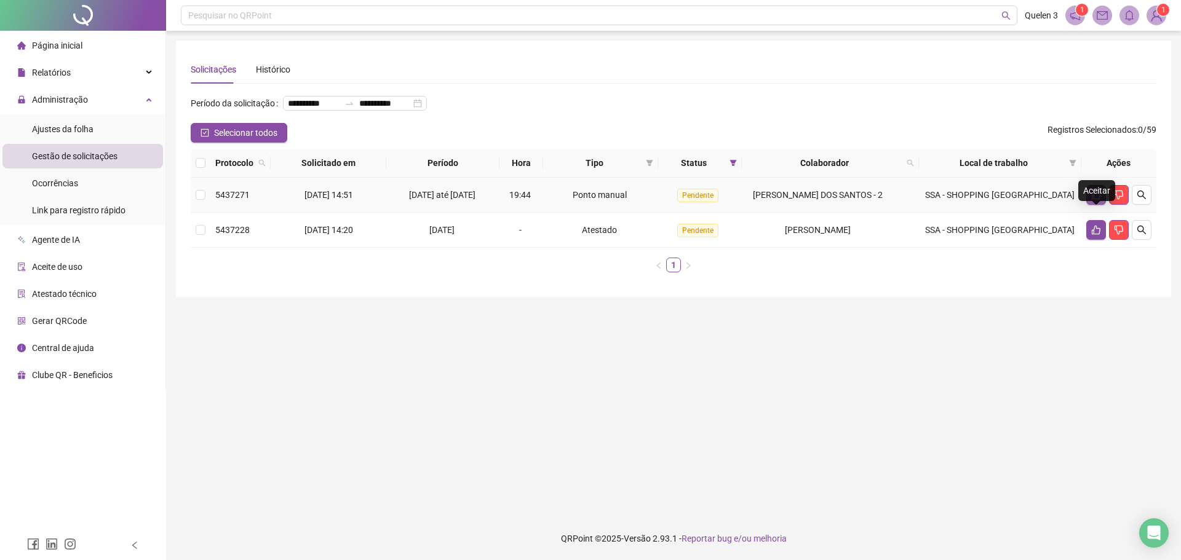
click at [1091, 200] on icon "like" at bounding box center [1096, 195] width 10 height 10
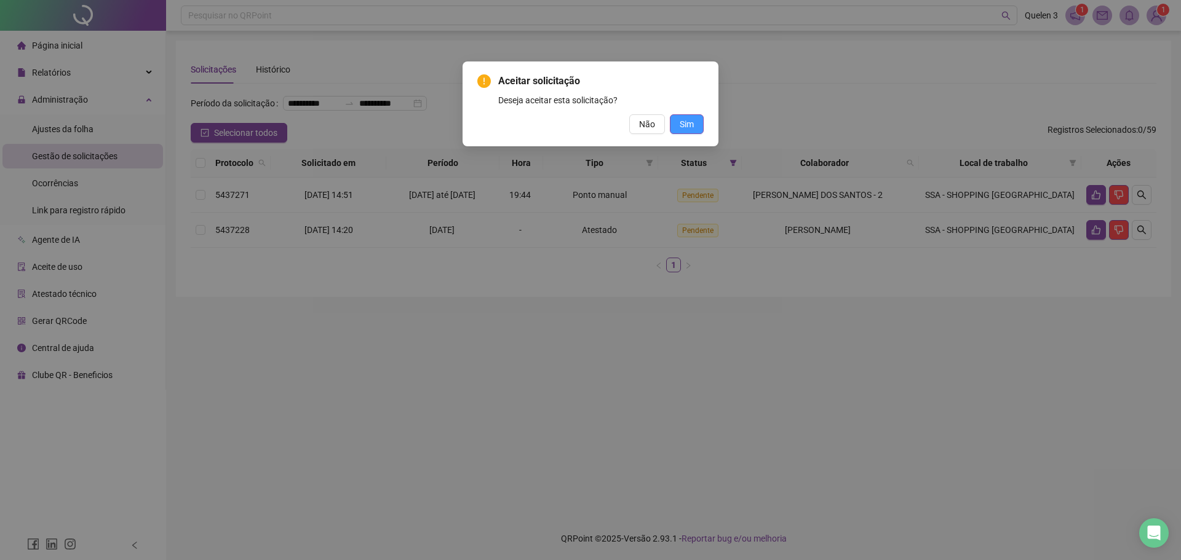
click at [701, 117] on button "Sim" at bounding box center [687, 124] width 34 height 20
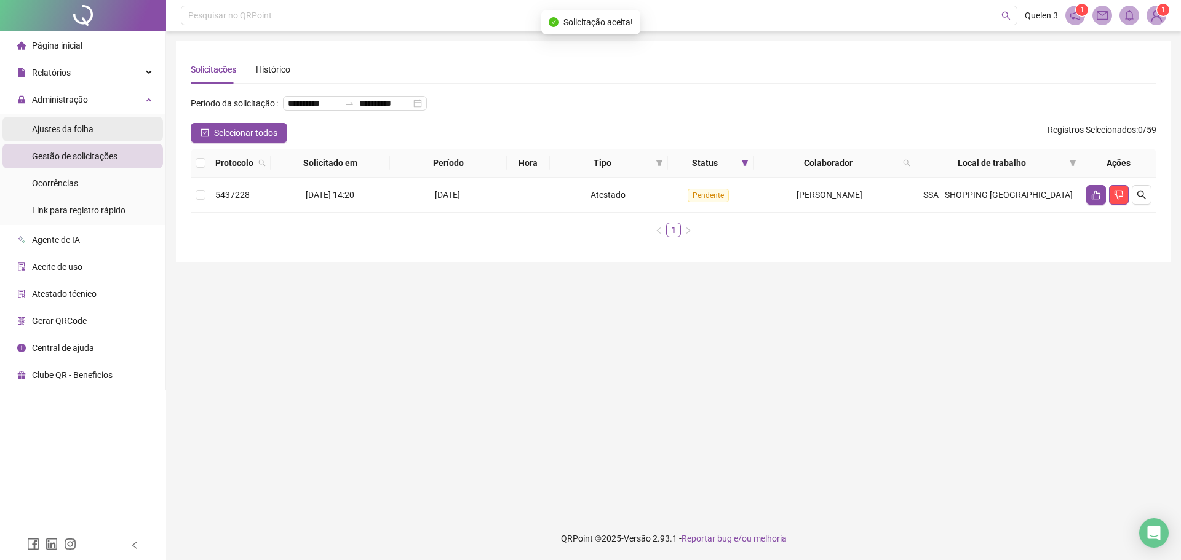
click at [30, 133] on li "Ajustes da folha" at bounding box center [82, 129] width 161 height 25
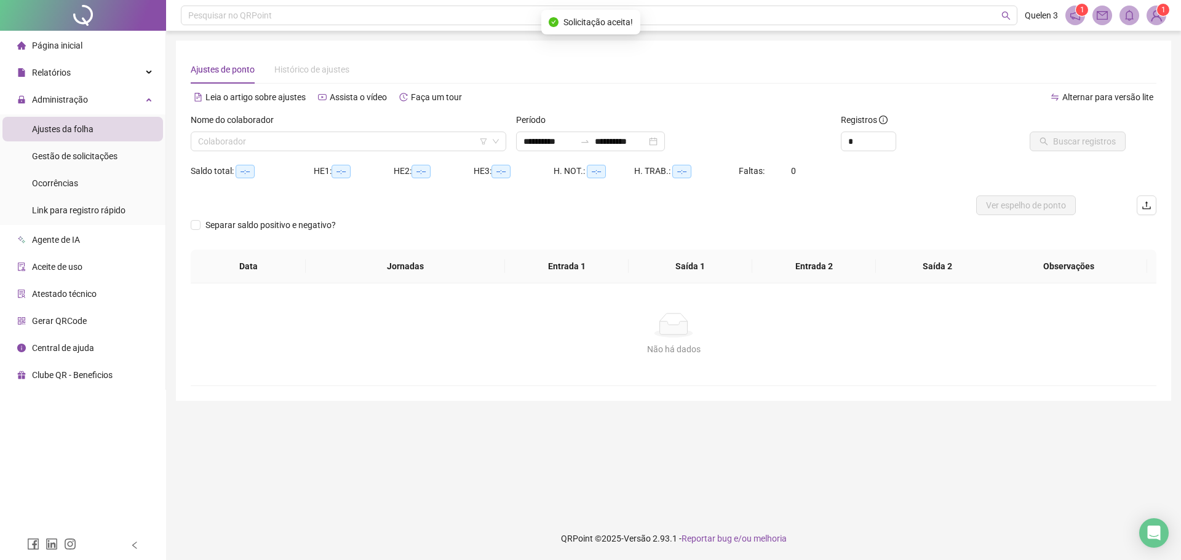
type input "**********"
click at [241, 140] on input "search" at bounding box center [343, 141] width 290 height 18
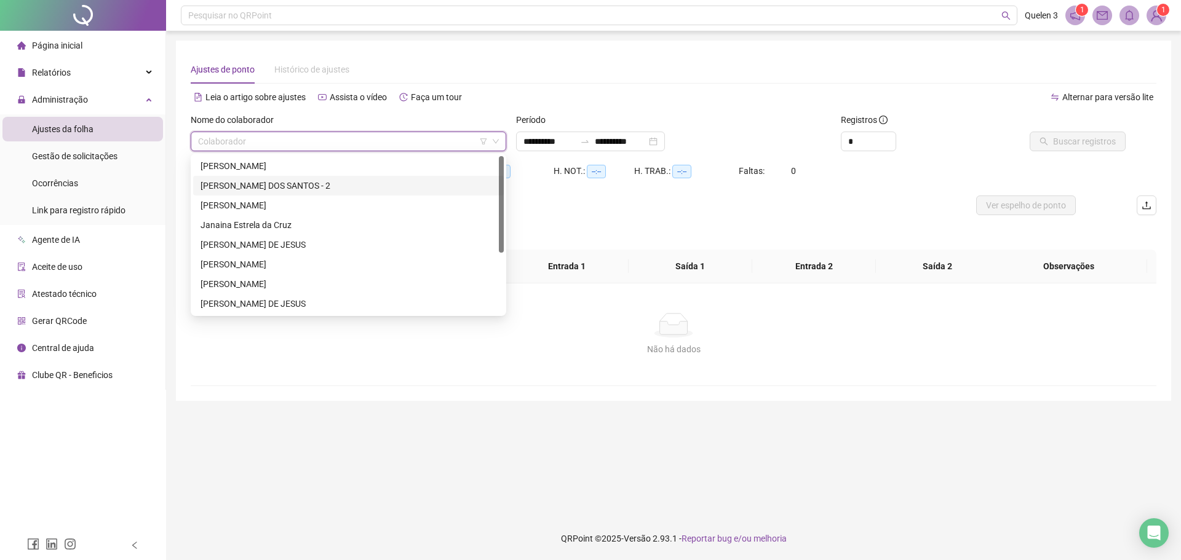
click at [262, 182] on div "[PERSON_NAME] DOS SANTOS - 2" at bounding box center [348, 186] width 296 height 14
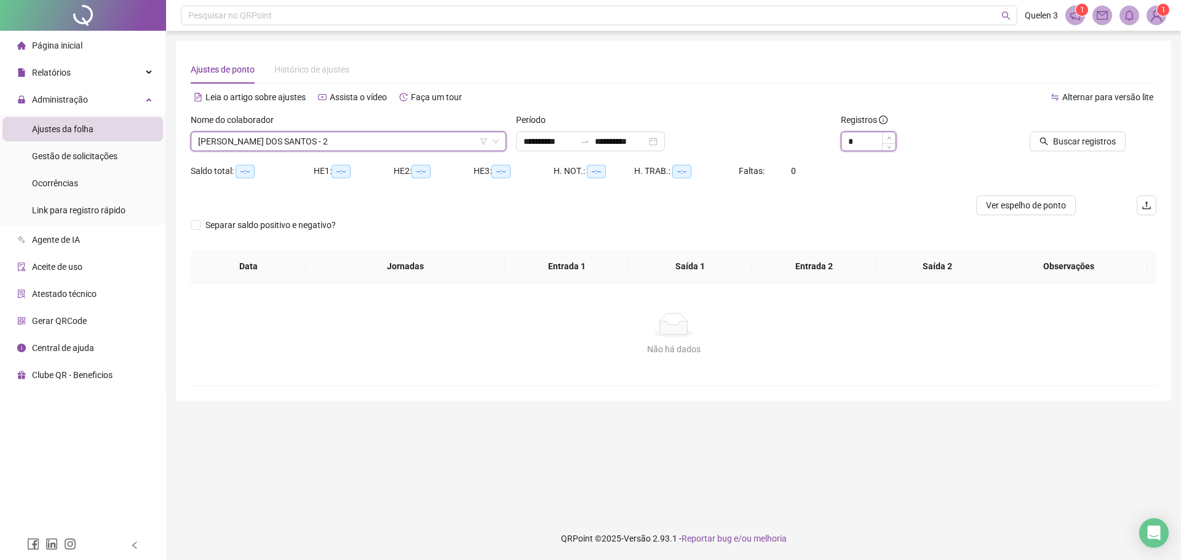
type input "*"
click at [886, 138] on span "Increase Value" at bounding box center [889, 137] width 14 height 11
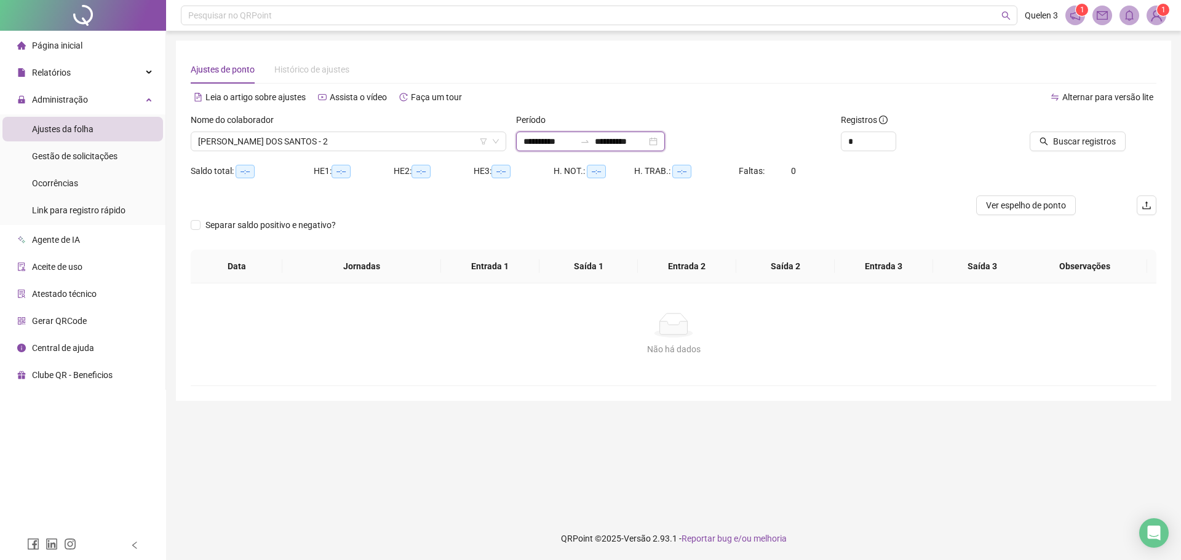
click at [646, 142] on input "**********" at bounding box center [621, 142] width 52 height 14
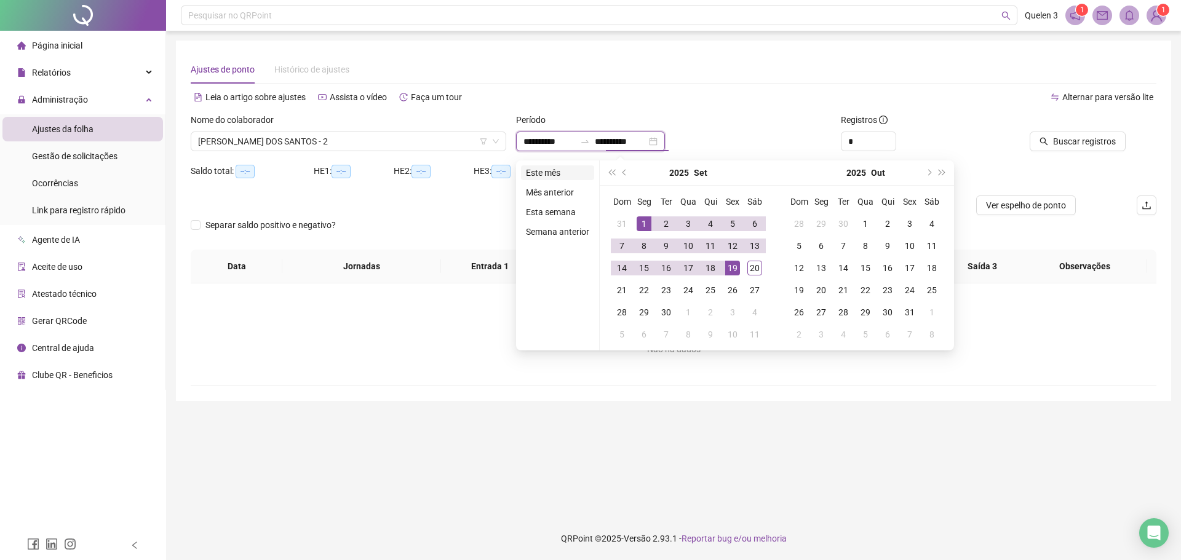
type input "**********"
click at [578, 167] on li "Este mês" at bounding box center [557, 172] width 73 height 15
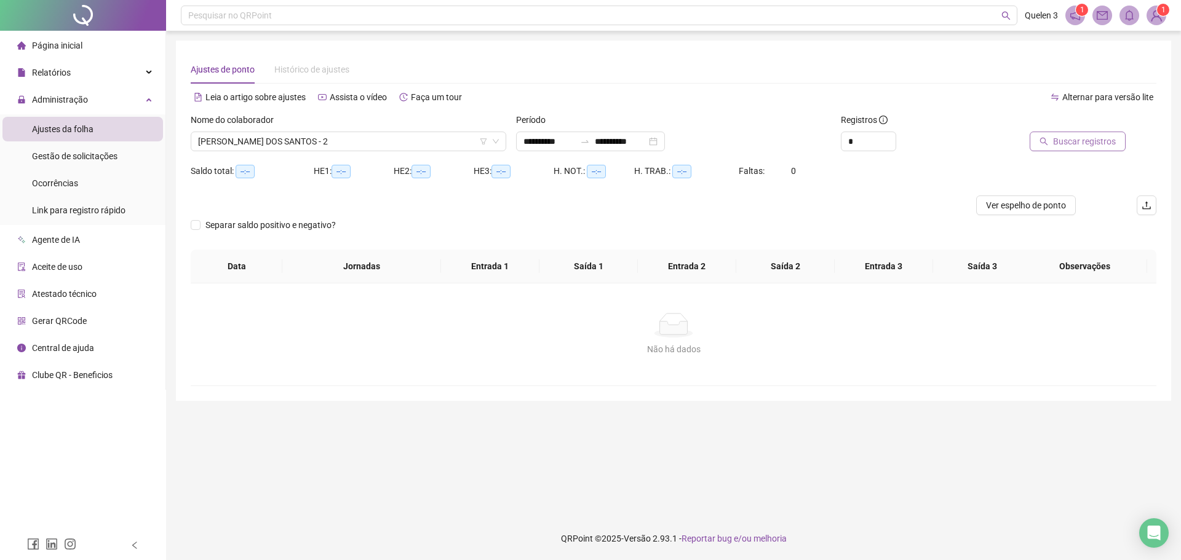
click at [1119, 146] on button "Buscar registros" at bounding box center [1077, 142] width 96 height 20
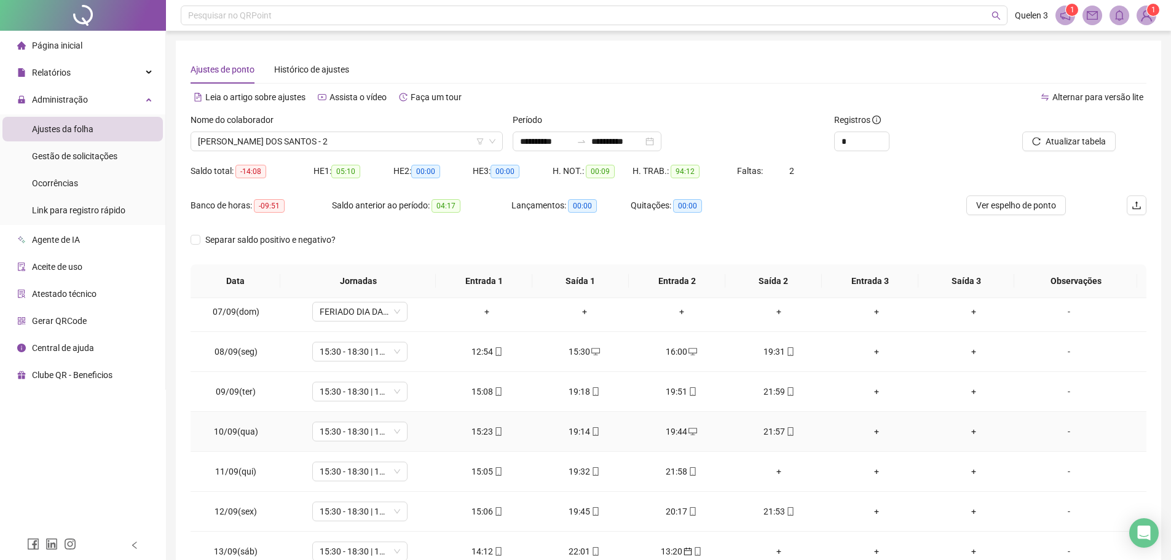
scroll to position [307, 0]
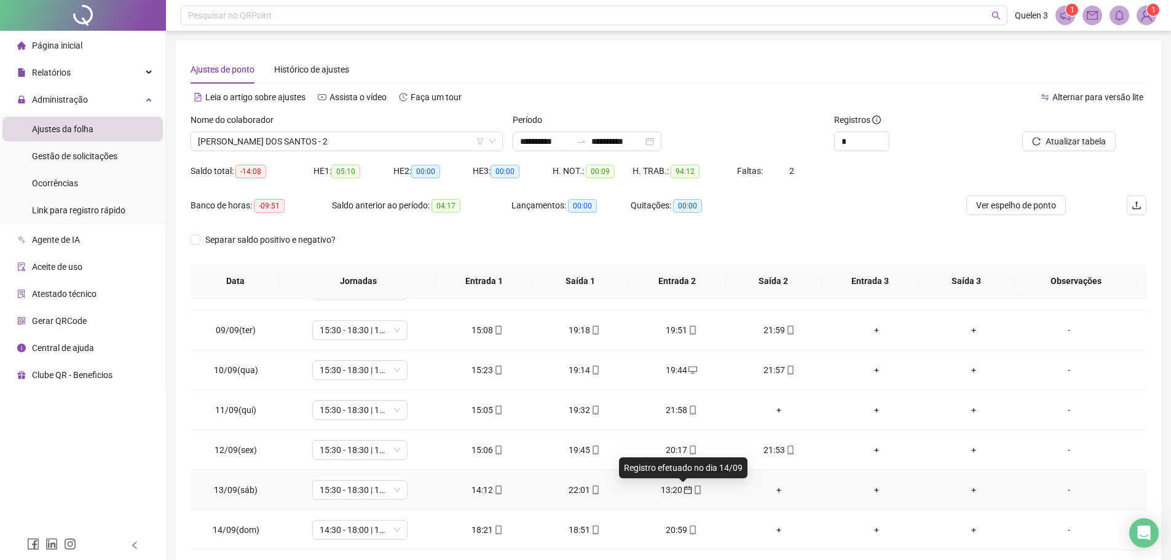
click at [684, 490] on icon "calendar" at bounding box center [688, 490] width 9 height 9
type input "**********"
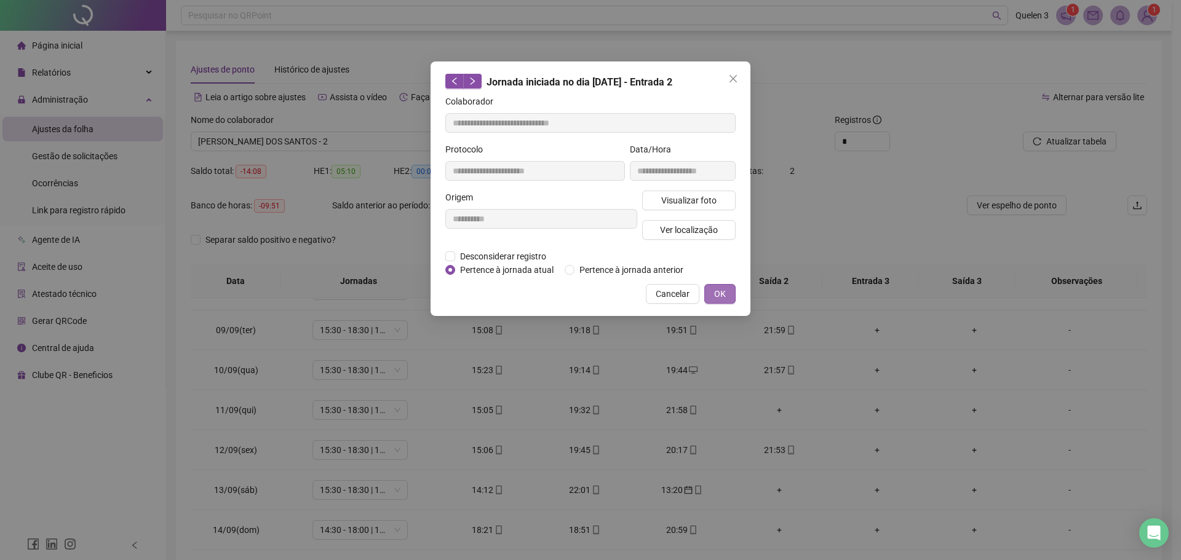
click at [719, 291] on span "OK" at bounding box center [720, 294] width 12 height 14
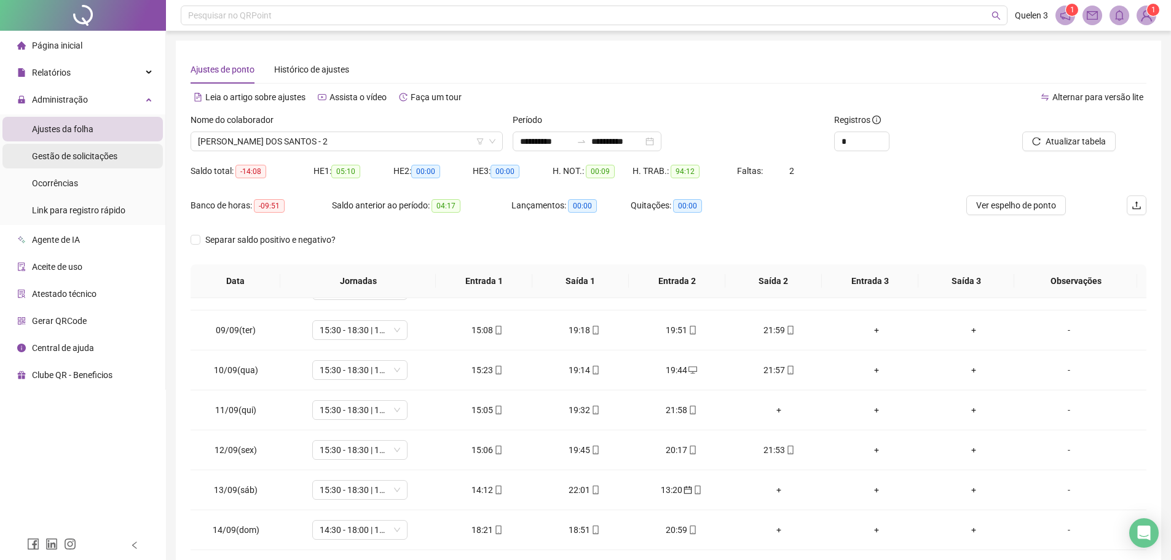
drag, startPoint x: 73, startPoint y: 157, endPoint x: 149, endPoint y: 156, distance: 76.3
click at [73, 157] on span "Gestão de solicitações" at bounding box center [74, 156] width 85 height 10
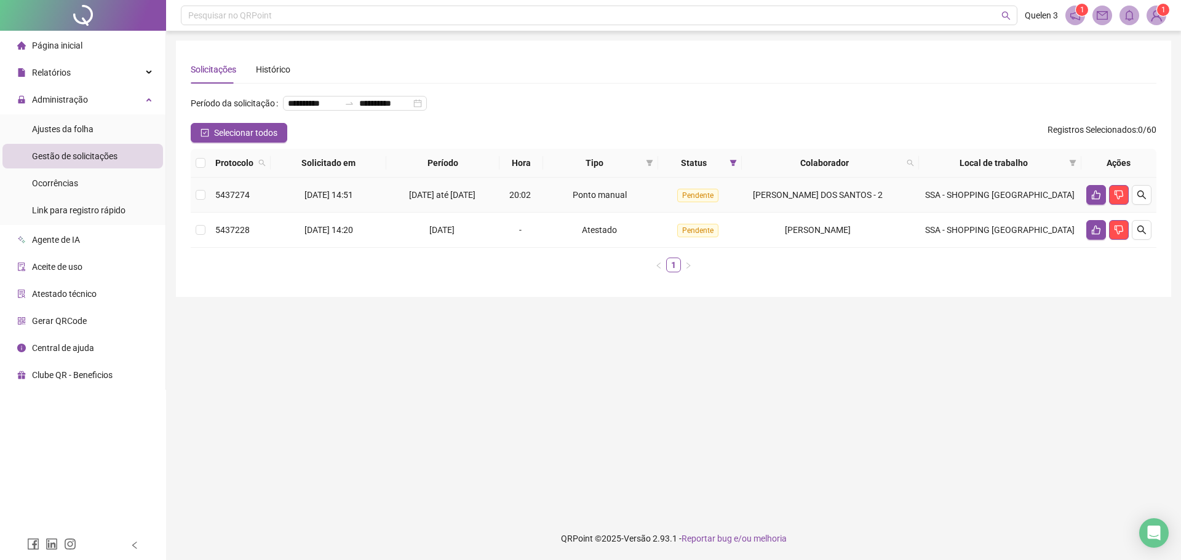
click at [1084, 213] on td at bounding box center [1118, 195] width 75 height 35
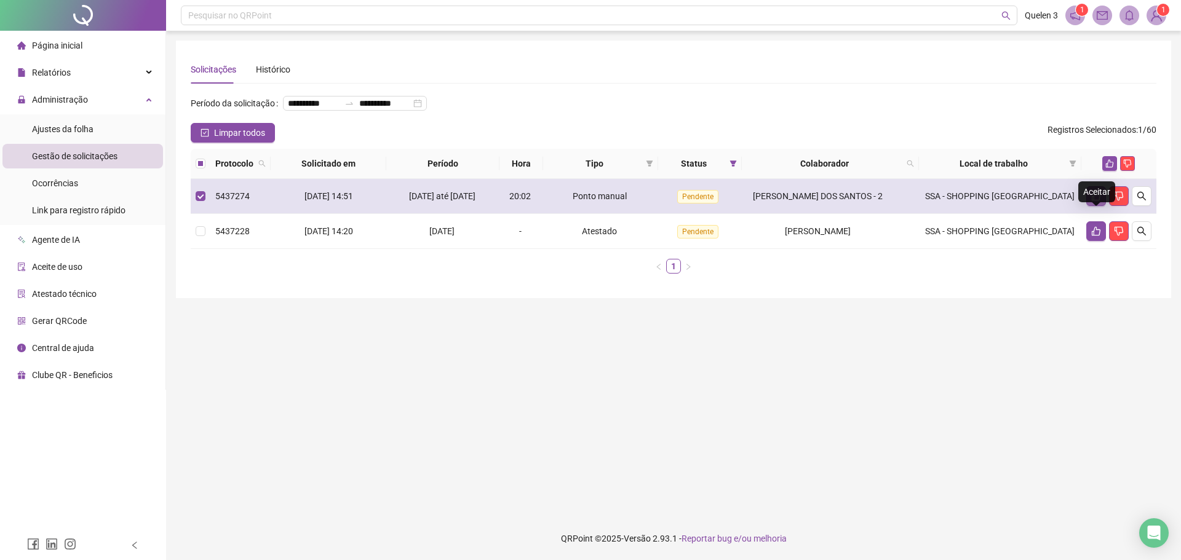
click at [1095, 206] on button "button" at bounding box center [1096, 196] width 20 height 20
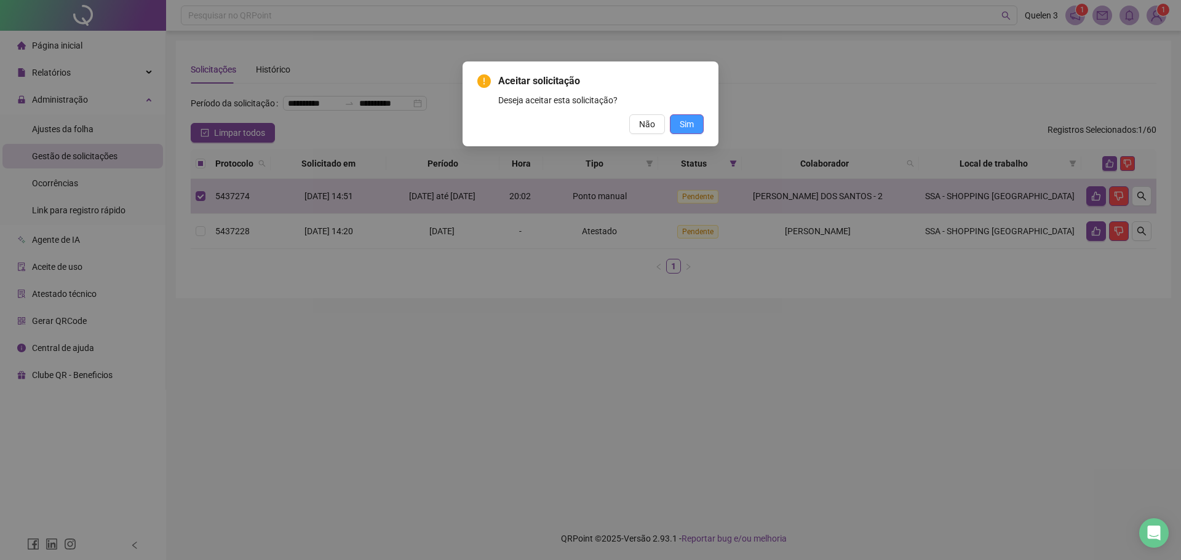
click at [703, 127] on button "Sim" at bounding box center [687, 124] width 34 height 20
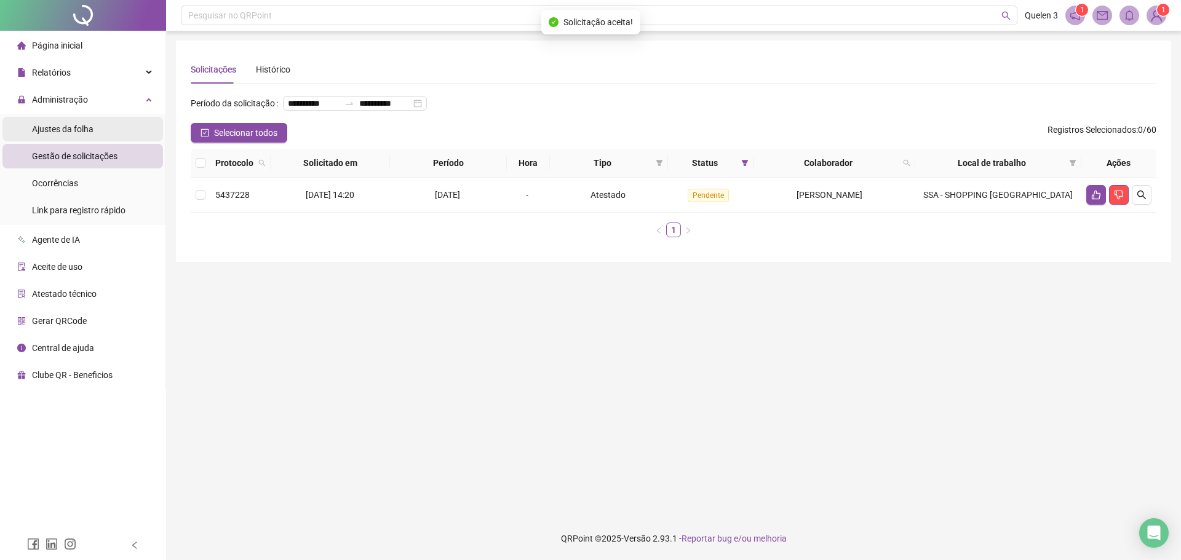
click at [68, 127] on span "Ajustes da folha" at bounding box center [62, 129] width 61 height 10
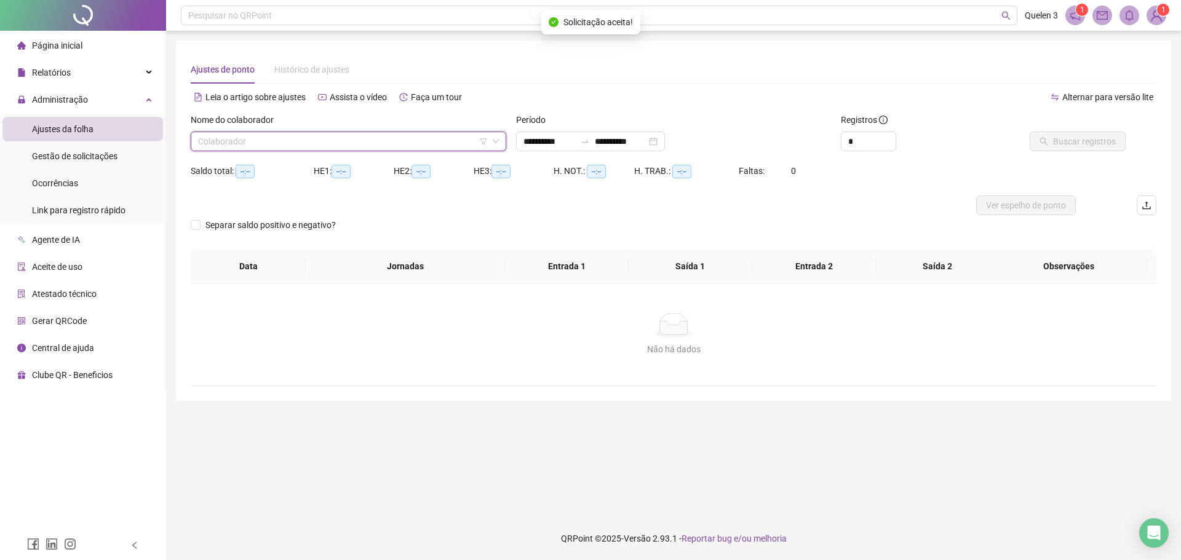
click at [422, 140] on input "search" at bounding box center [343, 141] width 290 height 18
click at [390, 143] on input "search" at bounding box center [343, 141] width 290 height 18
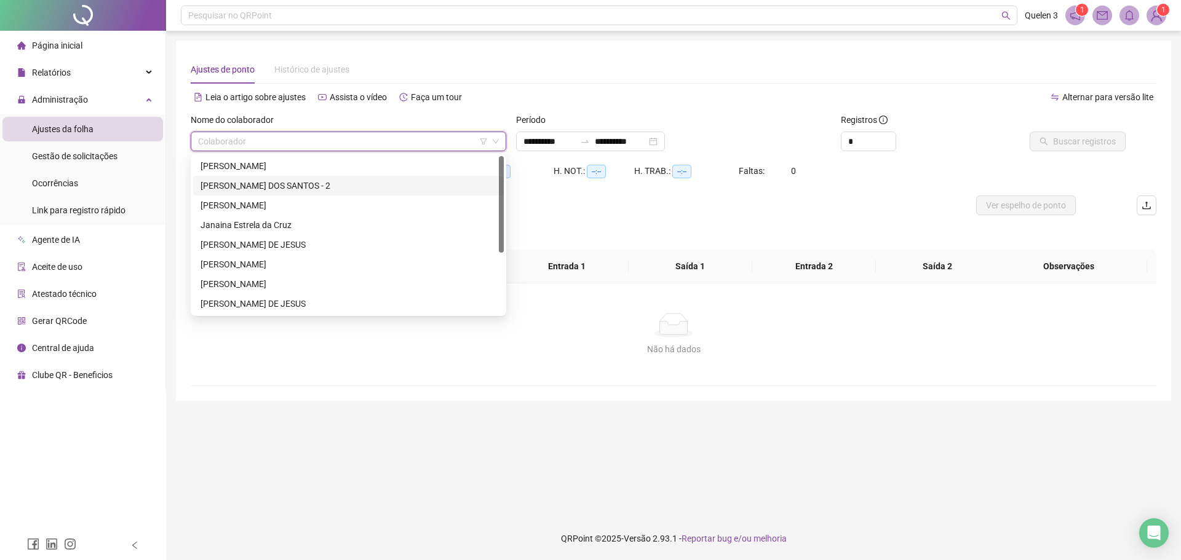
click at [219, 184] on div "[PERSON_NAME] DOS SANTOS - 2" at bounding box center [348, 186] width 296 height 14
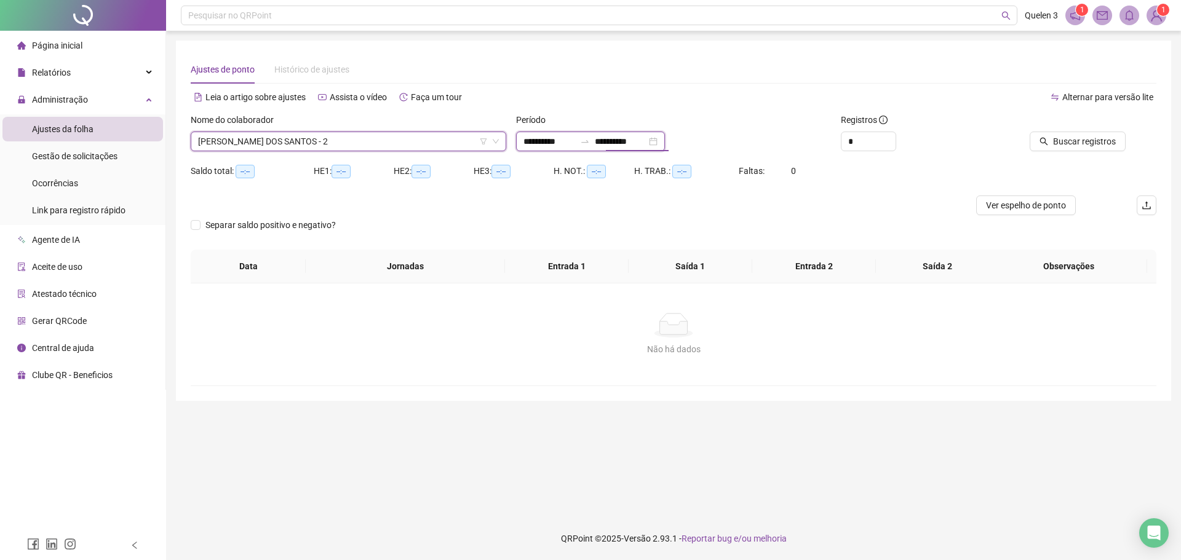
click at [646, 146] on input "**********" at bounding box center [621, 142] width 52 height 14
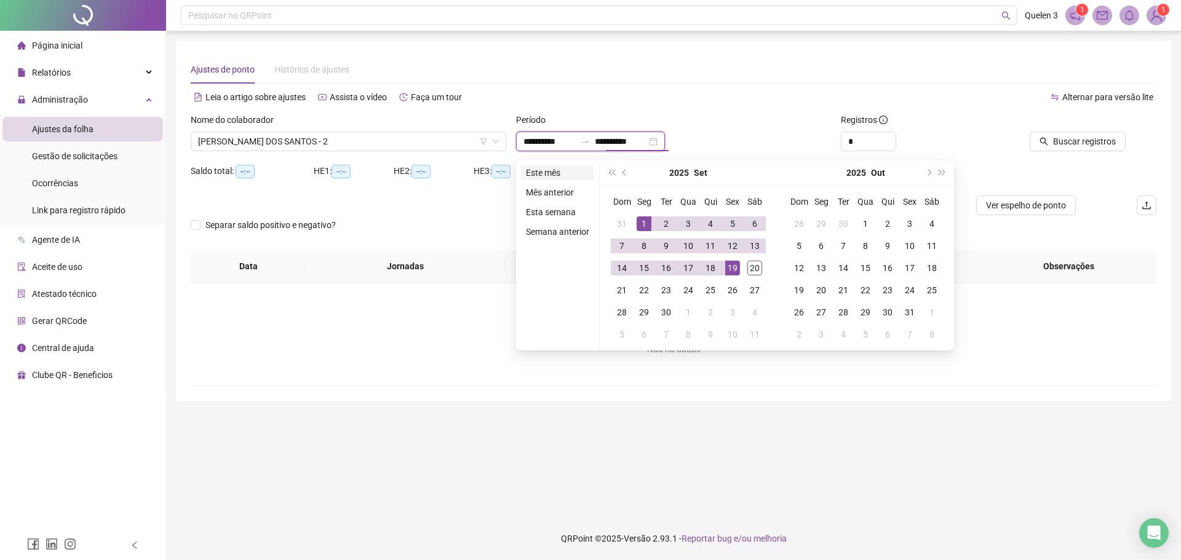
type input "**********"
click at [565, 175] on li "Este mês" at bounding box center [557, 172] width 73 height 15
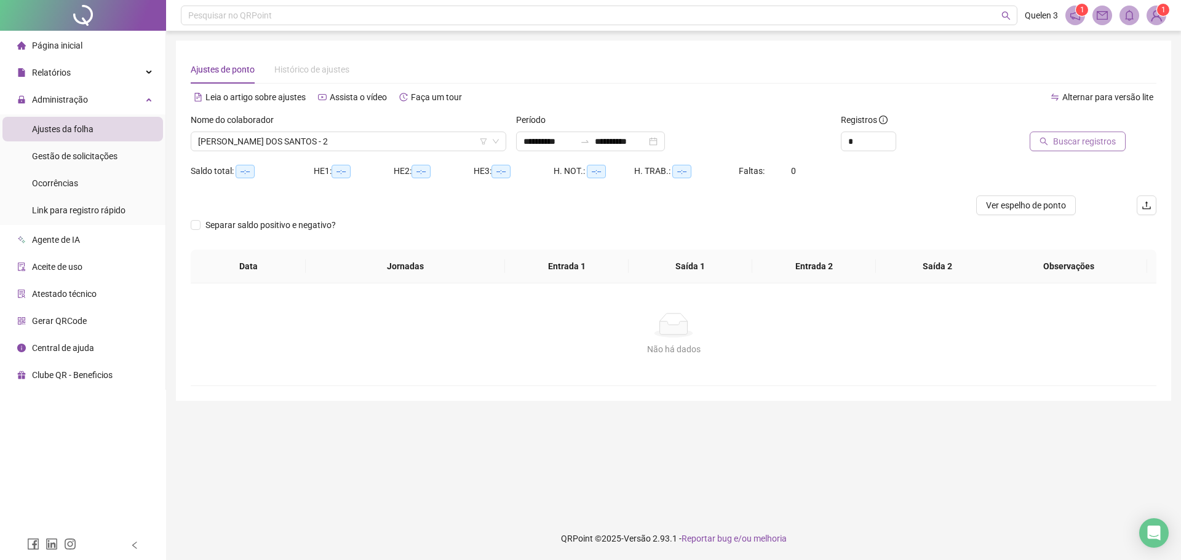
click at [1064, 135] on span "Buscar registros" at bounding box center [1084, 142] width 63 height 14
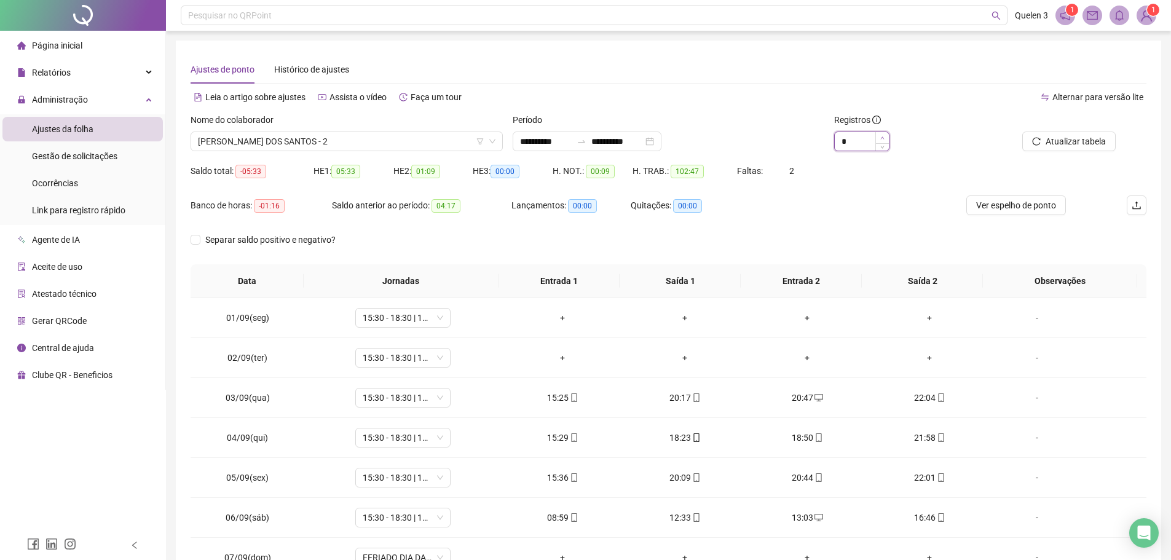
click at [887, 137] on span "Increase Value" at bounding box center [883, 137] width 14 height 11
type input "*"
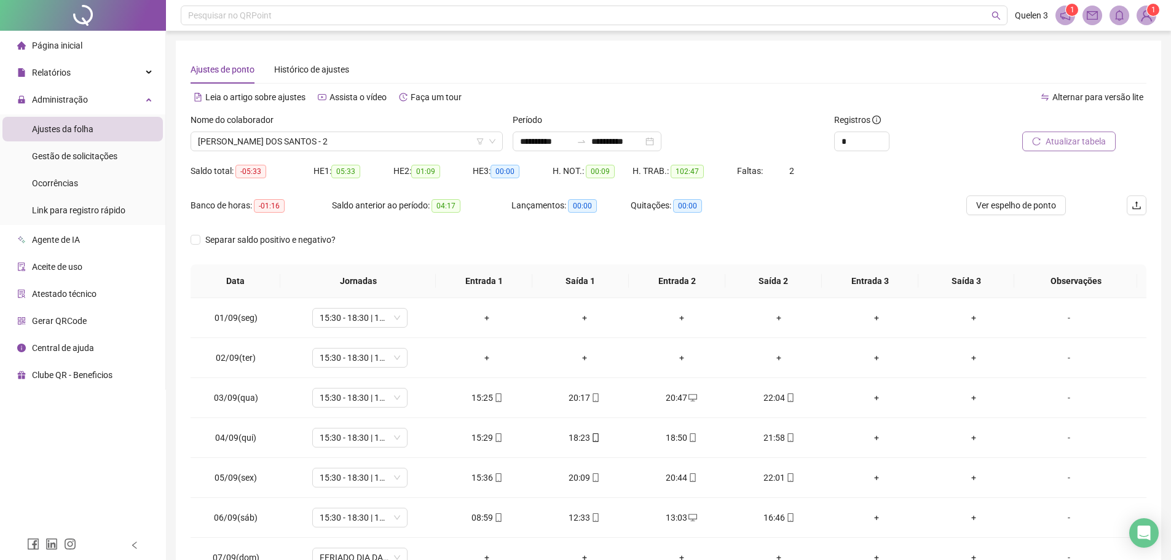
drag, startPoint x: 1033, startPoint y: 140, endPoint x: 1038, endPoint y: 143, distance: 6.7
click at [1038, 143] on button "Atualizar tabela" at bounding box center [1069, 142] width 93 height 20
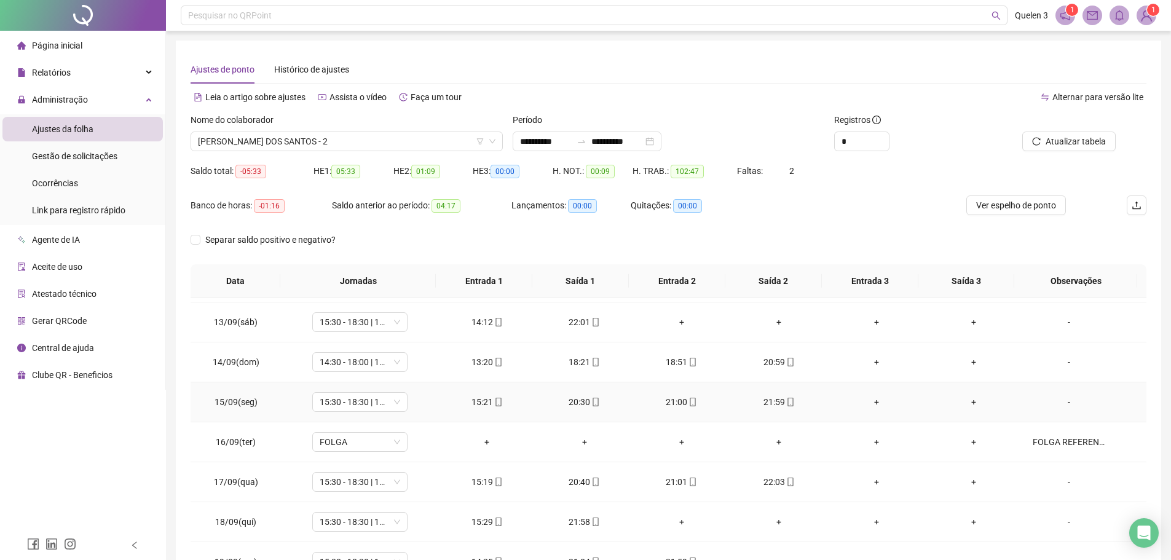
scroll to position [537, 0]
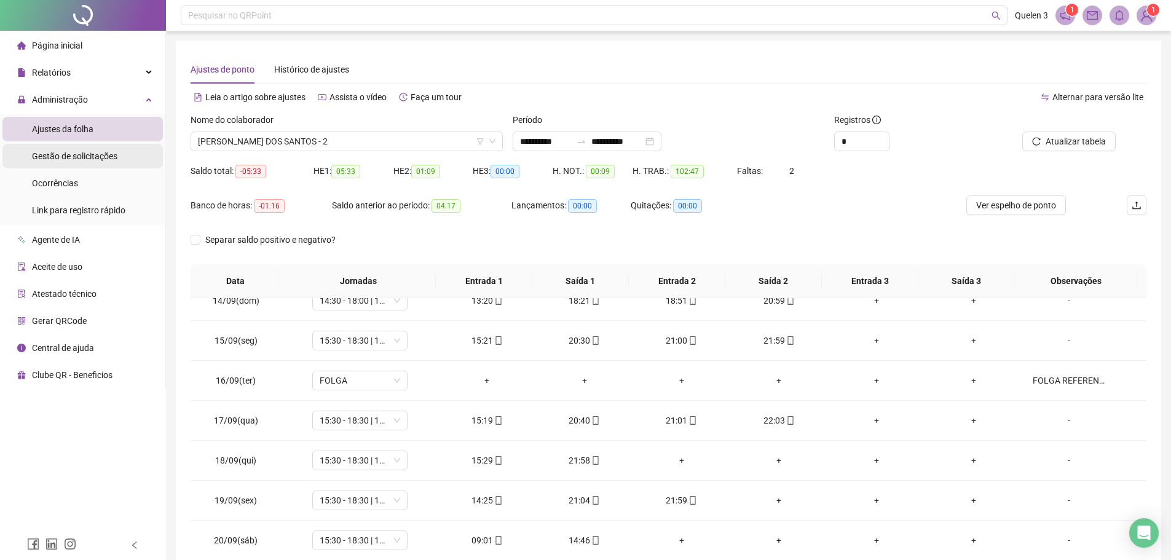
click at [87, 147] on div "Gestão de solicitações" at bounding box center [74, 156] width 85 height 25
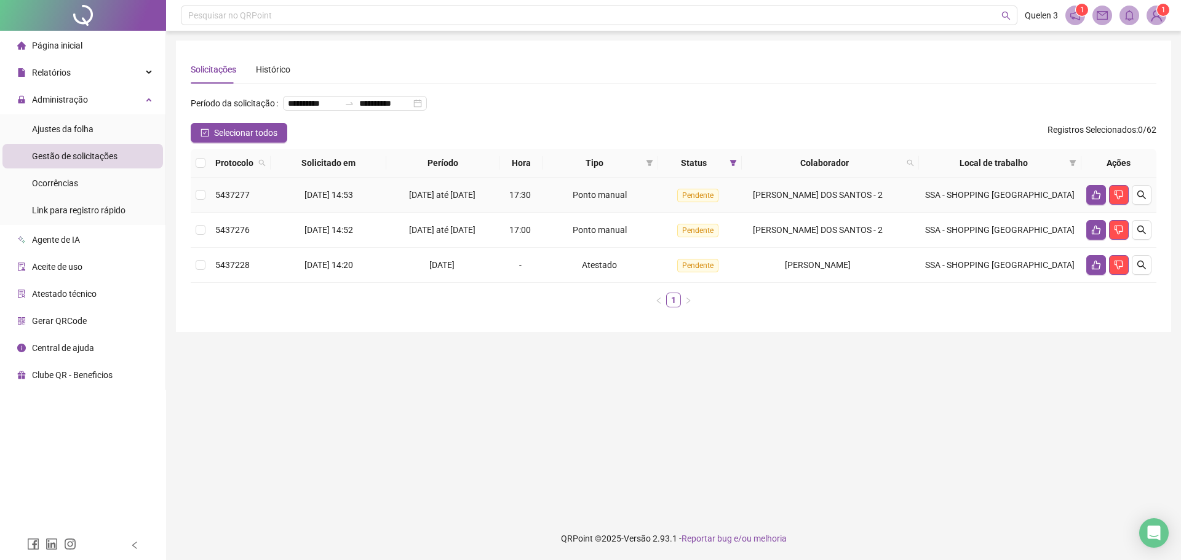
click at [1085, 213] on td at bounding box center [1118, 195] width 75 height 35
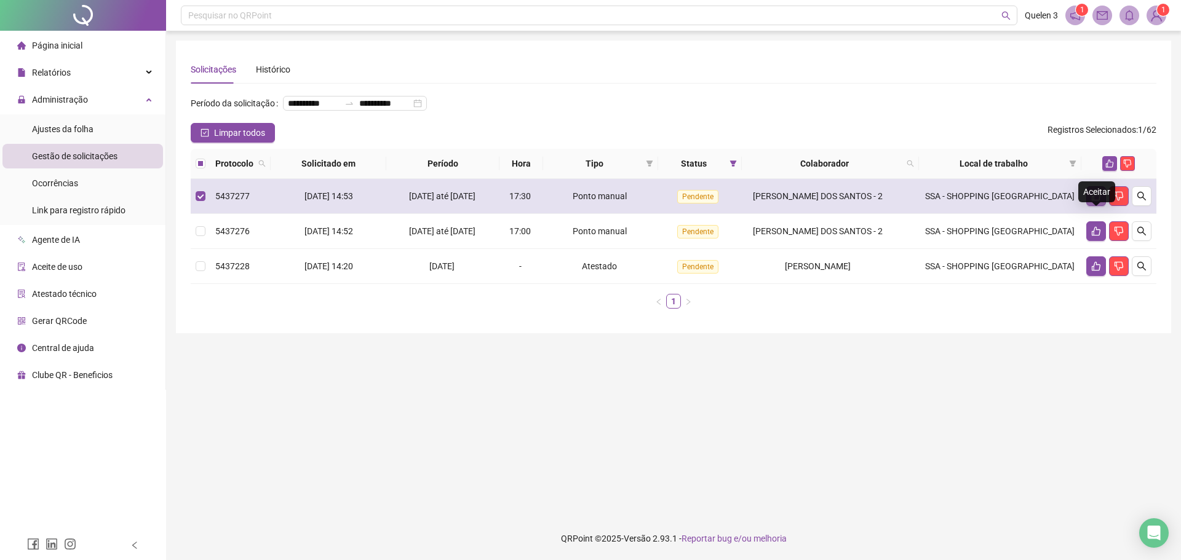
click at [1093, 201] on icon "like" at bounding box center [1096, 196] width 10 height 10
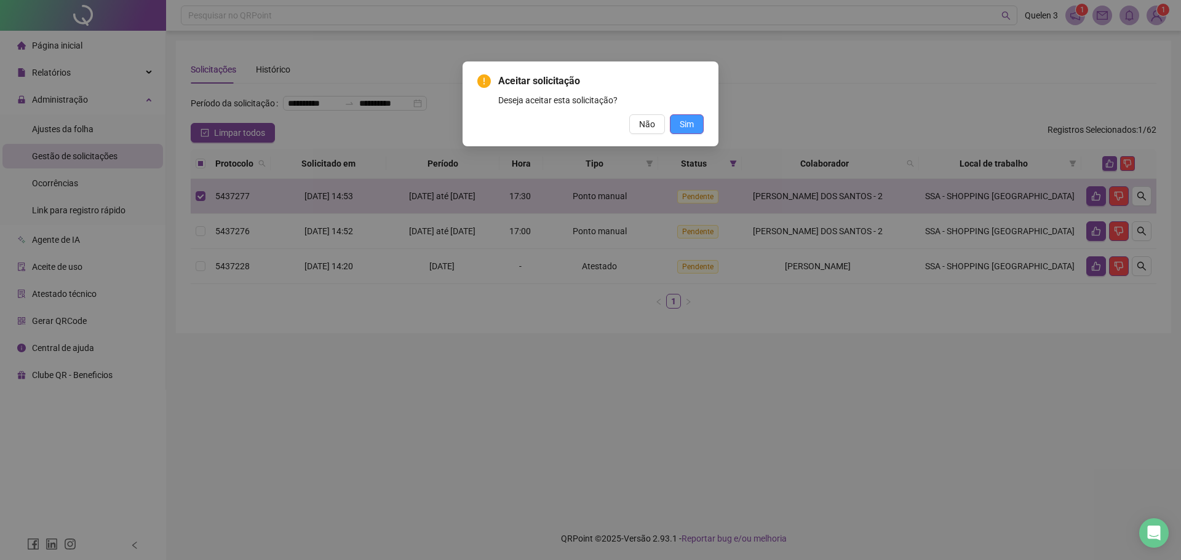
click at [700, 122] on button "Sim" at bounding box center [687, 124] width 34 height 20
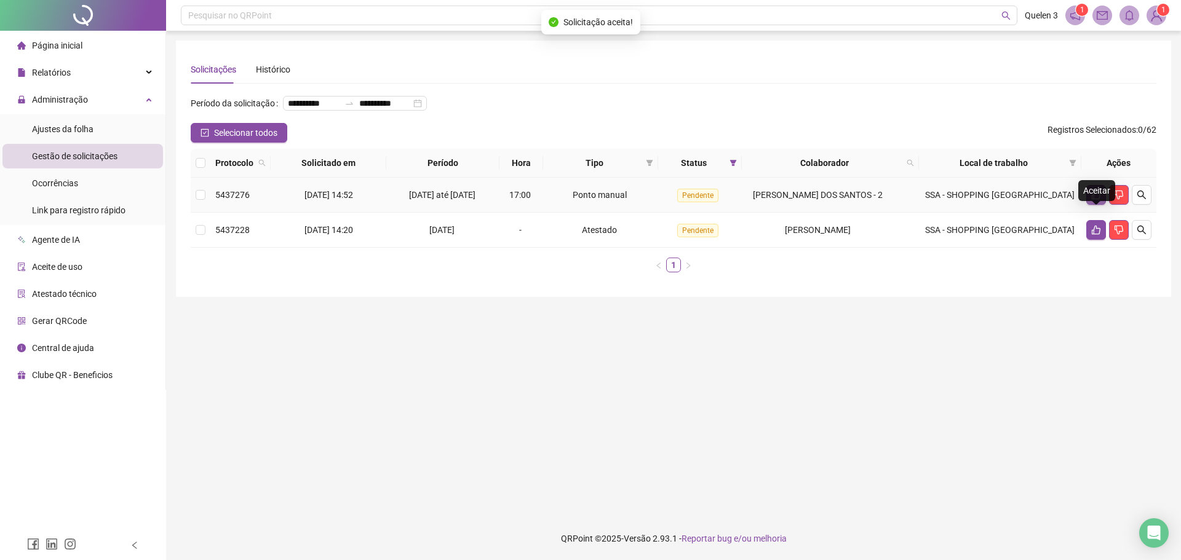
click at [1094, 200] on icon "like" at bounding box center [1096, 195] width 9 height 9
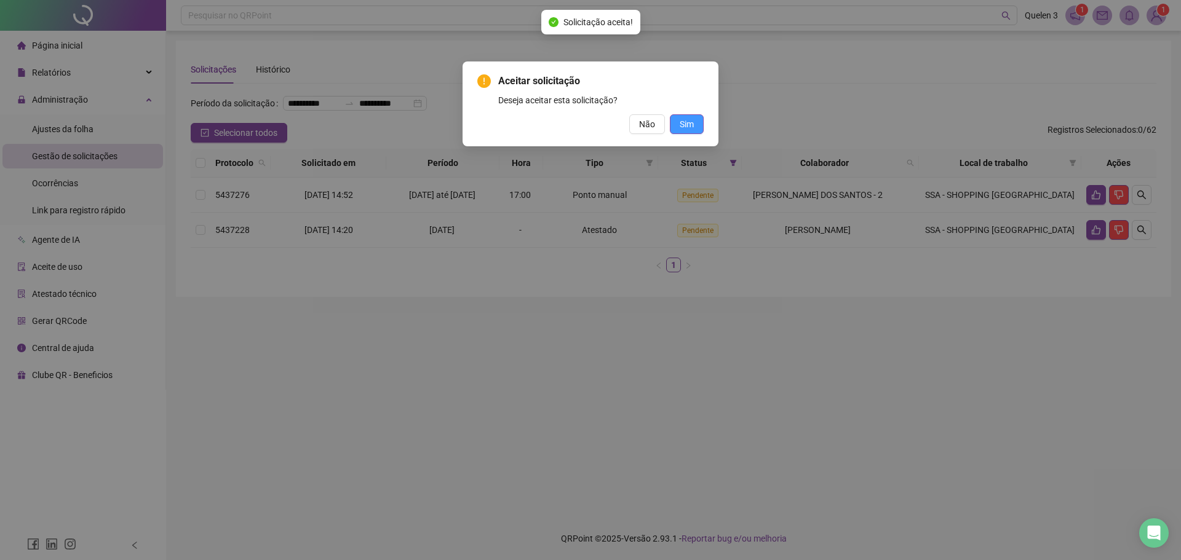
click at [694, 130] on button "Sim" at bounding box center [687, 124] width 34 height 20
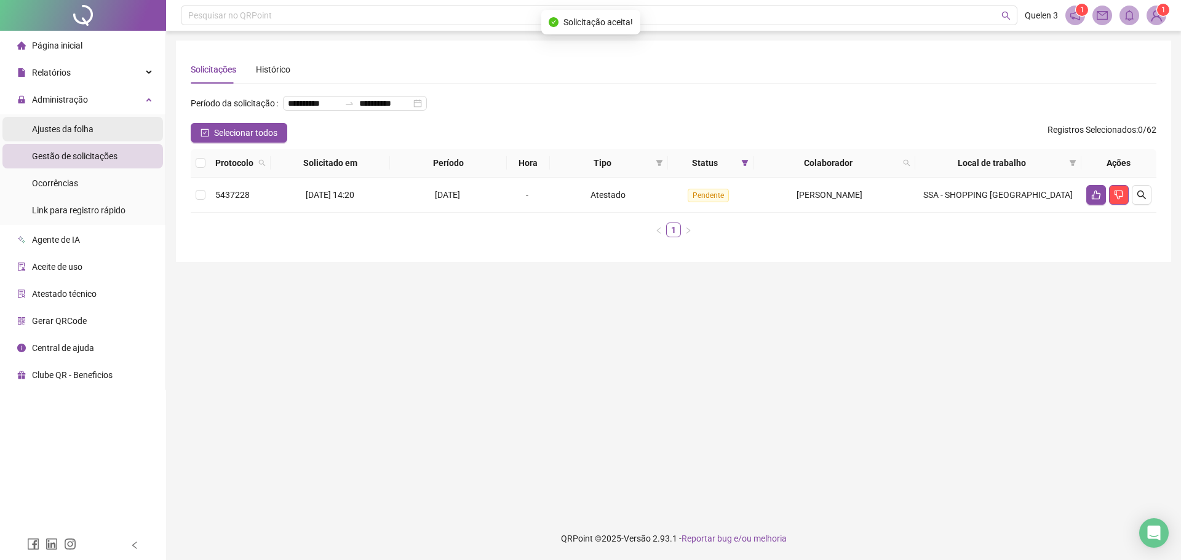
click at [76, 129] on span "Ajustes da folha" at bounding box center [62, 129] width 61 height 10
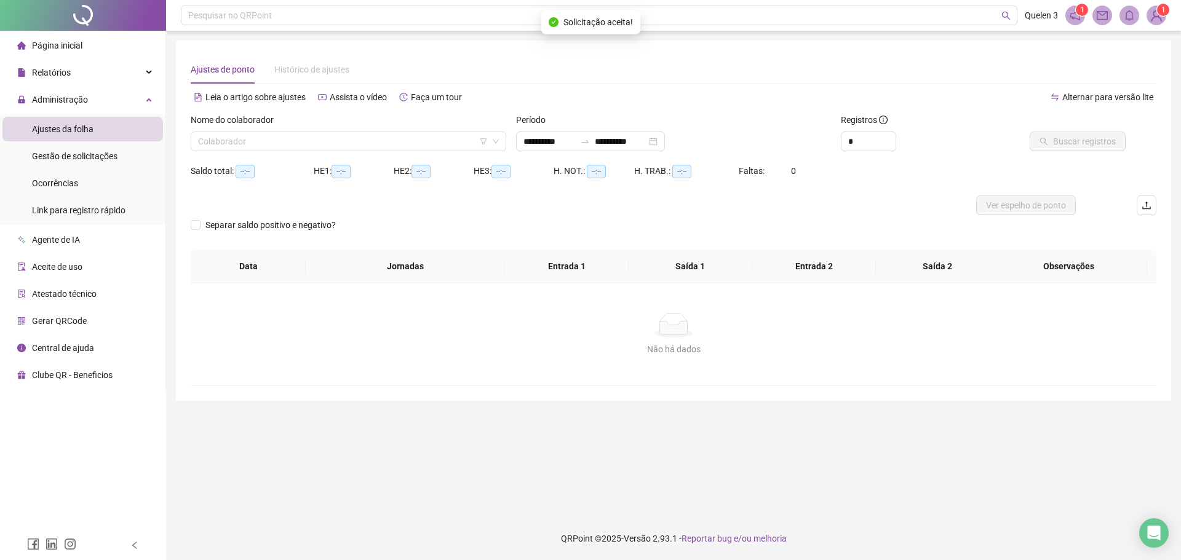
type input "**********"
click at [399, 145] on input "search" at bounding box center [343, 141] width 290 height 18
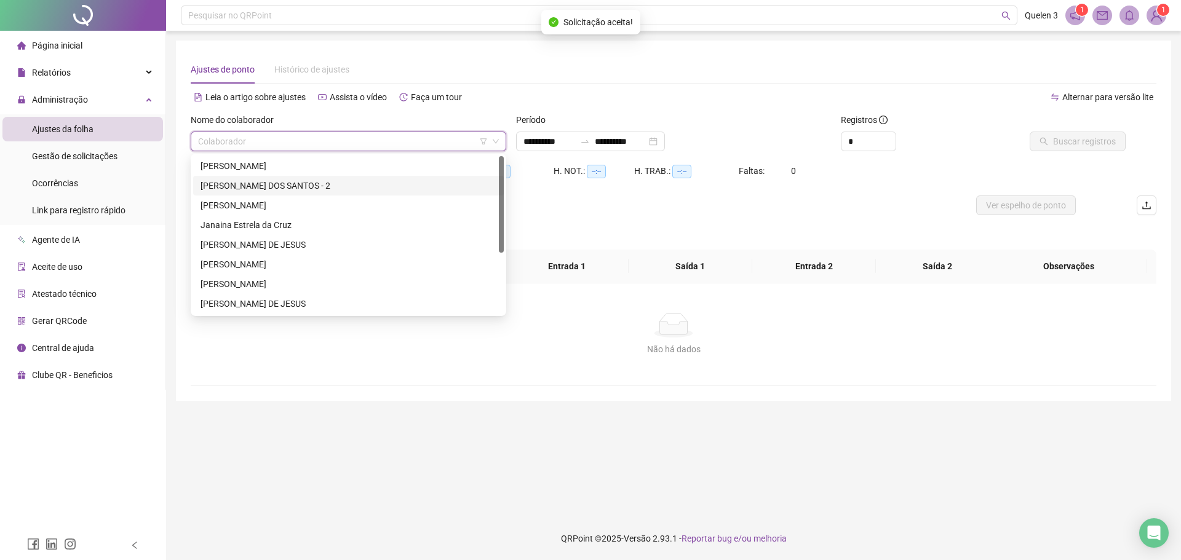
click at [359, 185] on div "[PERSON_NAME] DOS SANTOS - 2" at bounding box center [348, 186] width 296 height 14
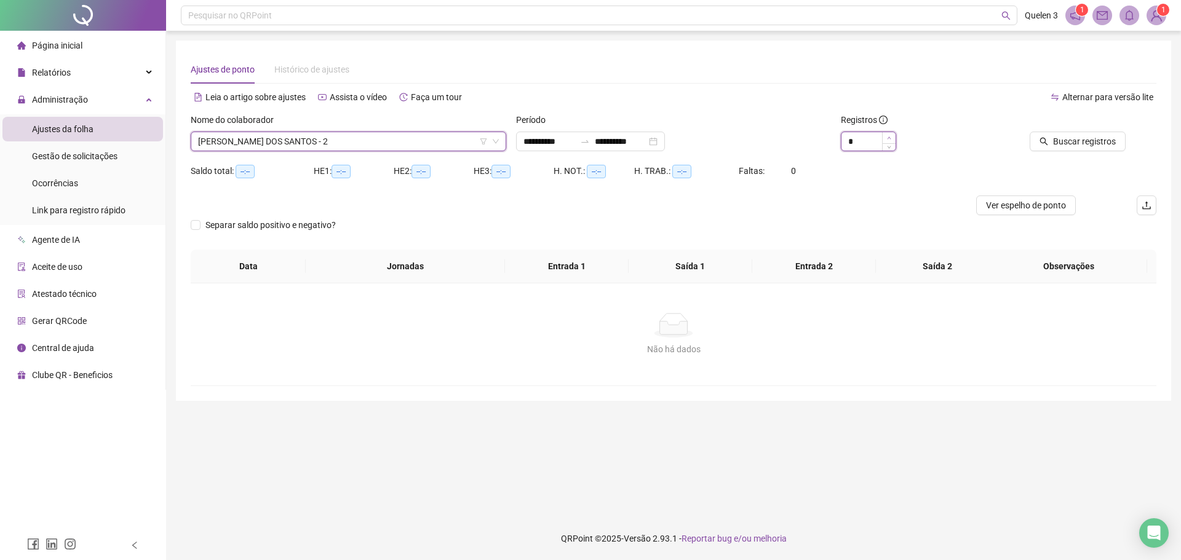
type input "*"
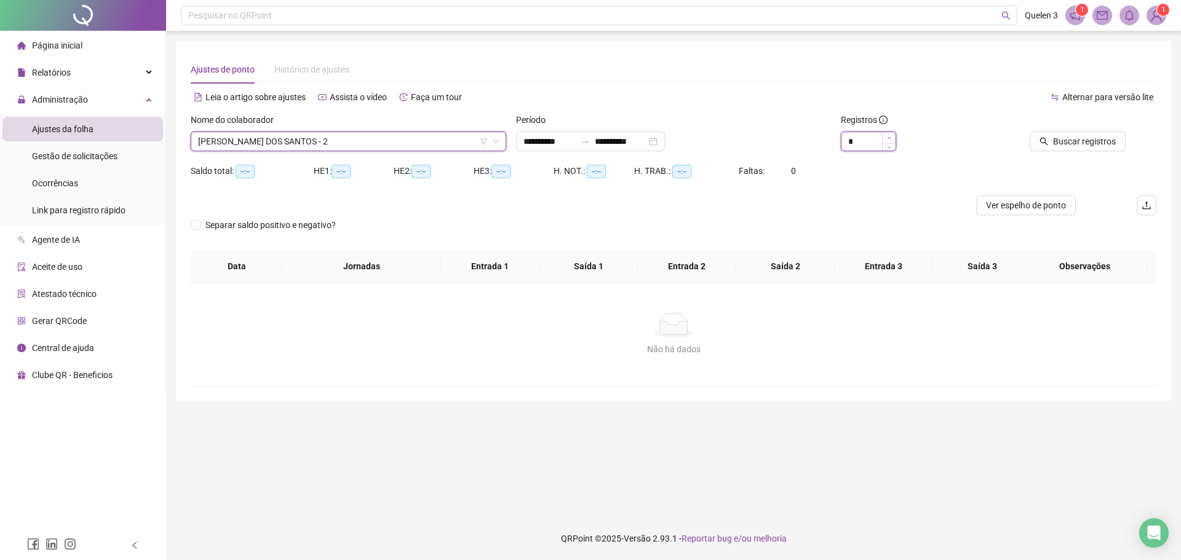
click at [892, 140] on span "Increase Value" at bounding box center [889, 137] width 14 height 11
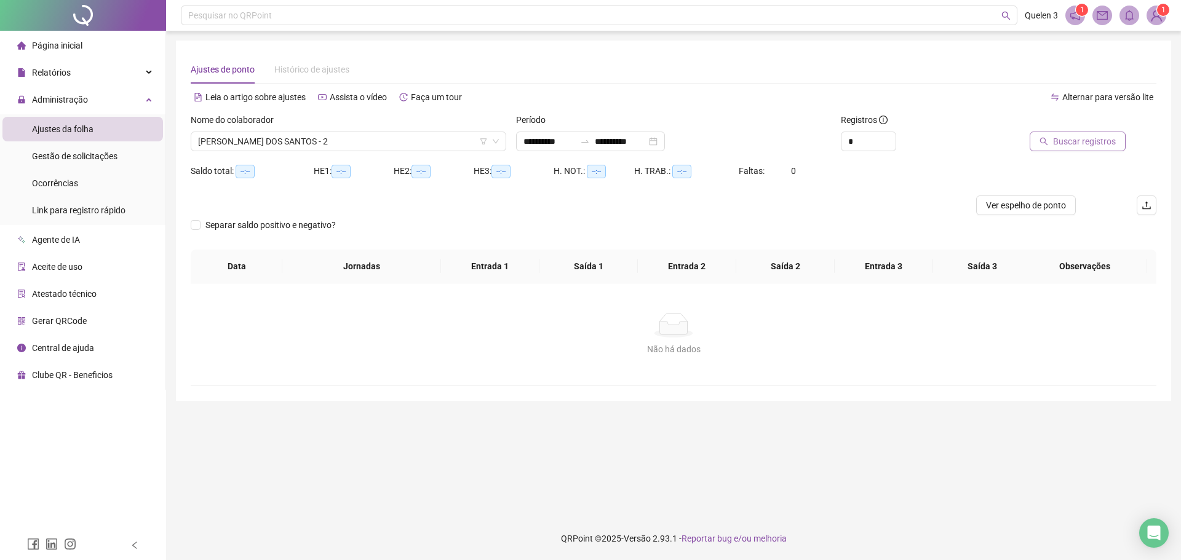
click at [1101, 143] on span "Buscar registros" at bounding box center [1084, 142] width 63 height 14
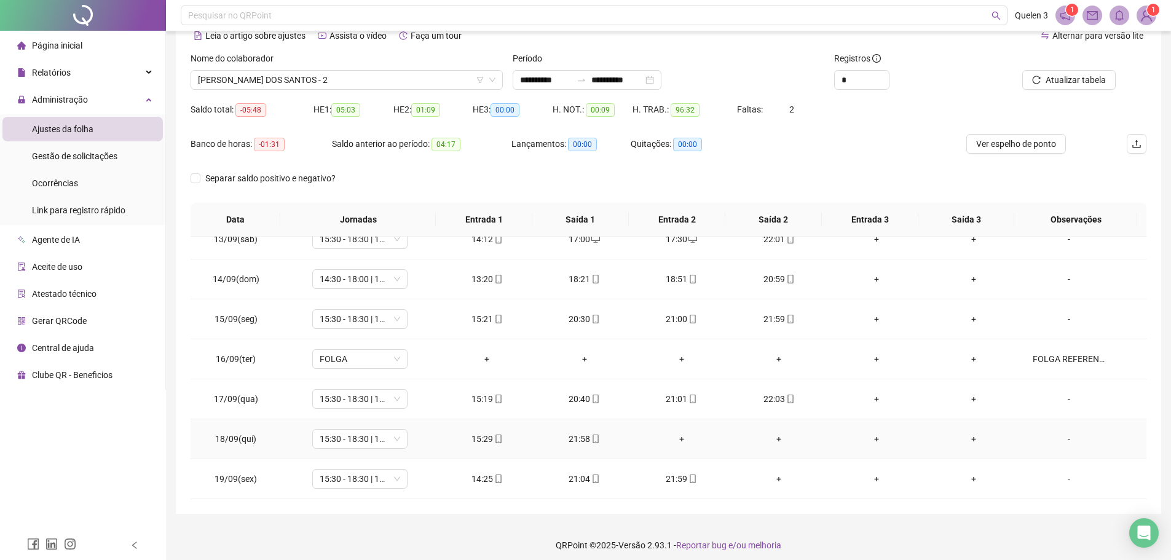
scroll to position [68, 0]
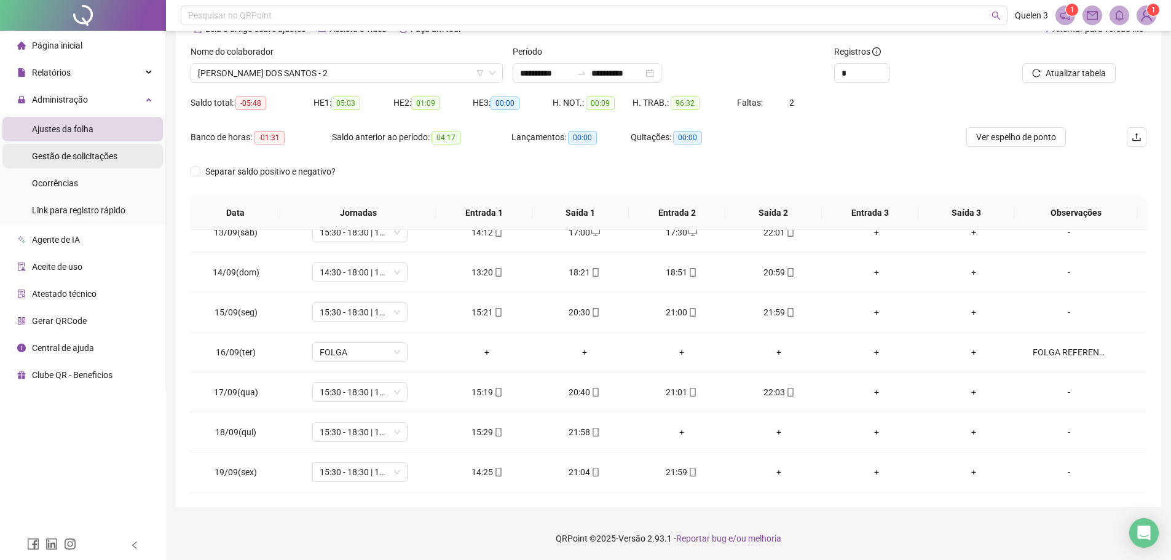
click at [125, 157] on li "Gestão de solicitações" at bounding box center [82, 156] width 161 height 25
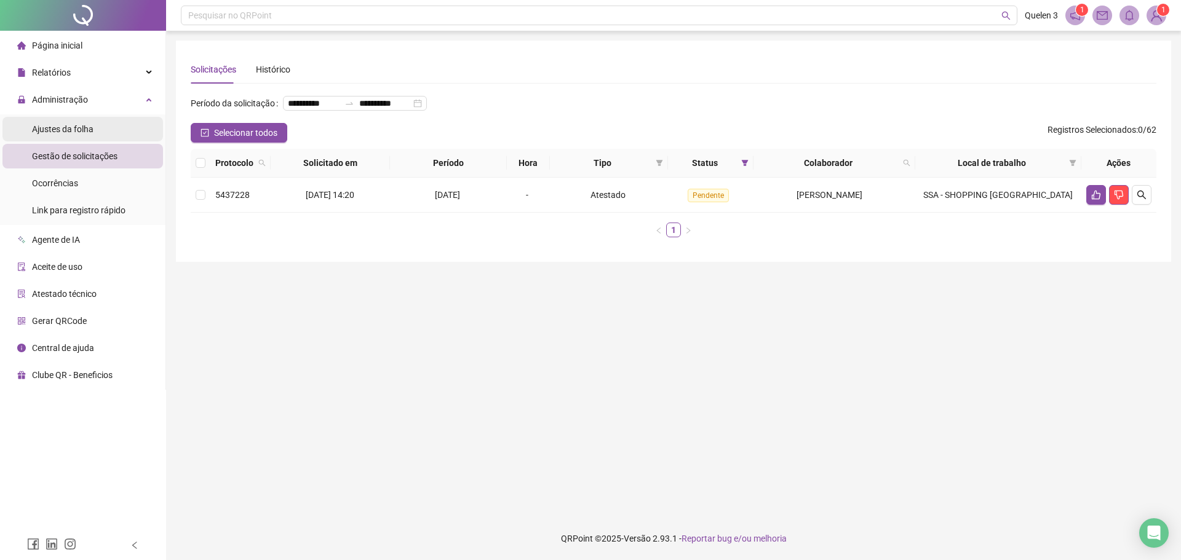
click at [38, 121] on div "Ajustes da folha" at bounding box center [62, 129] width 61 height 25
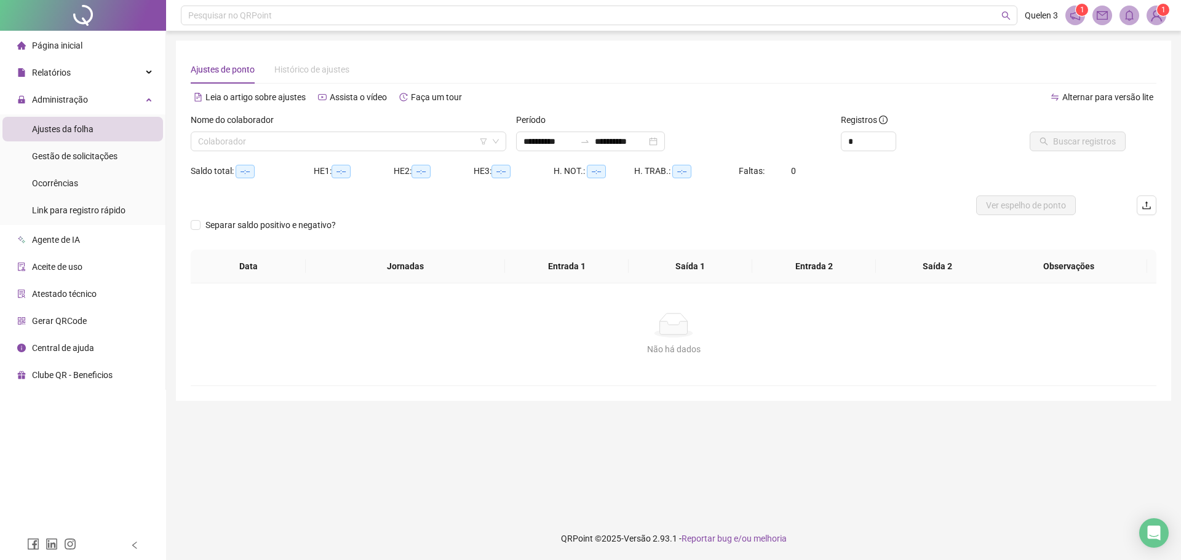
type input "**********"
click at [103, 153] on span "Gestão de solicitações" at bounding box center [74, 156] width 85 height 10
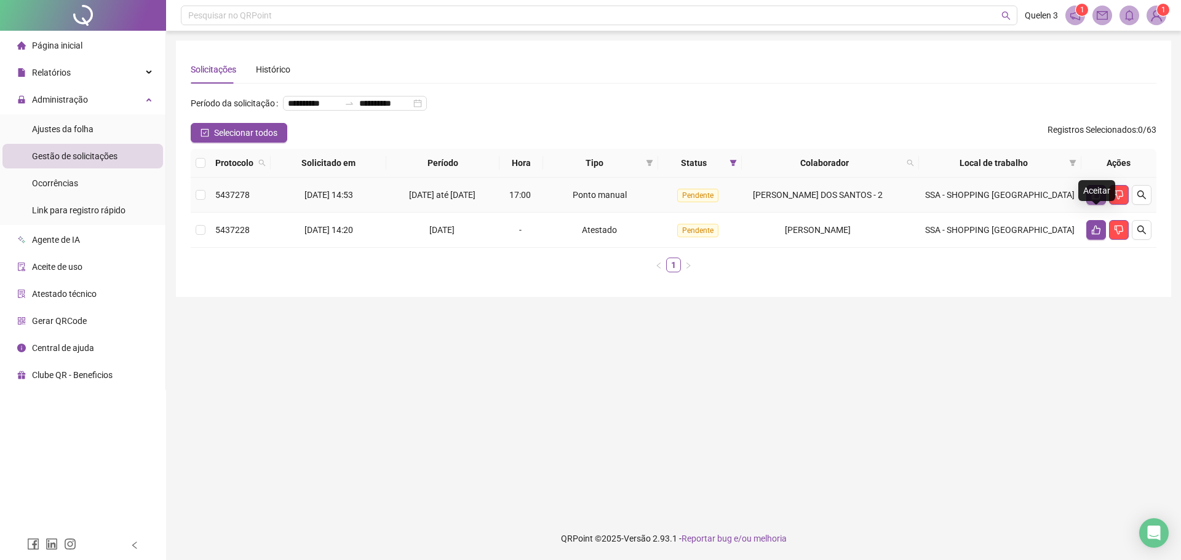
click at [1101, 205] on button "button" at bounding box center [1096, 195] width 20 height 20
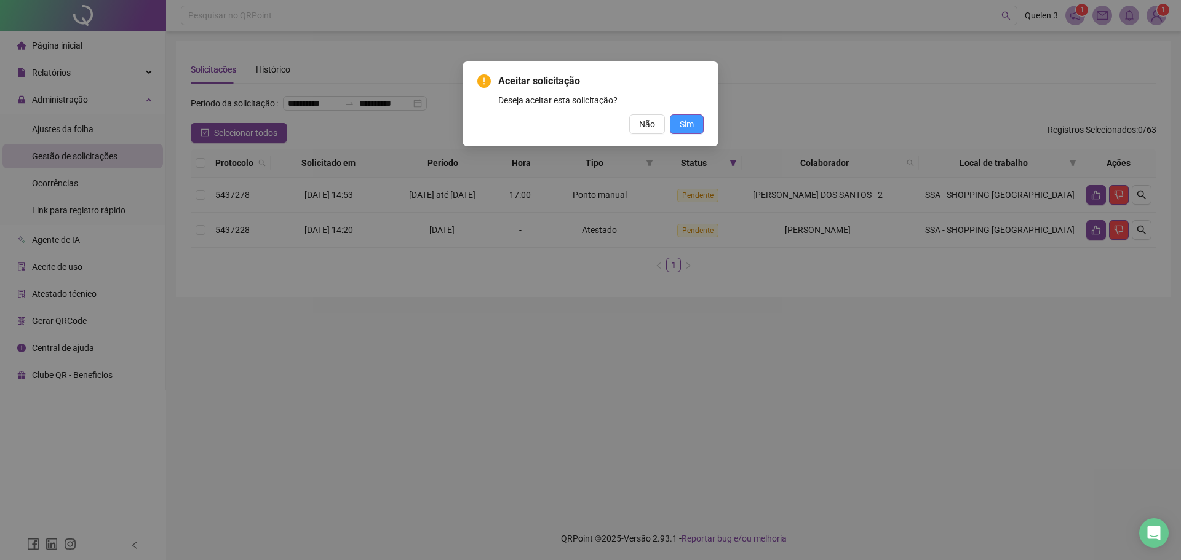
click at [692, 127] on span "Sim" at bounding box center [687, 124] width 14 height 14
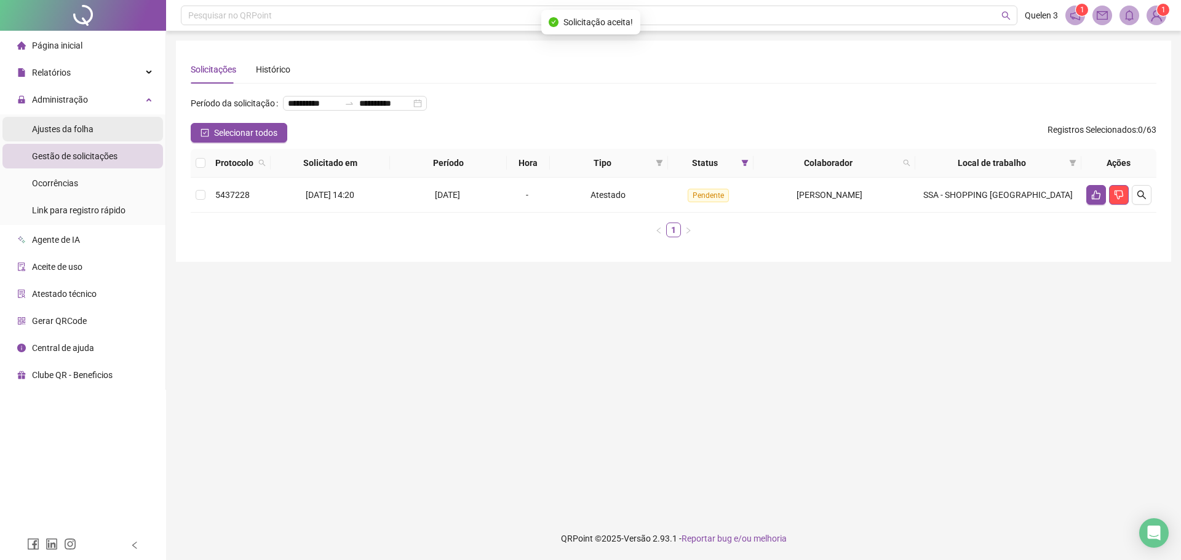
click at [72, 131] on span "Ajustes da folha" at bounding box center [62, 129] width 61 height 10
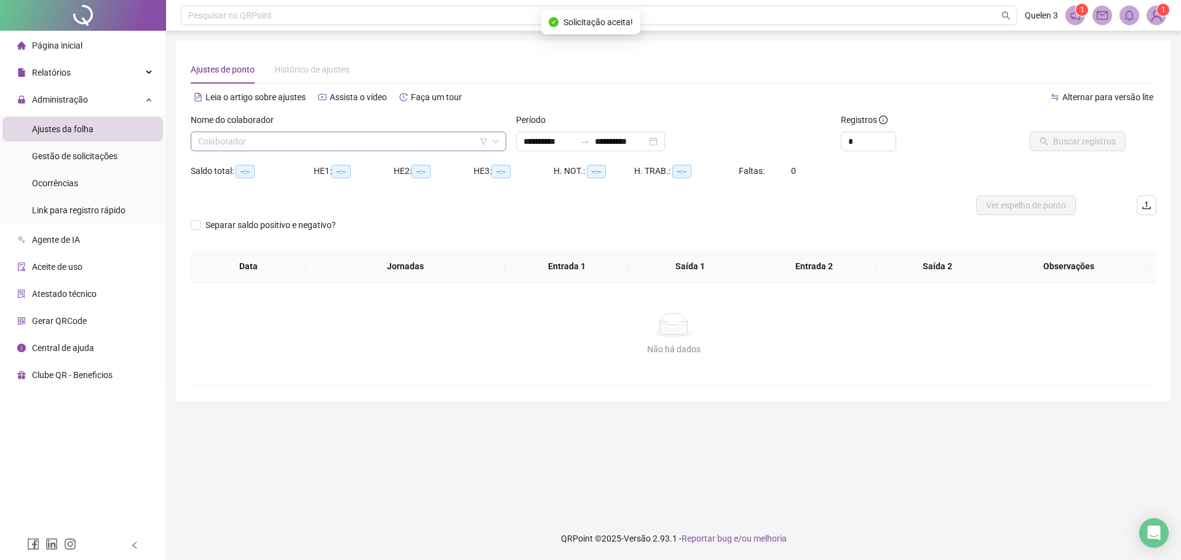
type input "**********"
click at [248, 143] on input "search" at bounding box center [343, 141] width 290 height 18
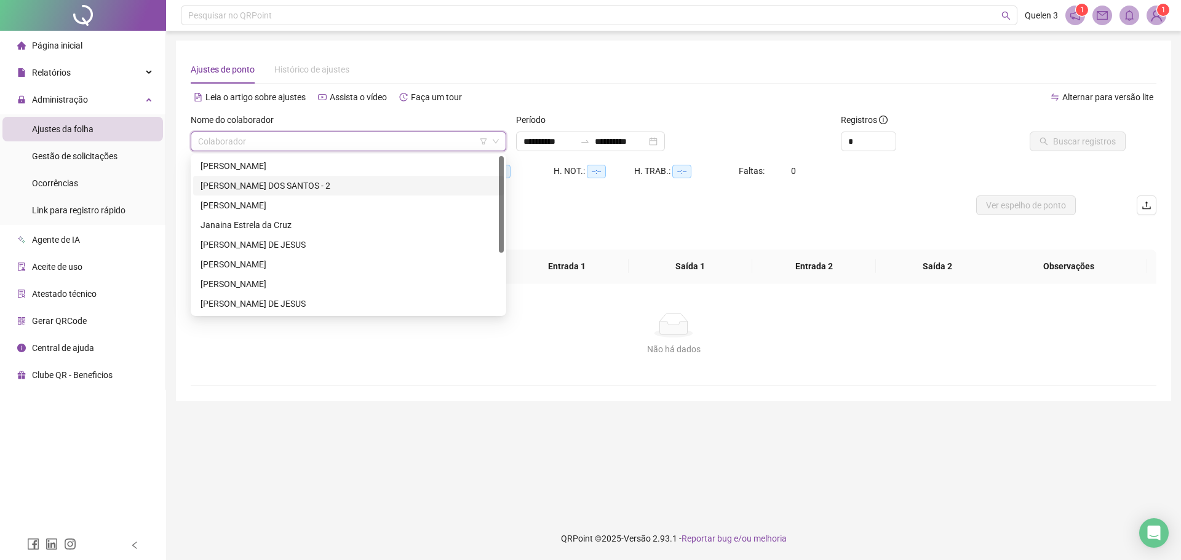
click at [256, 180] on div "[PERSON_NAME] DOS SANTOS - 2" at bounding box center [348, 186] width 296 height 14
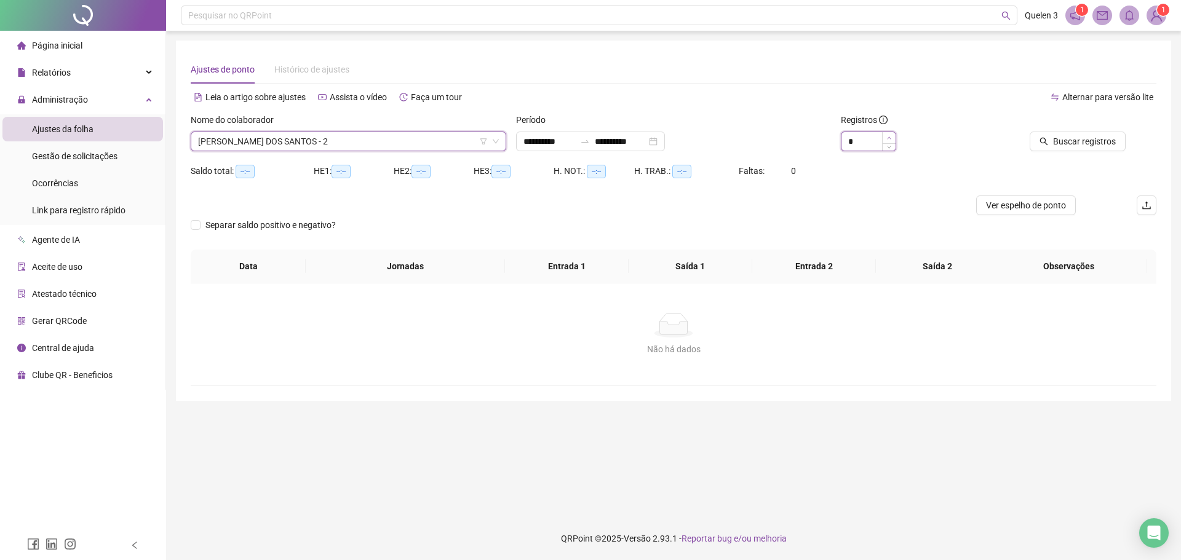
type input "*"
click at [892, 138] on span "Increase Value" at bounding box center [889, 137] width 14 height 11
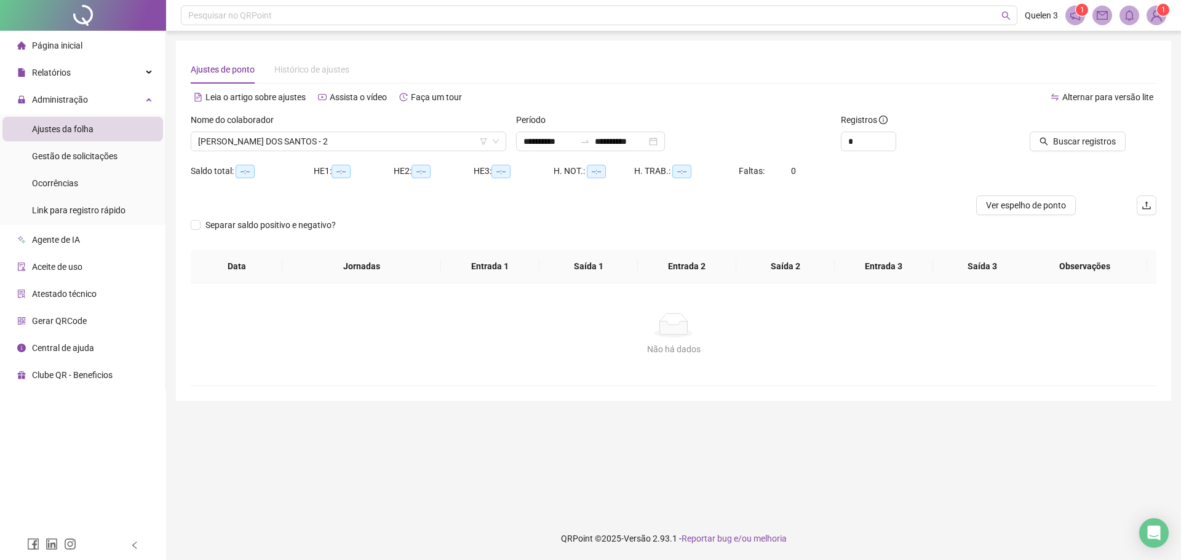
click at [1038, 121] on div at bounding box center [1065, 122] width 122 height 18
click at [1066, 135] on span "Buscar registros" at bounding box center [1084, 142] width 63 height 14
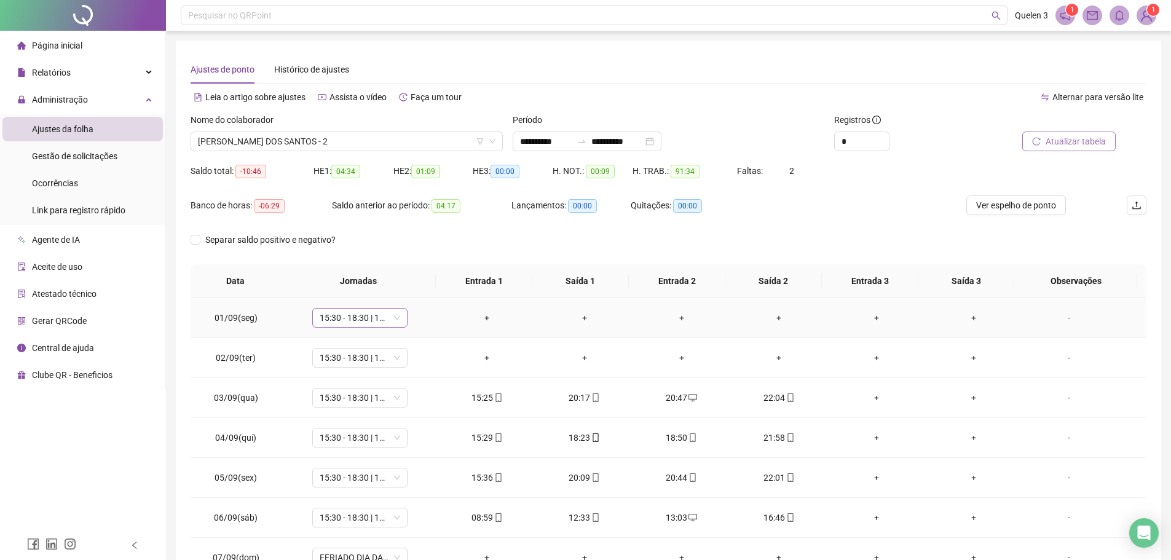
click at [389, 317] on span "15:30 - 18:30 | 19:00 - 22:00" at bounding box center [360, 318] width 81 height 18
type input "****"
click at [545, 315] on div "+" at bounding box center [583, 318] width 77 height 14
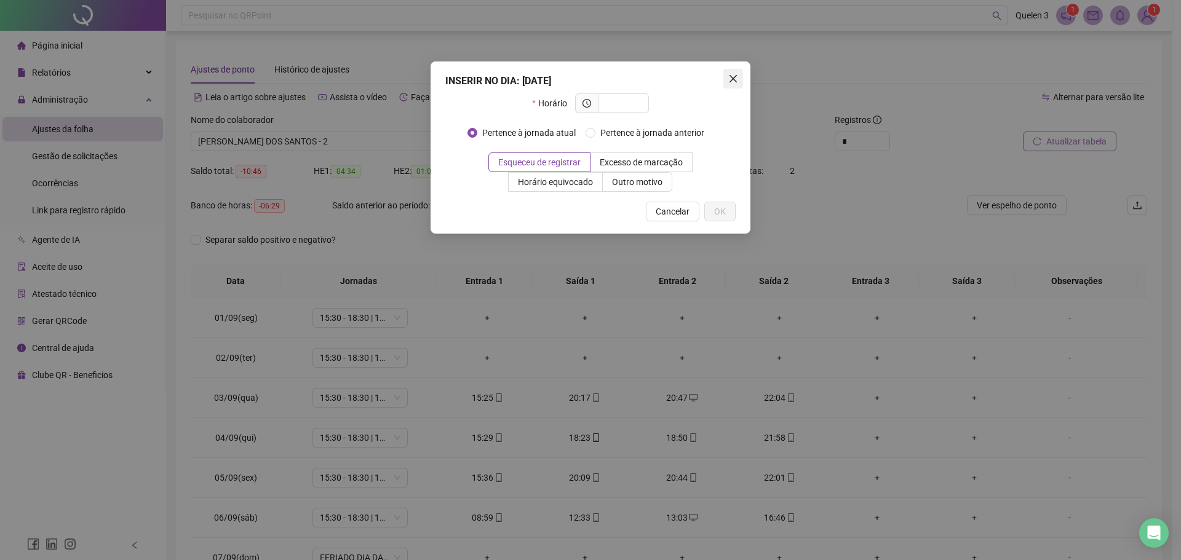
click at [731, 72] on button "Close" at bounding box center [733, 79] width 20 height 20
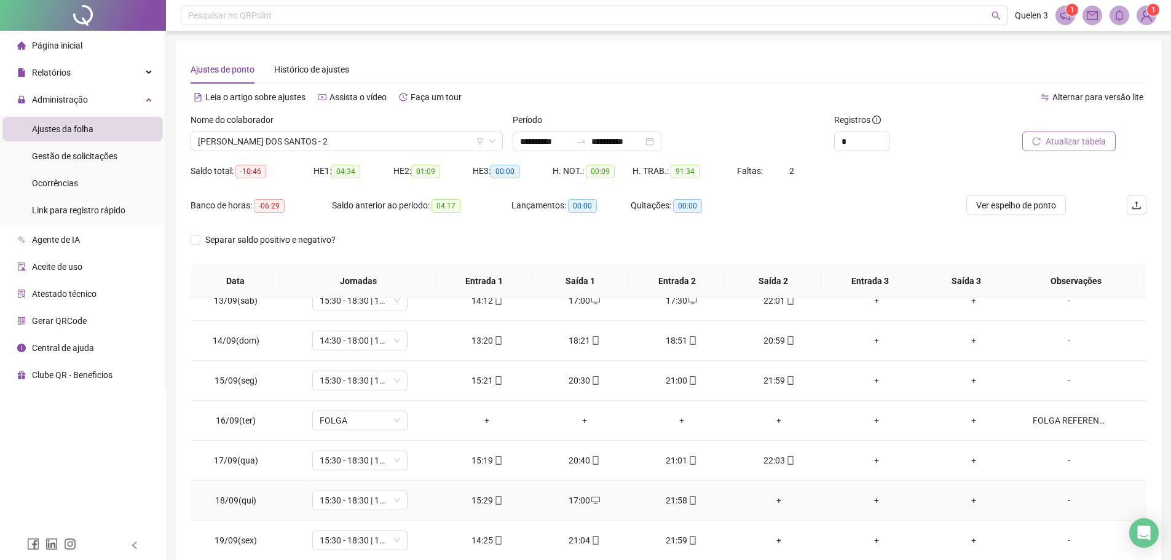
scroll to position [68, 0]
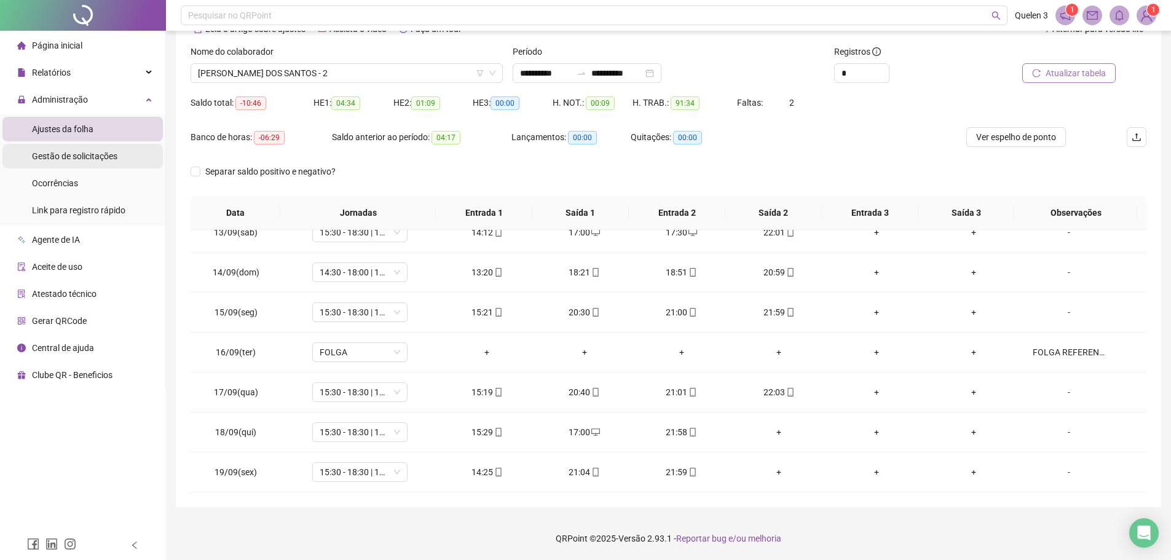
click at [71, 151] on span "Gestão de solicitações" at bounding box center [74, 156] width 85 height 10
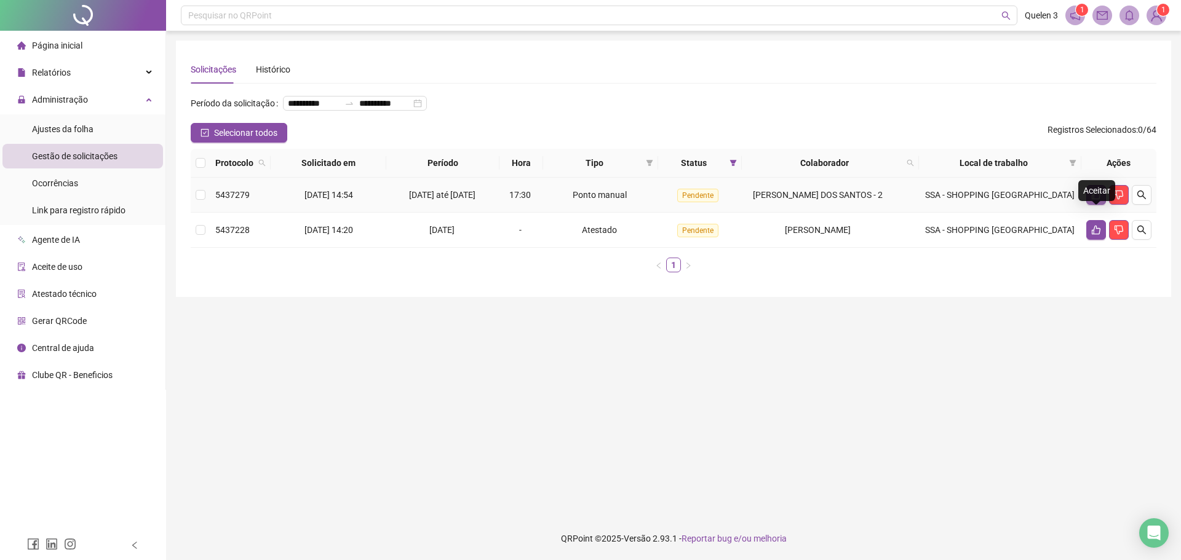
click at [1101, 205] on button "button" at bounding box center [1096, 195] width 20 height 20
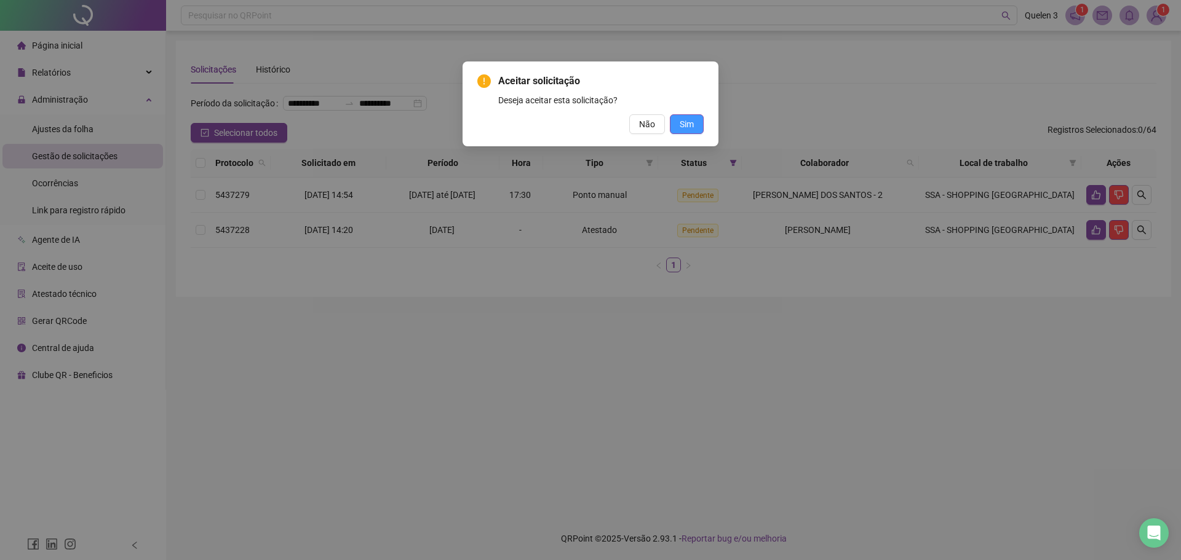
click at [699, 131] on button "Sim" at bounding box center [687, 124] width 34 height 20
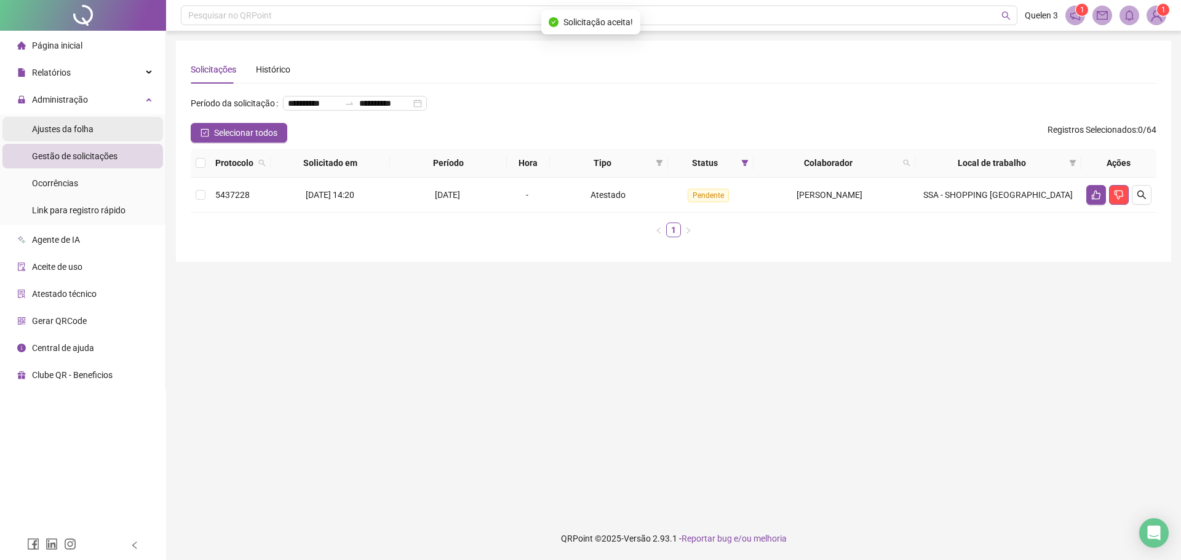
drag, startPoint x: 60, startPoint y: 132, endPoint x: 89, endPoint y: 136, distance: 29.7
click at [61, 132] on span "Ajustes da folha" at bounding box center [62, 129] width 61 height 10
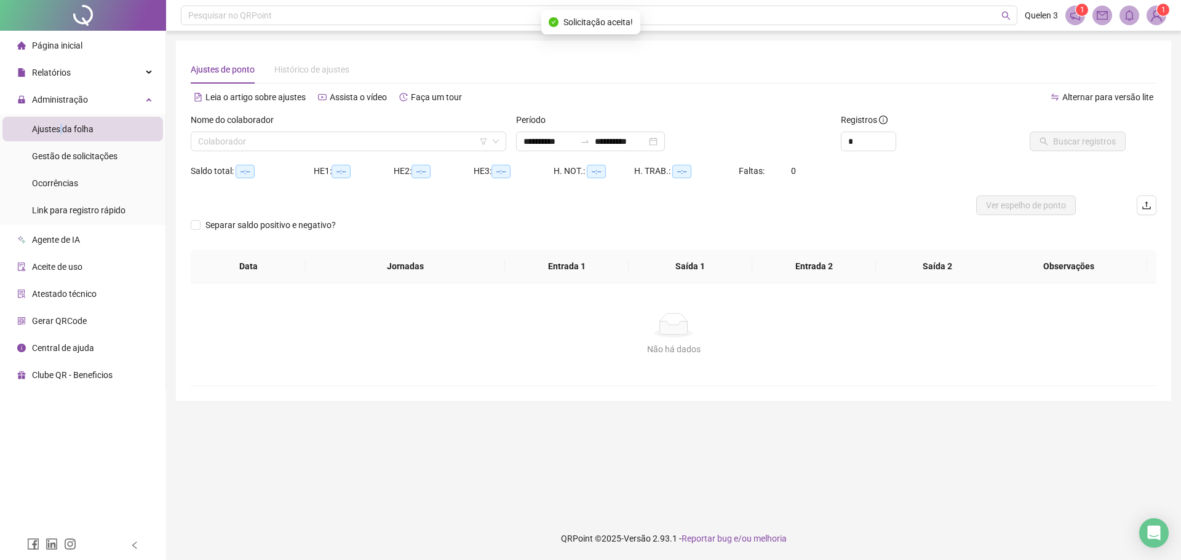
type input "**********"
click at [274, 140] on input "search" at bounding box center [343, 141] width 290 height 18
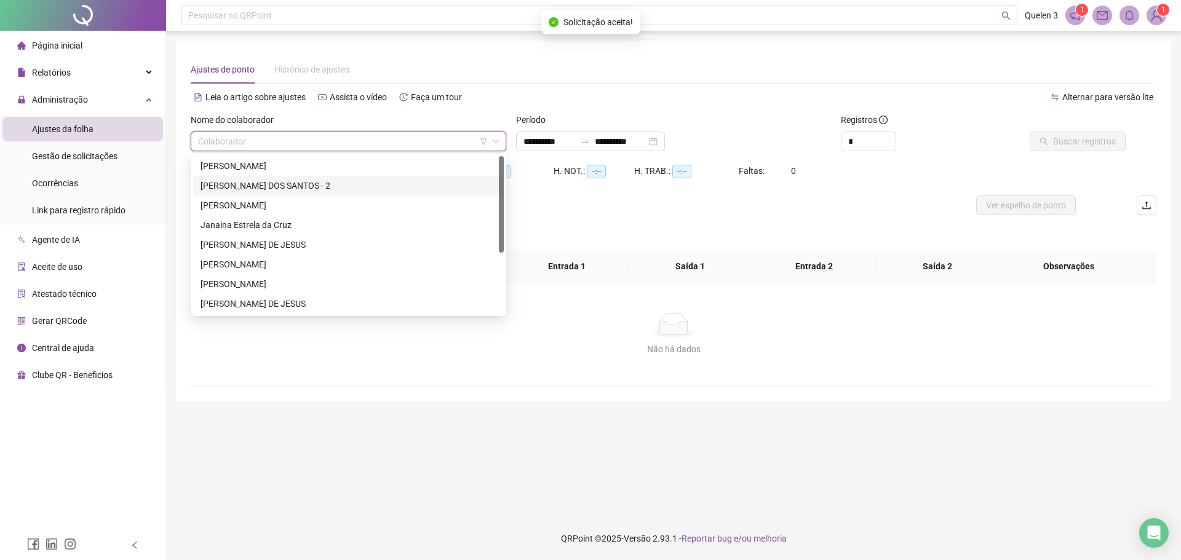
click at [258, 179] on div "[PERSON_NAME] DOS SANTOS - 2" at bounding box center [348, 186] width 311 height 20
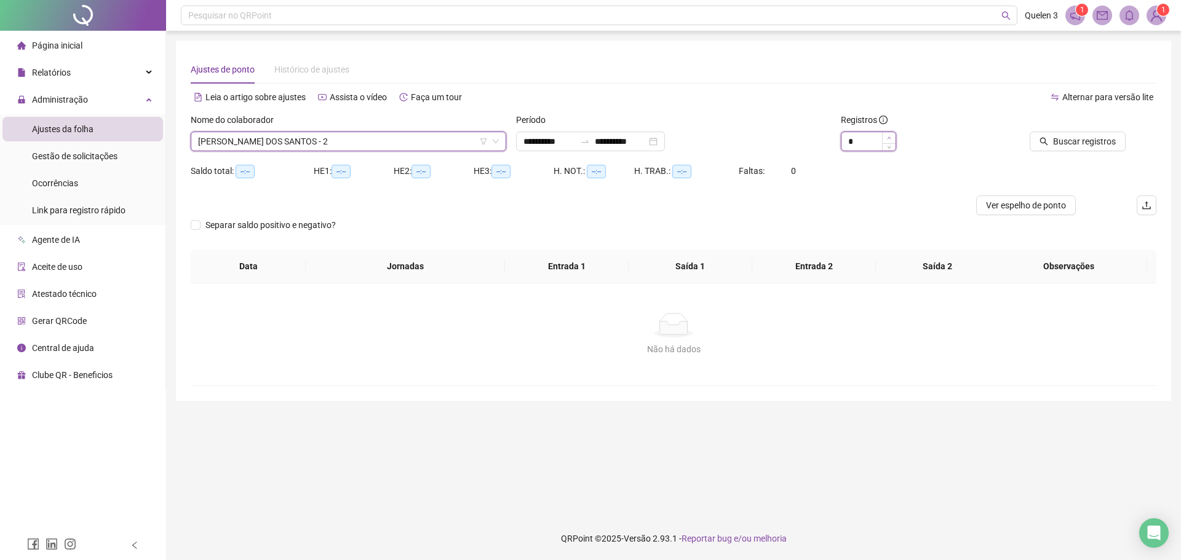
type input "*"
click at [889, 140] on icon "up" at bounding box center [889, 138] width 4 height 4
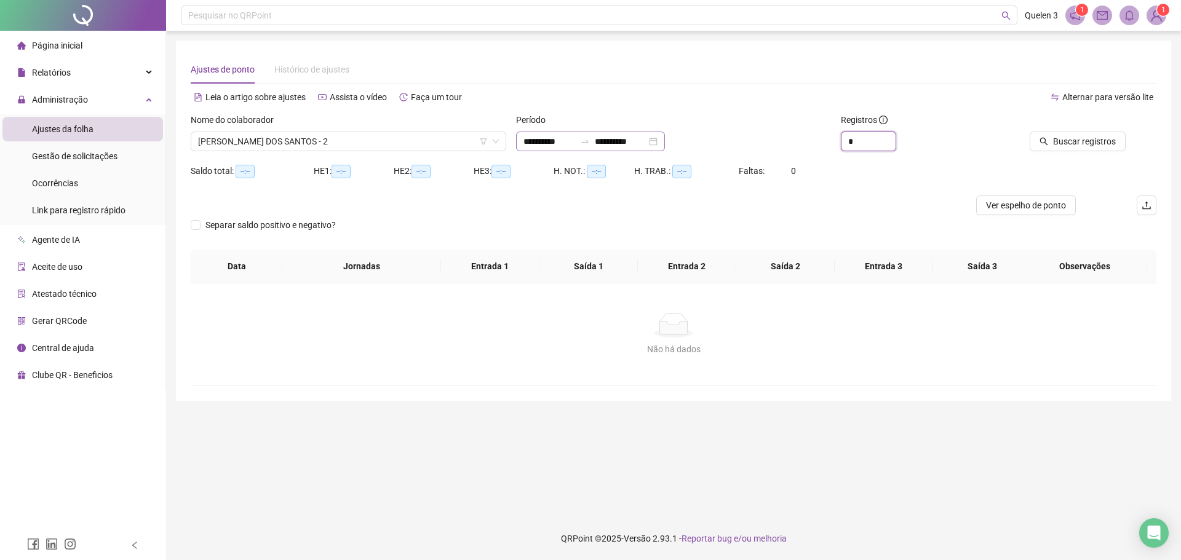
click at [665, 140] on div "**********" at bounding box center [590, 142] width 149 height 20
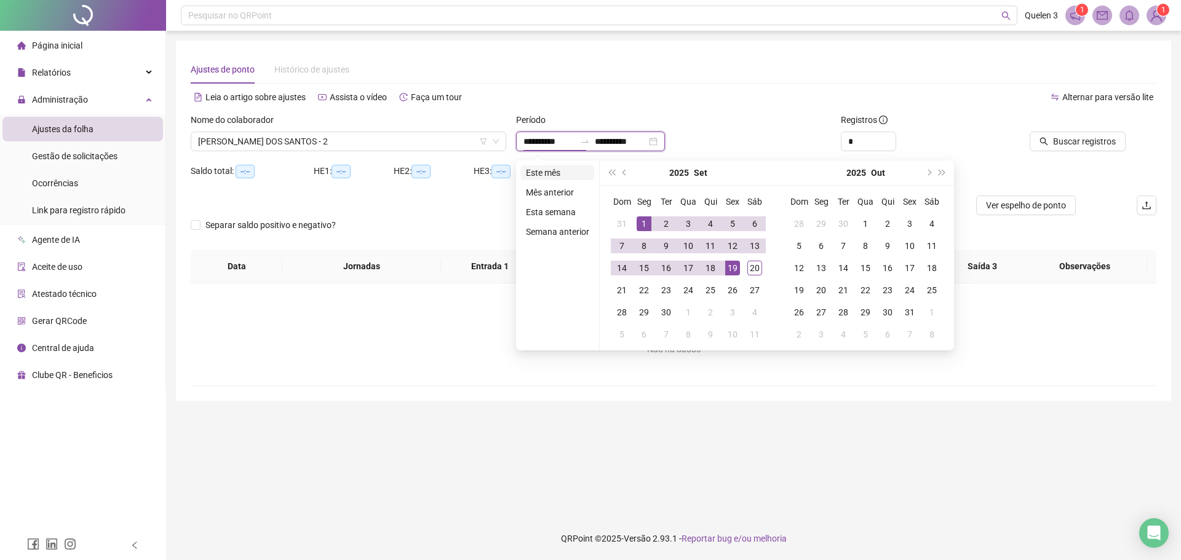
type input "**********"
click at [546, 170] on li "Este mês" at bounding box center [557, 172] width 73 height 15
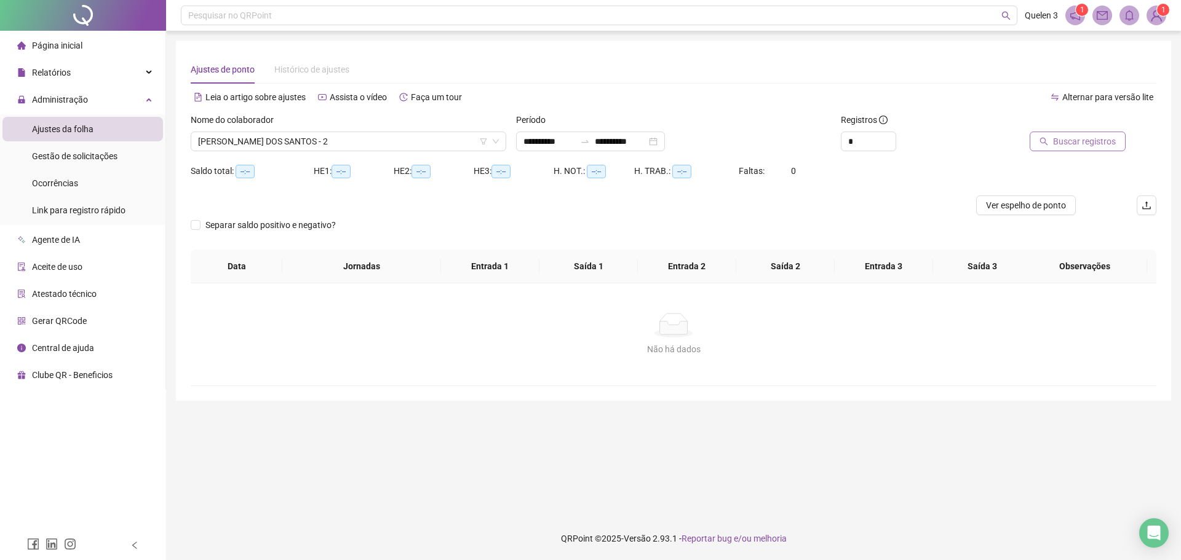
click at [1061, 147] on button "Buscar registros" at bounding box center [1077, 142] width 96 height 20
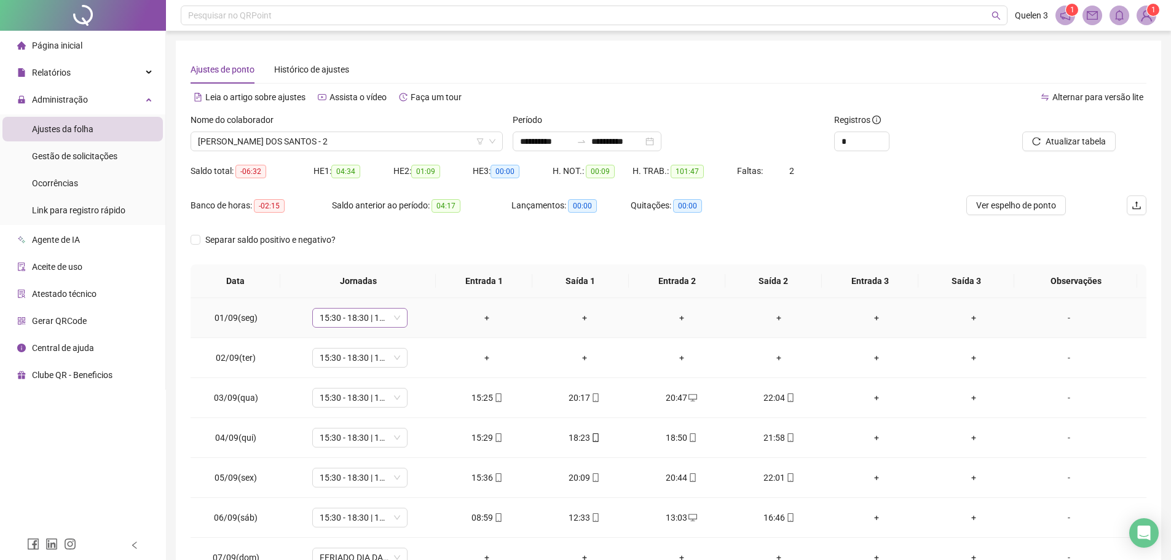
click at [392, 310] on span "15:30 - 18:30 | 19:00 - 22:00" at bounding box center [360, 318] width 81 height 18
type input "*****"
click at [360, 352] on div "Folga" at bounding box center [364, 362] width 103 height 20
click at [415, 283] on span "Sim" at bounding box center [417, 286] width 14 height 14
click at [1062, 321] on div "-" at bounding box center [1069, 318] width 73 height 14
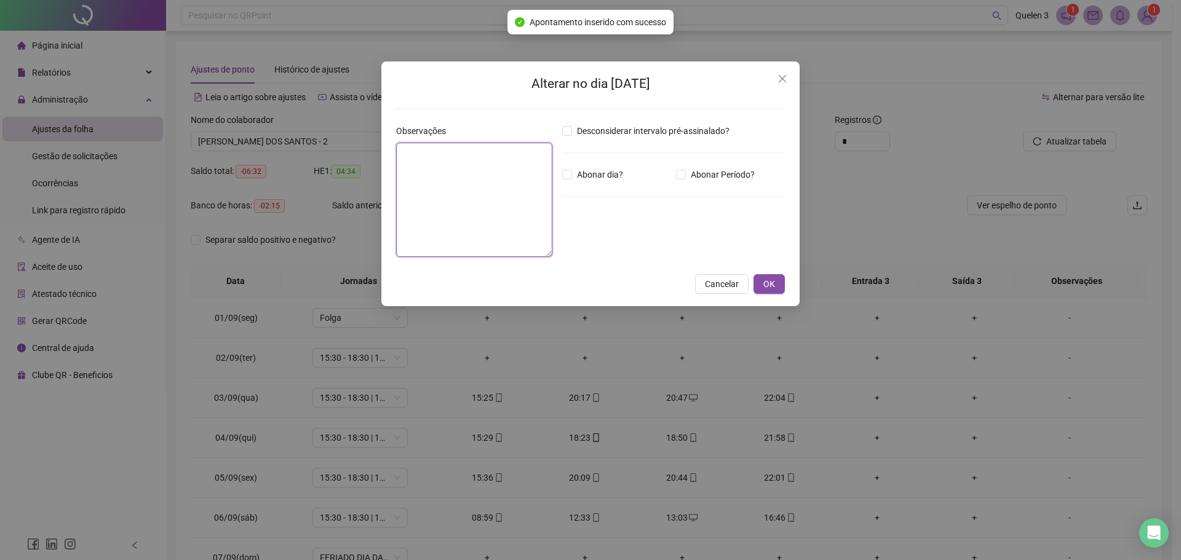
click at [491, 190] on textarea at bounding box center [474, 200] width 156 height 114
type textarea "*"
type textarea "**********"
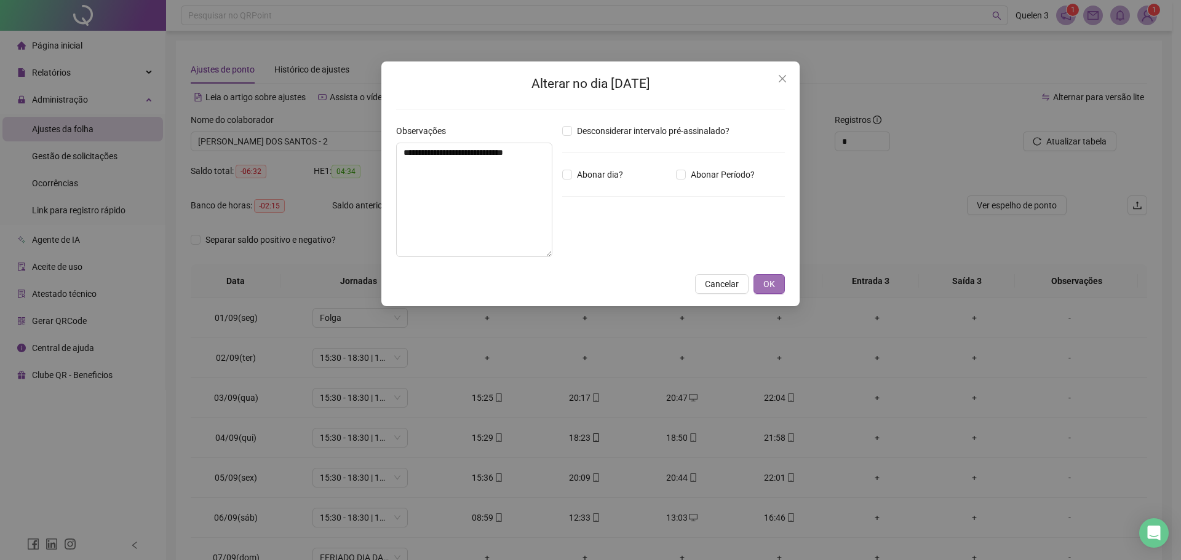
click at [777, 287] on button "OK" at bounding box center [768, 284] width 31 height 20
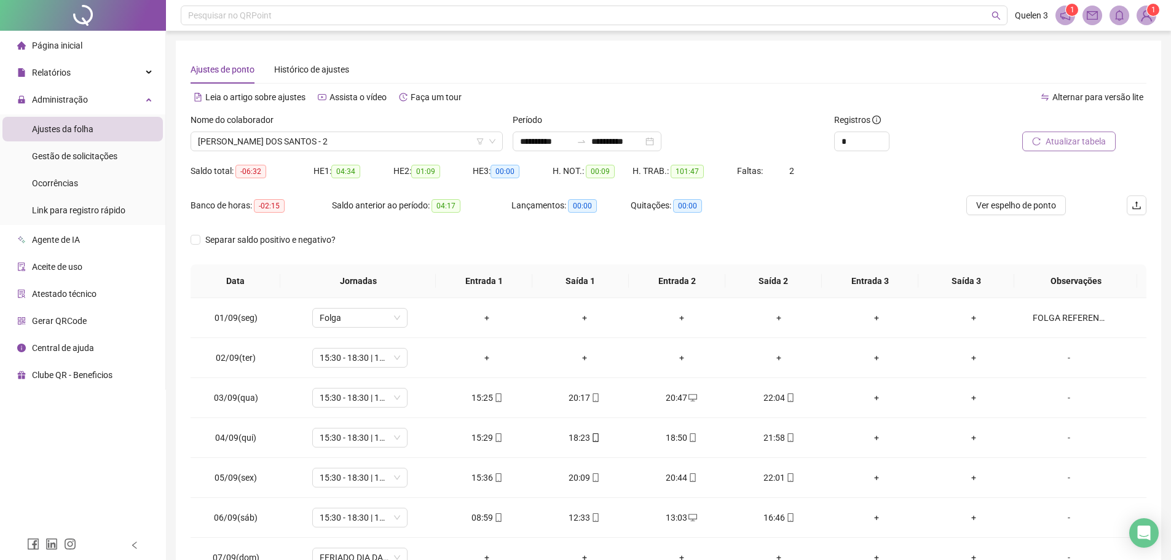
click at [1053, 140] on span "Atualizar tabela" at bounding box center [1076, 142] width 60 height 14
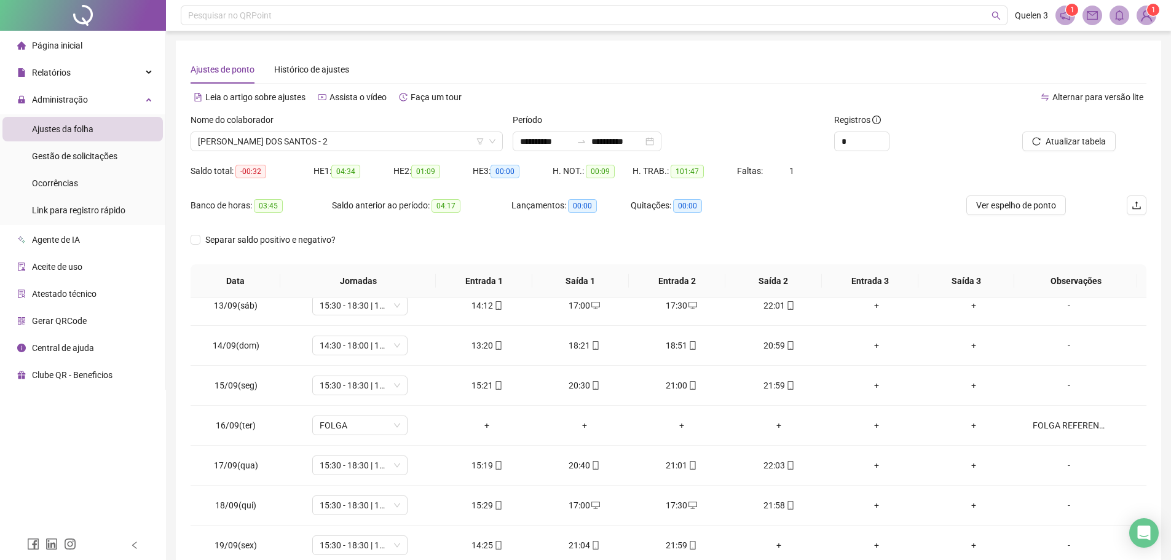
scroll to position [537, 0]
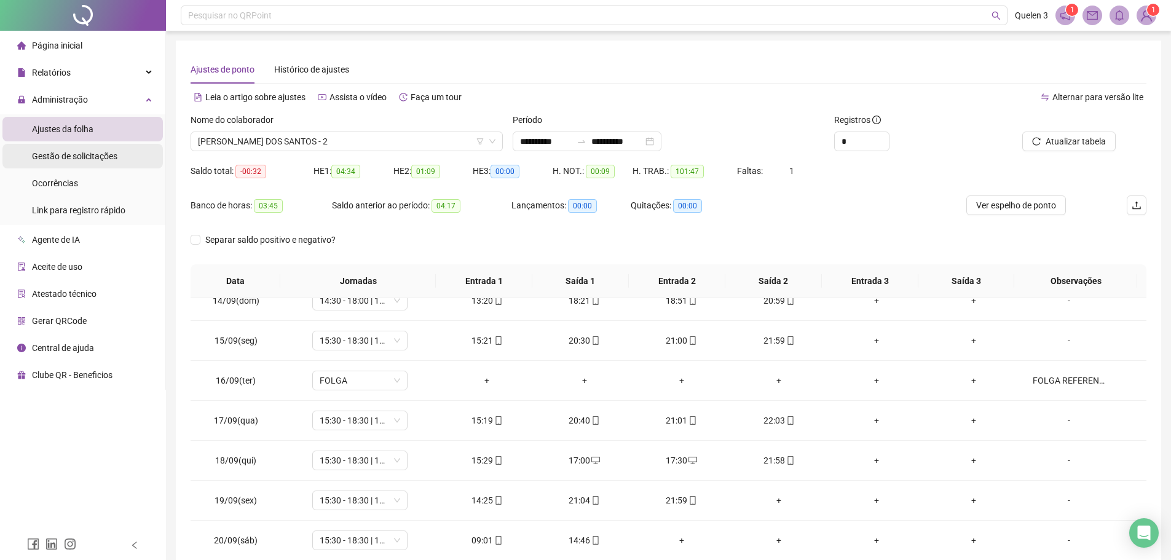
click at [89, 151] on span "Gestão de solicitações" at bounding box center [74, 156] width 85 height 10
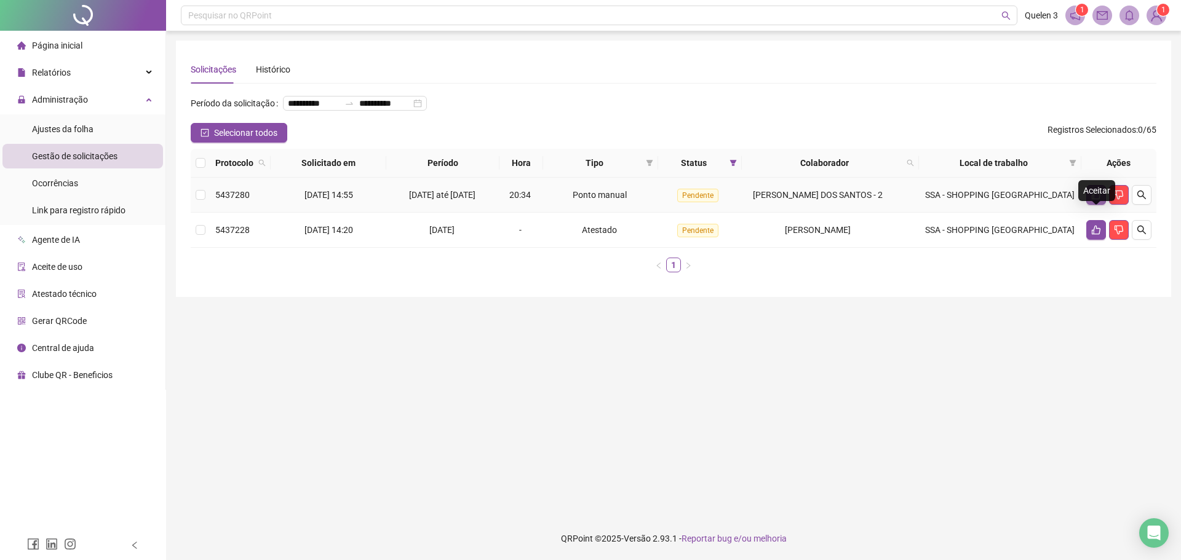
click at [1088, 205] on button "button" at bounding box center [1096, 195] width 20 height 20
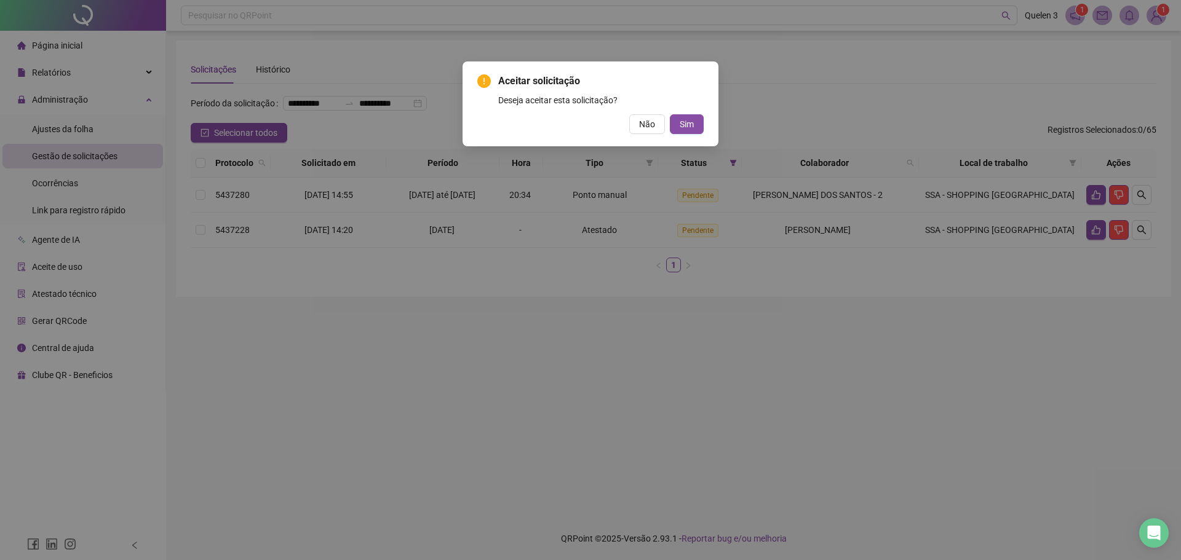
click at [704, 132] on div "Aceitar solicitação Deseja aceitar esta solicitação? Não Sim" at bounding box center [590, 103] width 256 height 85
click at [700, 128] on button "Sim" at bounding box center [687, 124] width 34 height 20
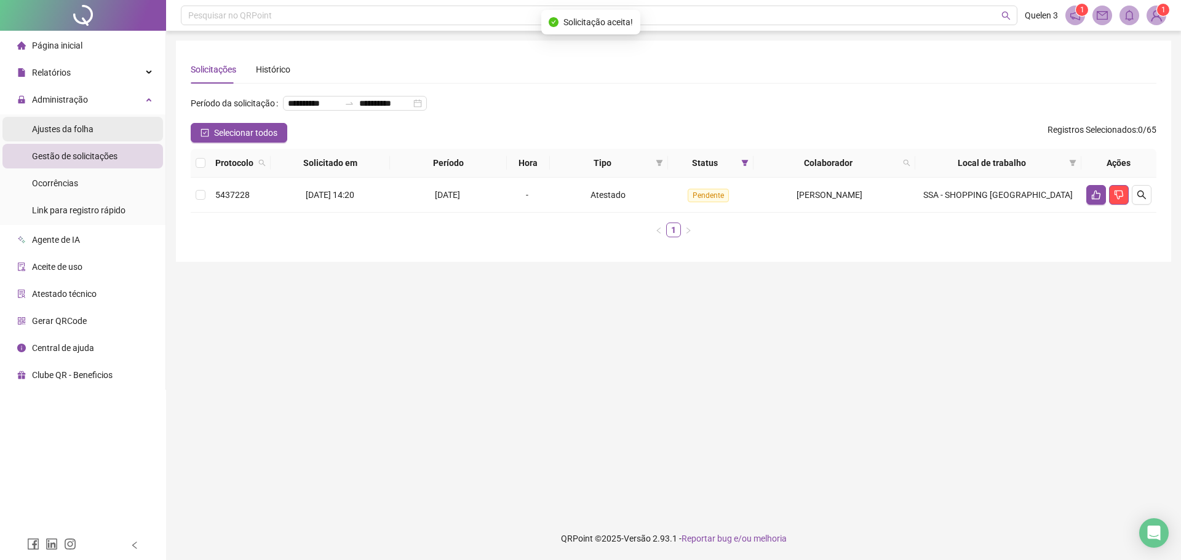
click at [81, 122] on div "Ajustes da folha" at bounding box center [62, 129] width 61 height 25
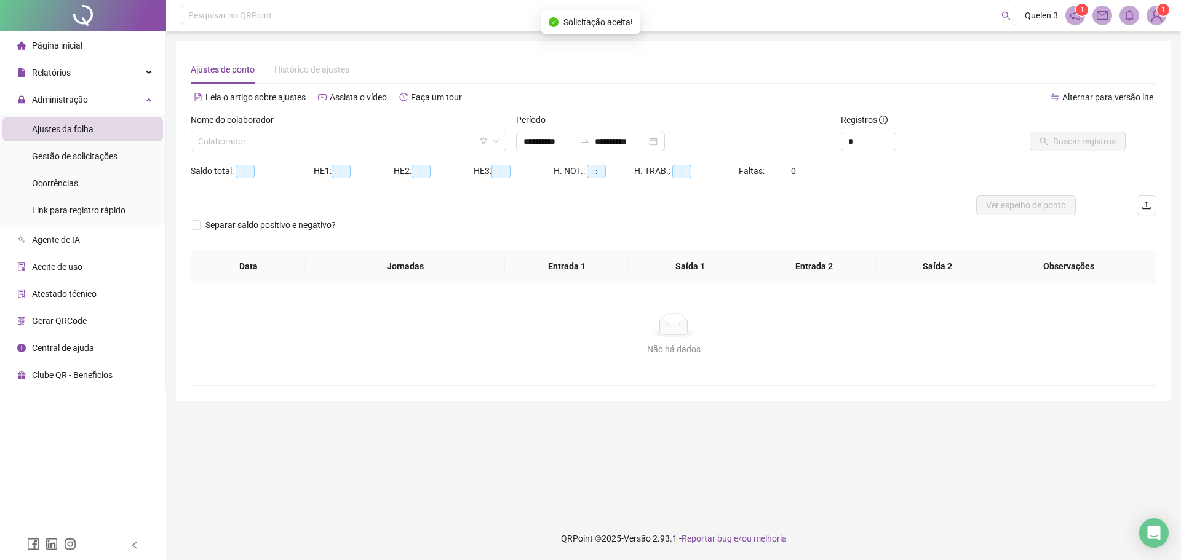
type input "**********"
click at [368, 140] on input "search" at bounding box center [343, 141] width 290 height 18
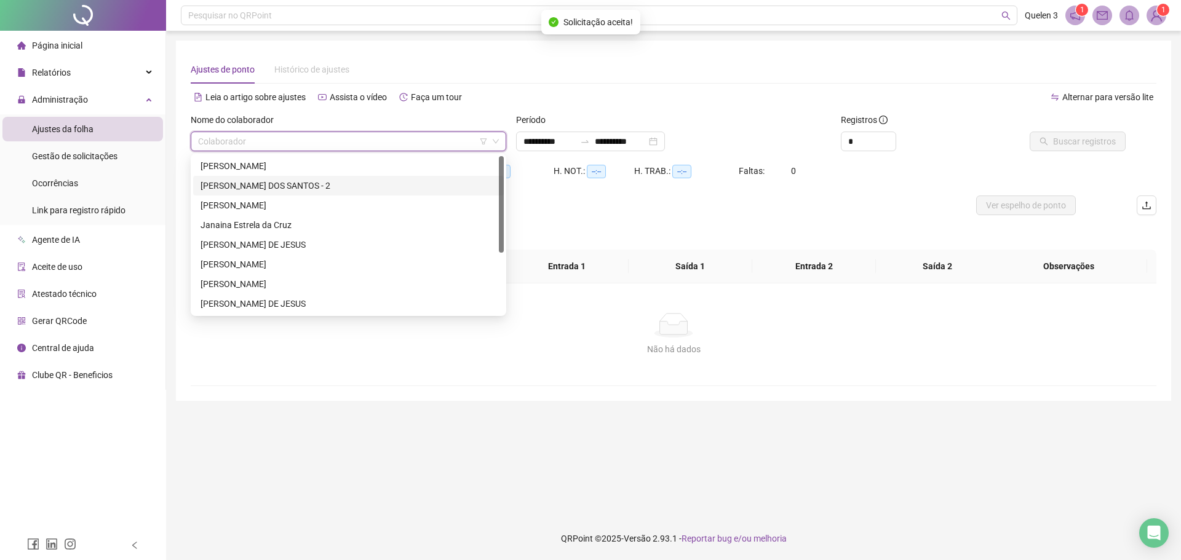
click at [277, 184] on div "[PERSON_NAME] DOS SANTOS - 2" at bounding box center [348, 186] width 296 height 14
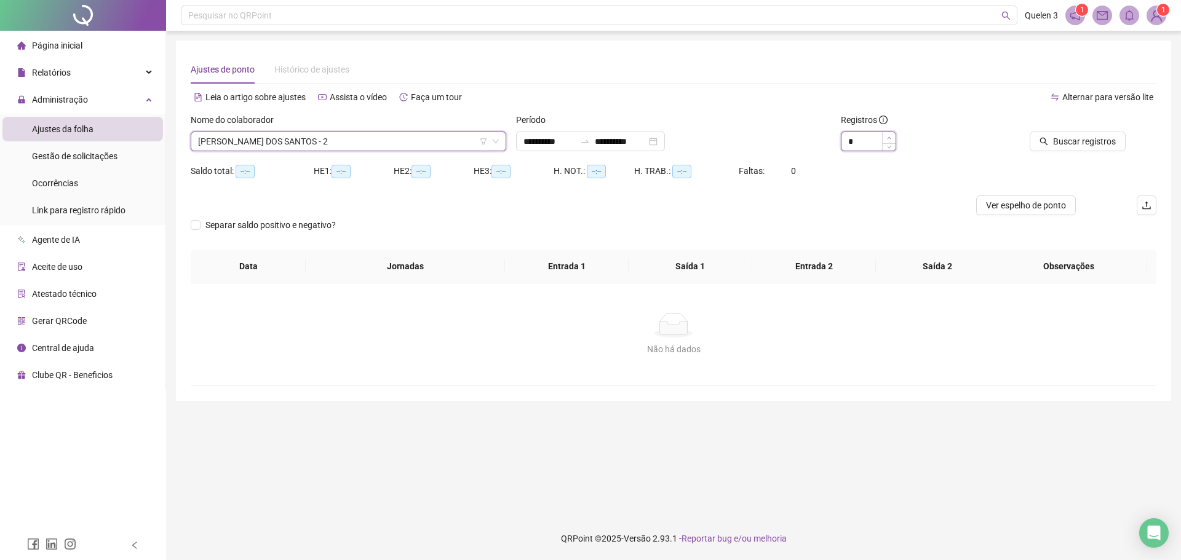
type input "*"
click at [884, 139] on span "Increase Value" at bounding box center [889, 137] width 14 height 11
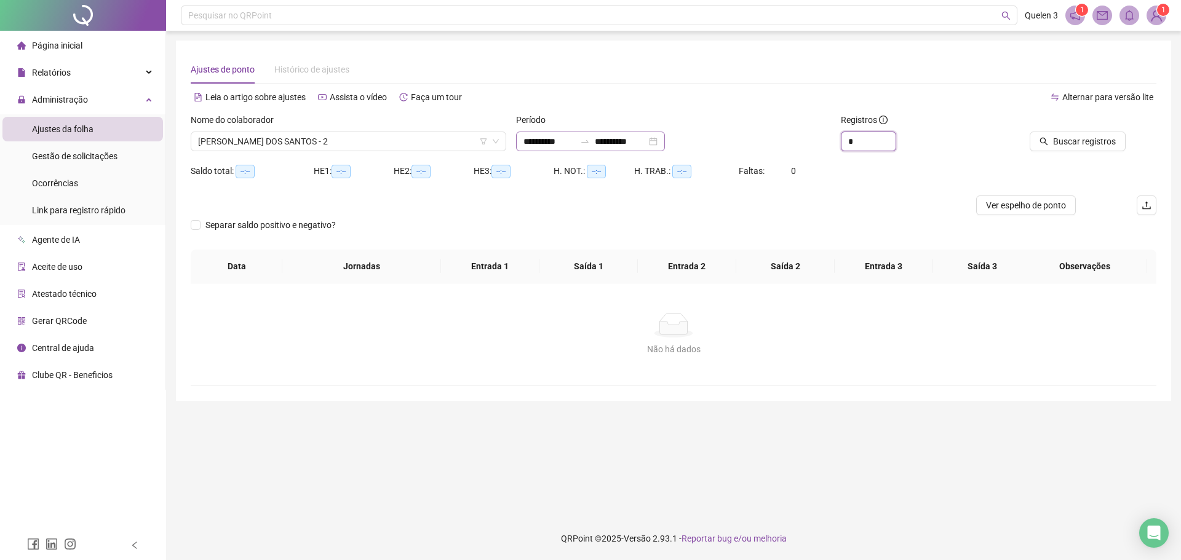
click at [665, 140] on div "**********" at bounding box center [590, 142] width 149 height 20
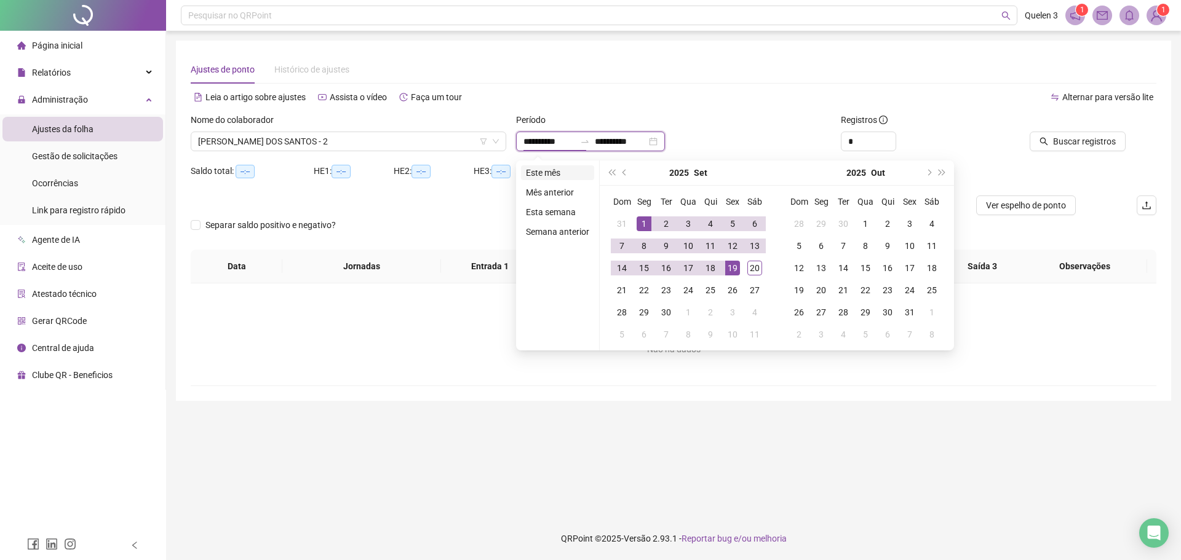
type input "**********"
click at [555, 169] on li "Este mês" at bounding box center [557, 172] width 73 height 15
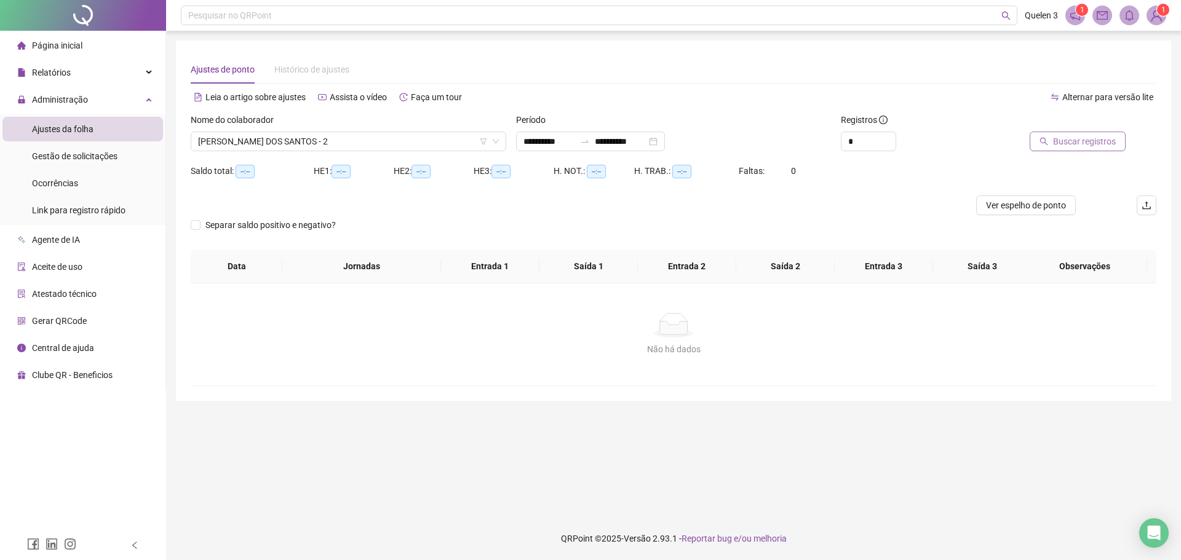
click at [1108, 133] on button "Buscar registros" at bounding box center [1077, 142] width 96 height 20
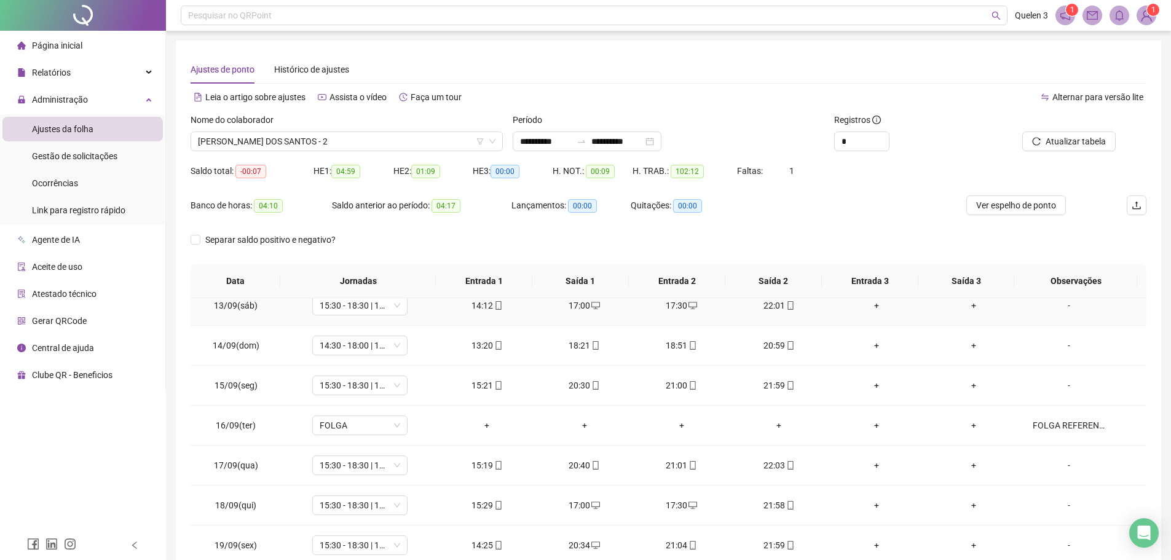
scroll to position [537, 0]
